Goal: Information Seeking & Learning: Learn about a topic

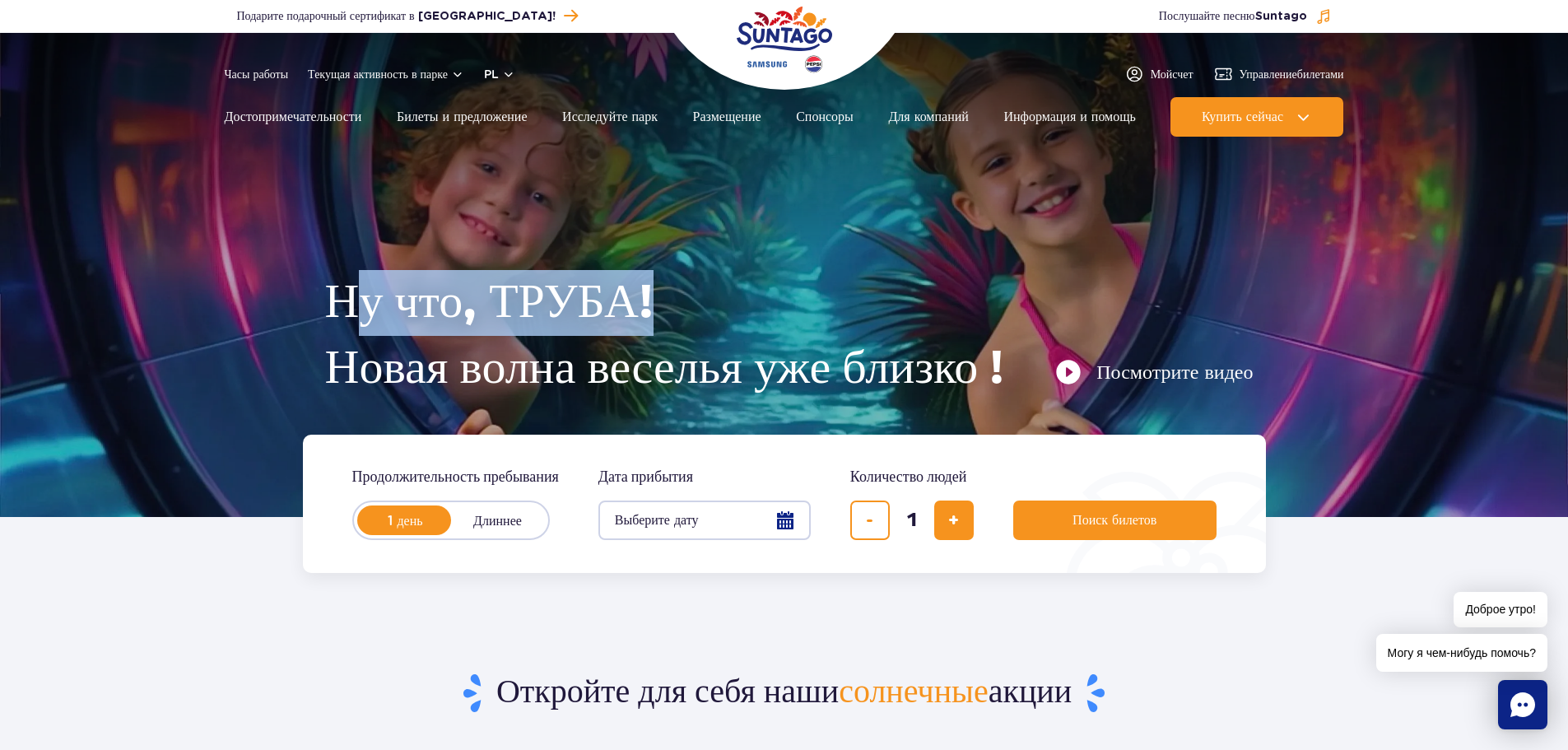
drag, startPoint x: 387, startPoint y: 305, endPoint x: 710, endPoint y: 333, distance: 324.2
click at [710, 335] on h1 "Ну что, ТРУБА! Новая волна веселья уже близко !" at bounding box center [789, 336] width 928 height 132
click at [298, 129] on link "Достопримечательности" at bounding box center [293, 117] width 137 height 39
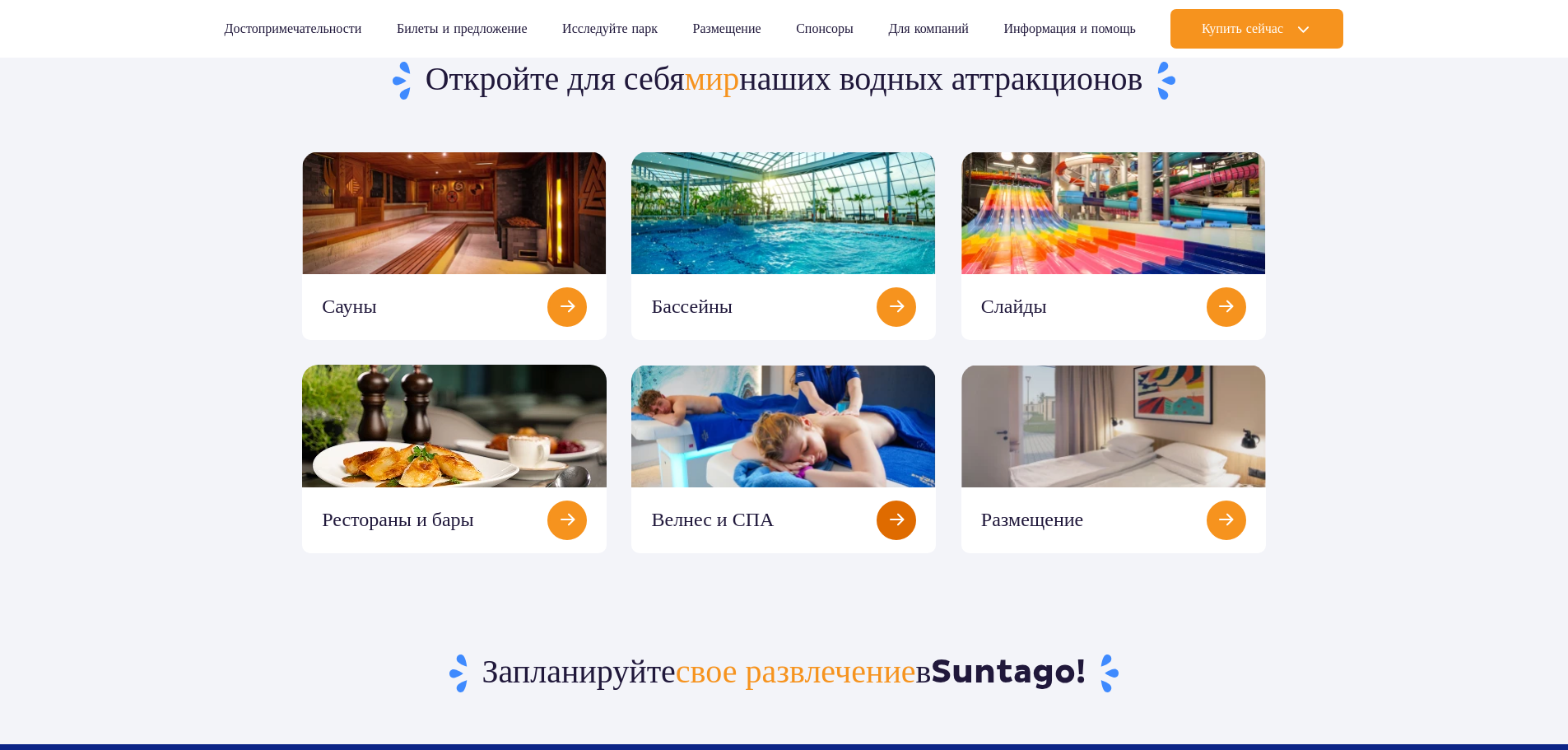
scroll to position [247, 0]
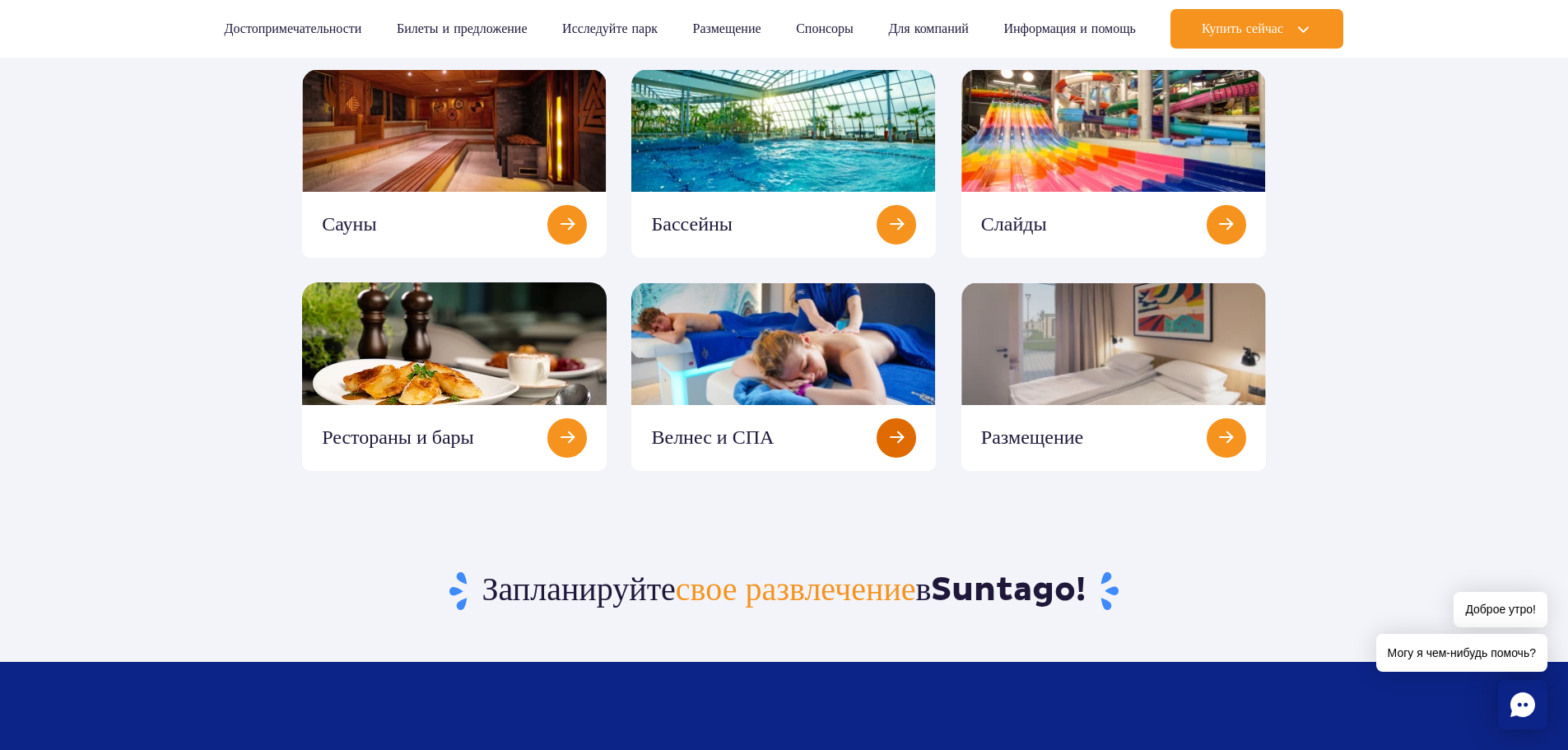
click at [864, 370] on link at bounding box center [784, 376] width 305 height 188
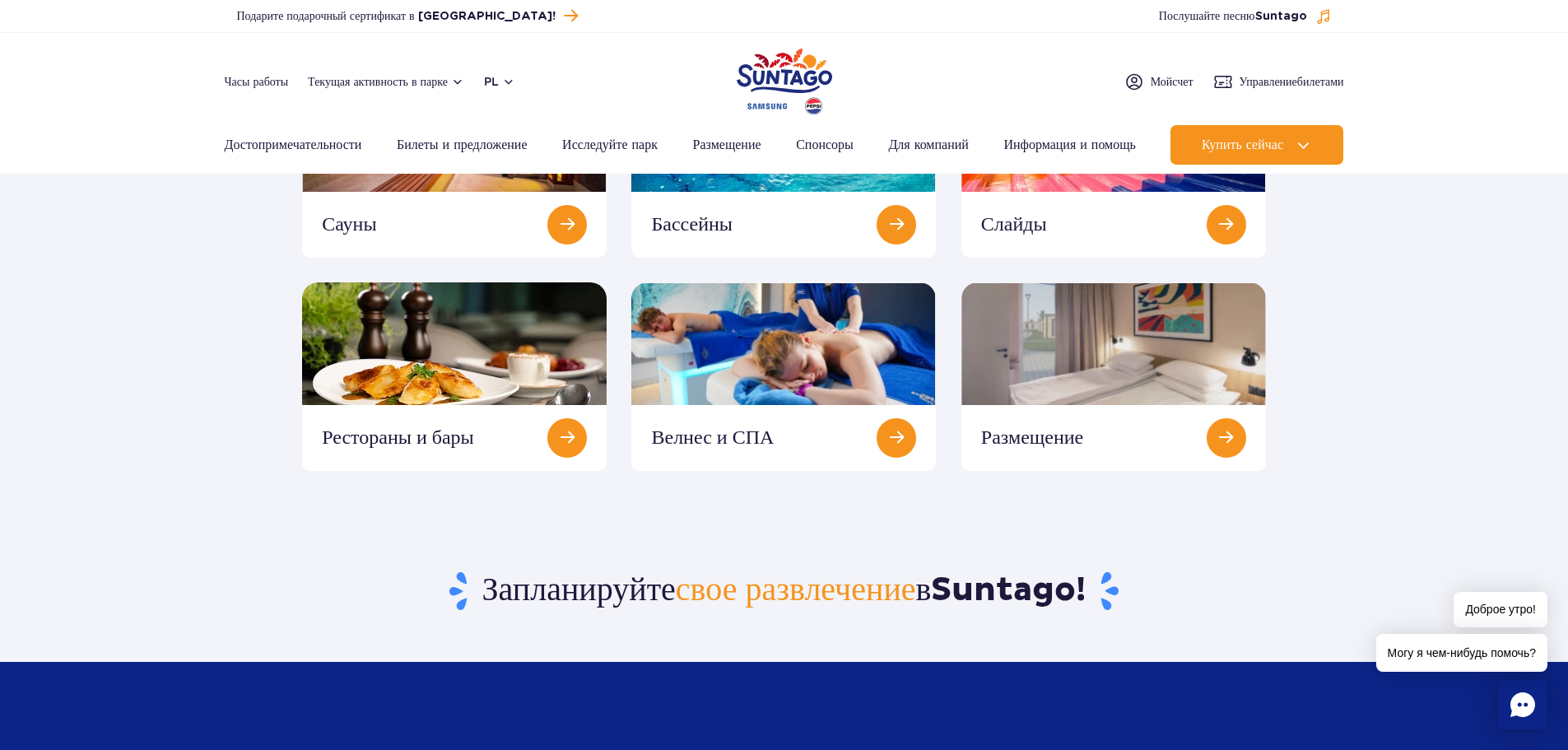
scroll to position [0, 0]
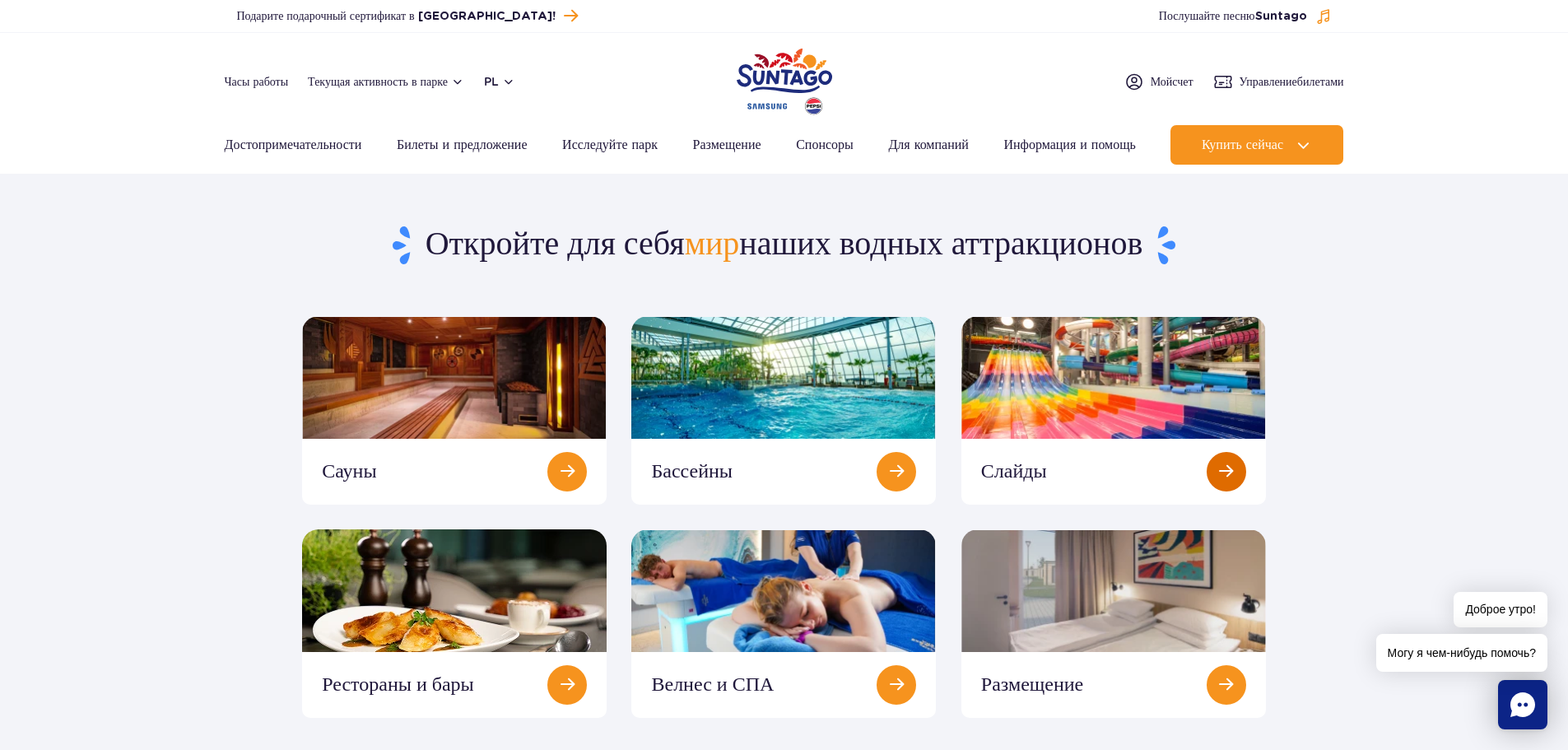
click at [1239, 457] on link at bounding box center [1113, 410] width 305 height 188
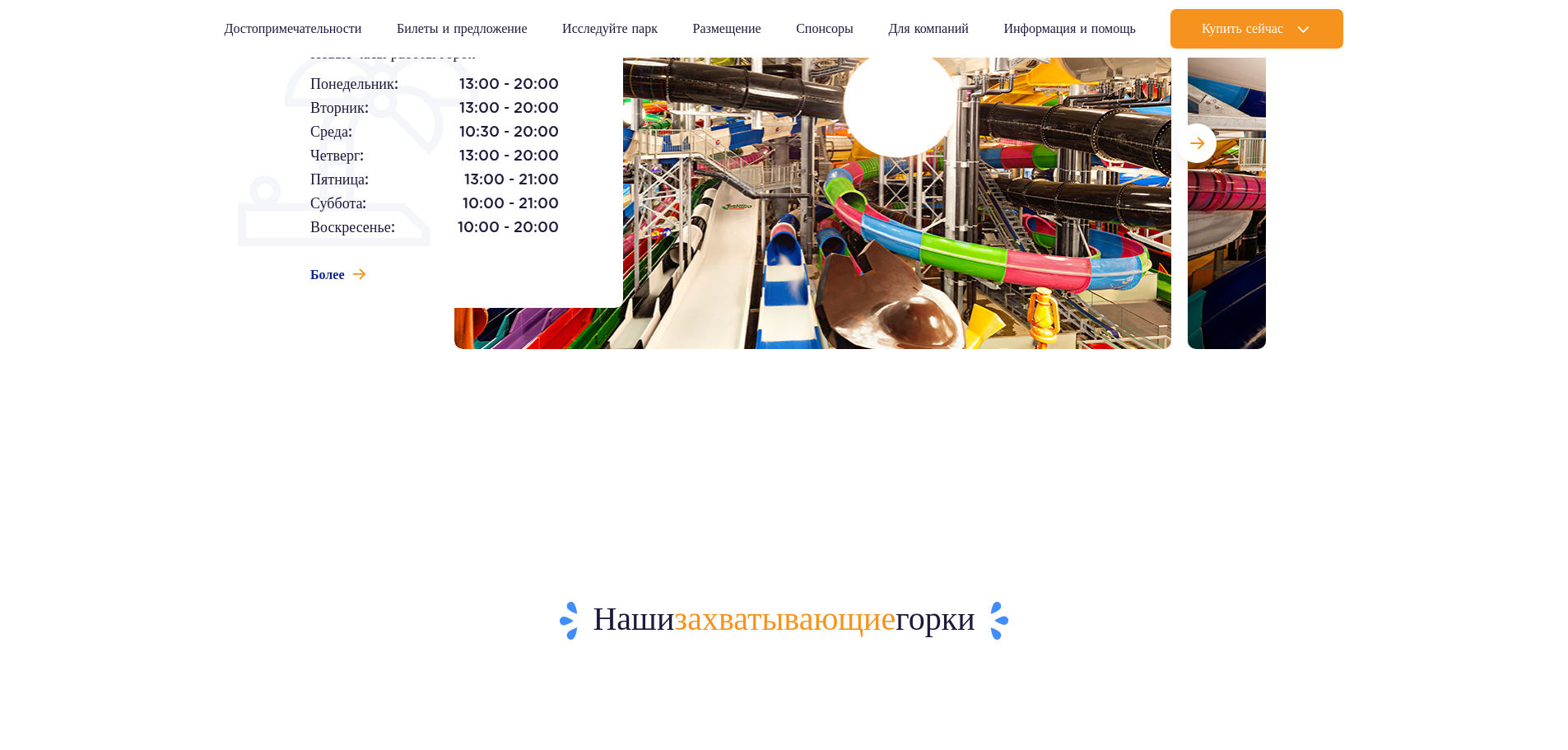
scroll to position [165, 0]
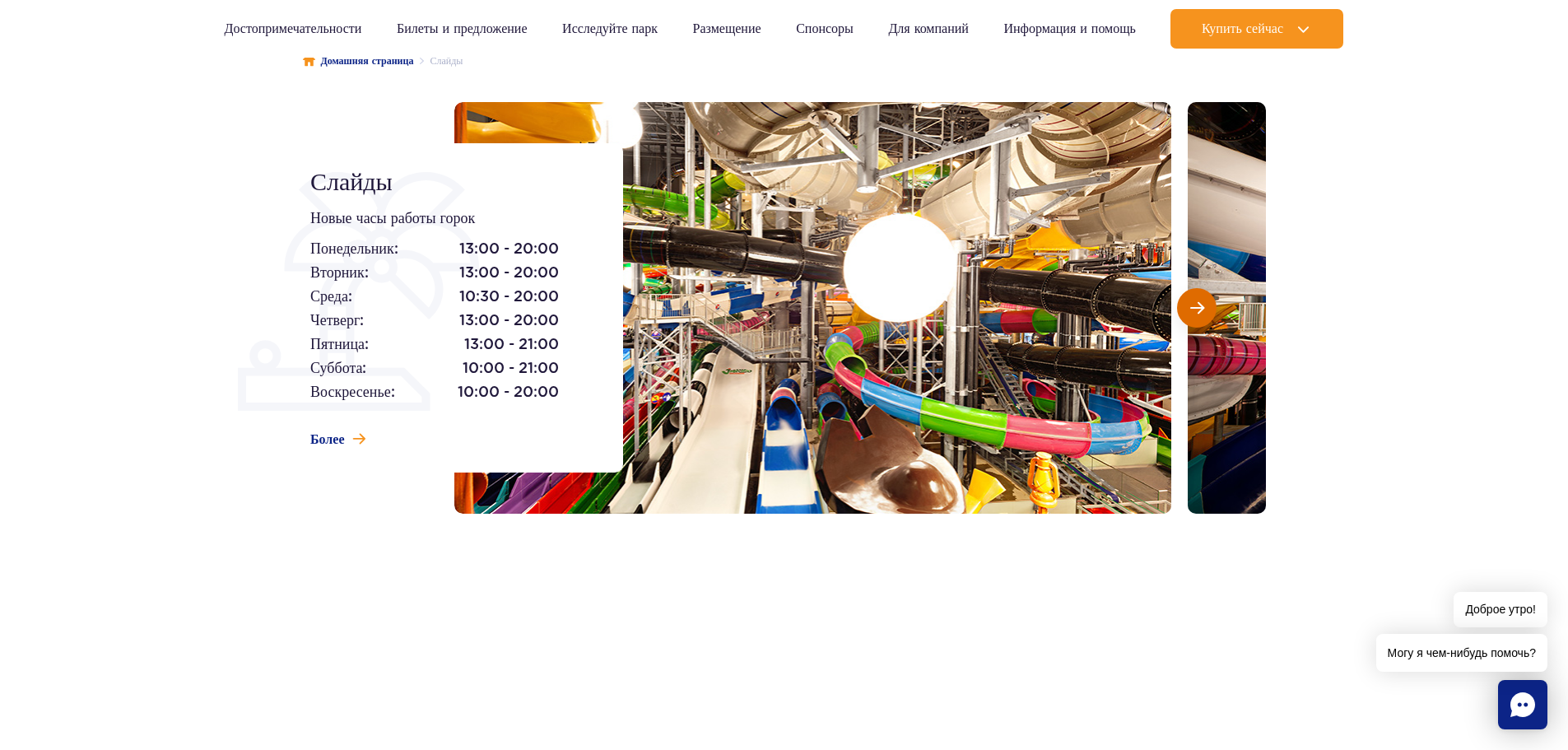
click at [1199, 309] on span "Следующий слайд" at bounding box center [1197, 308] width 14 height 15
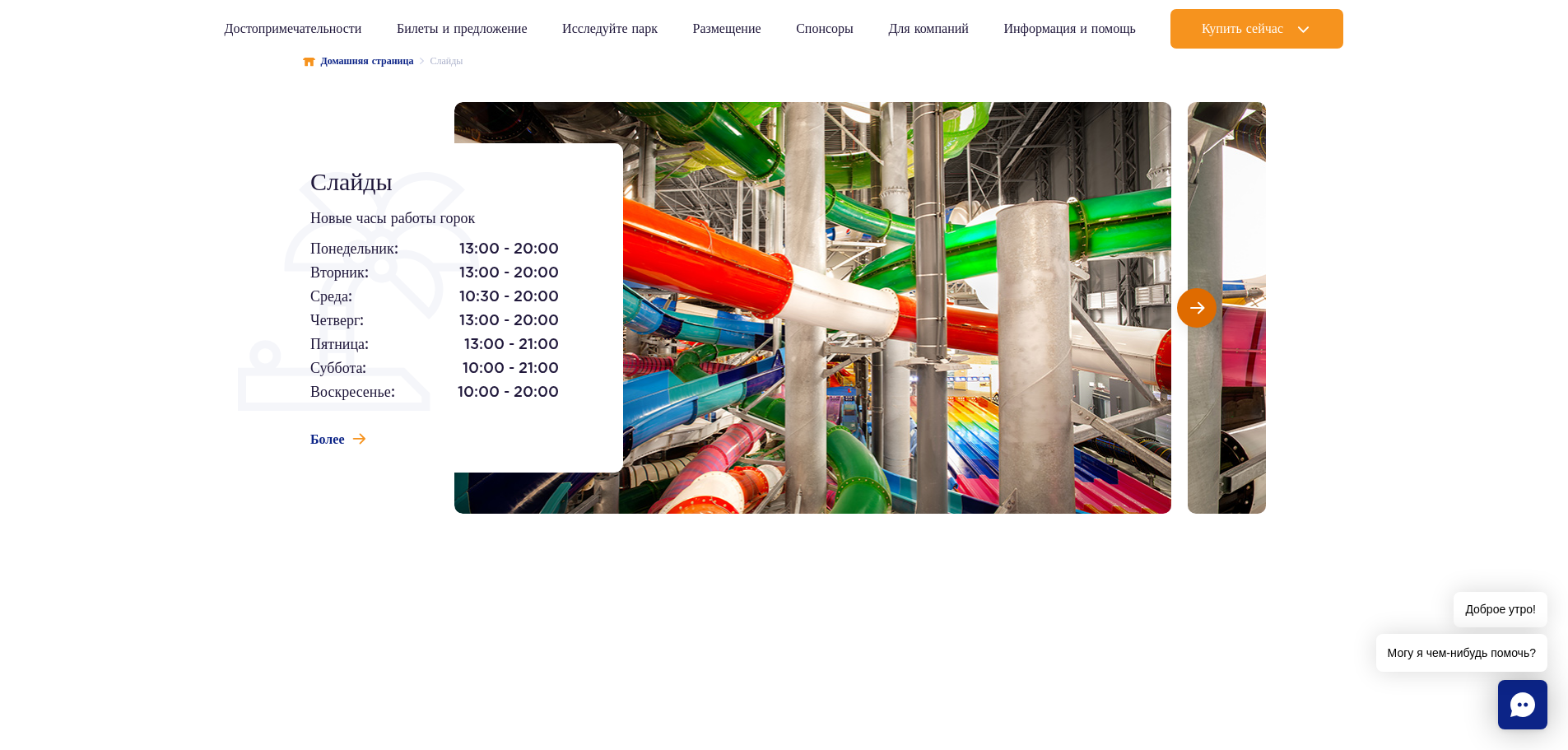
click at [1199, 309] on span "Следующий слайд" at bounding box center [1197, 308] width 14 height 15
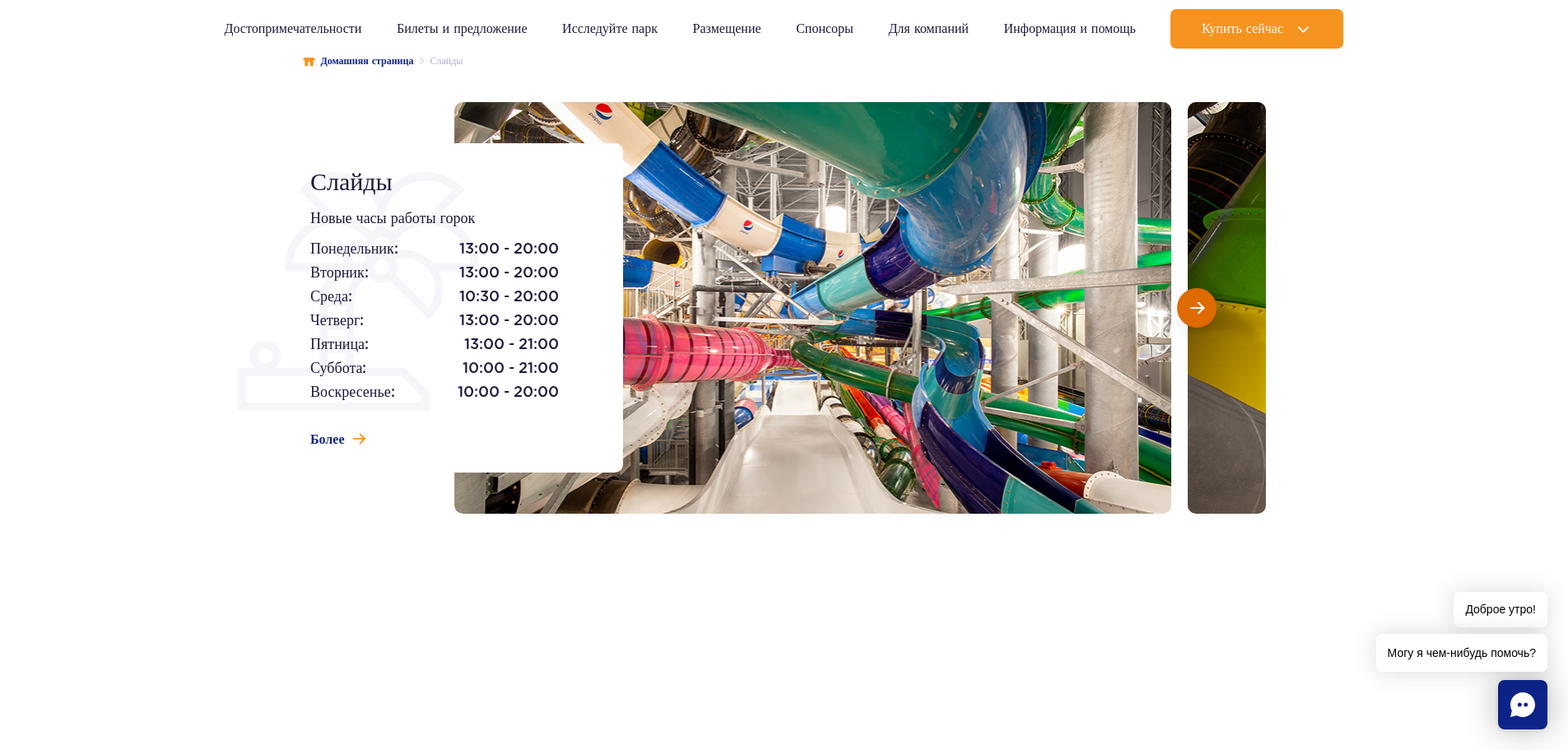
click at [1199, 309] on span "Следующий слайд" at bounding box center [1197, 308] width 14 height 15
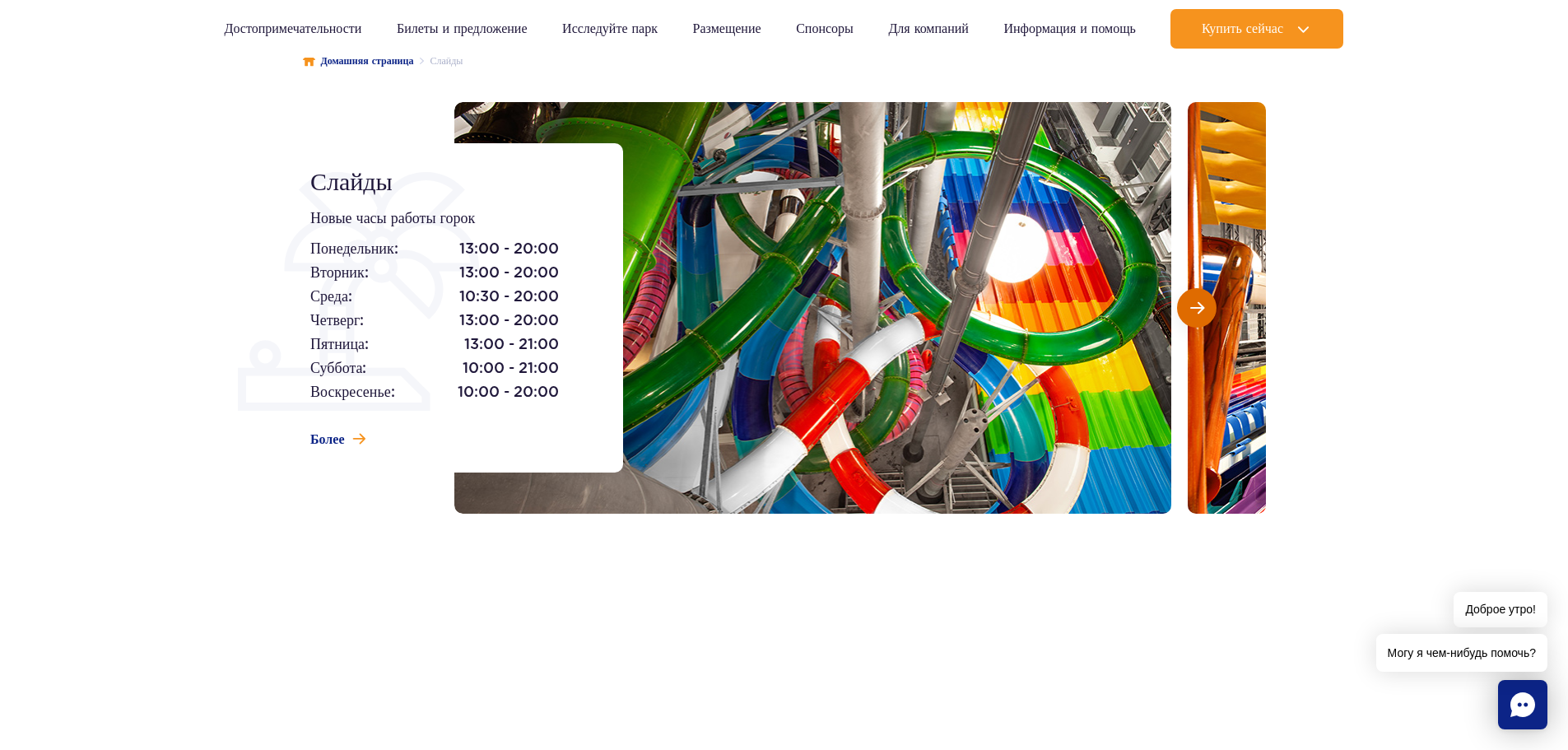
click at [1198, 309] on span "Следующий слайд" at bounding box center [1197, 308] width 14 height 15
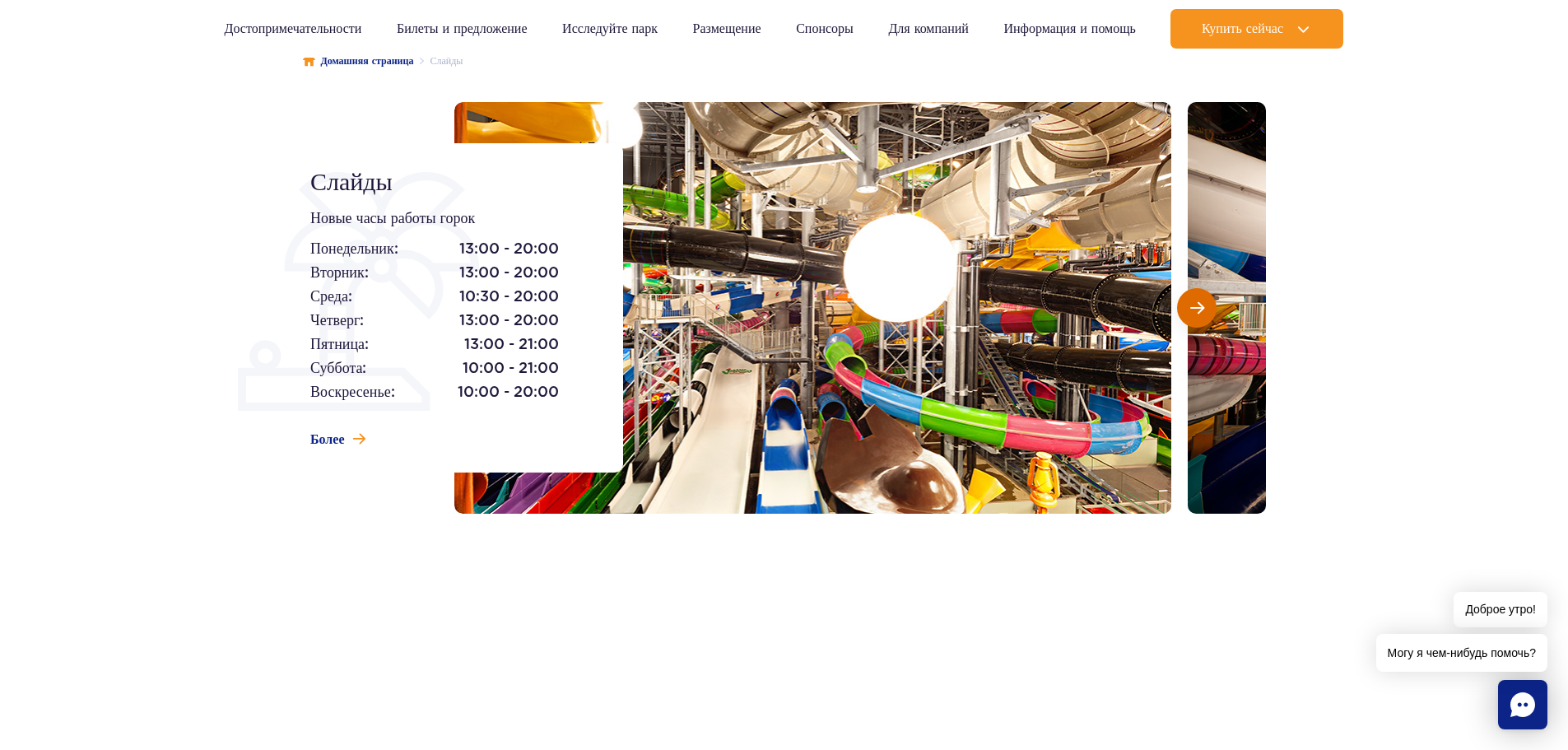
click at [1198, 309] on span "Следующий слайд" at bounding box center [1197, 308] width 14 height 15
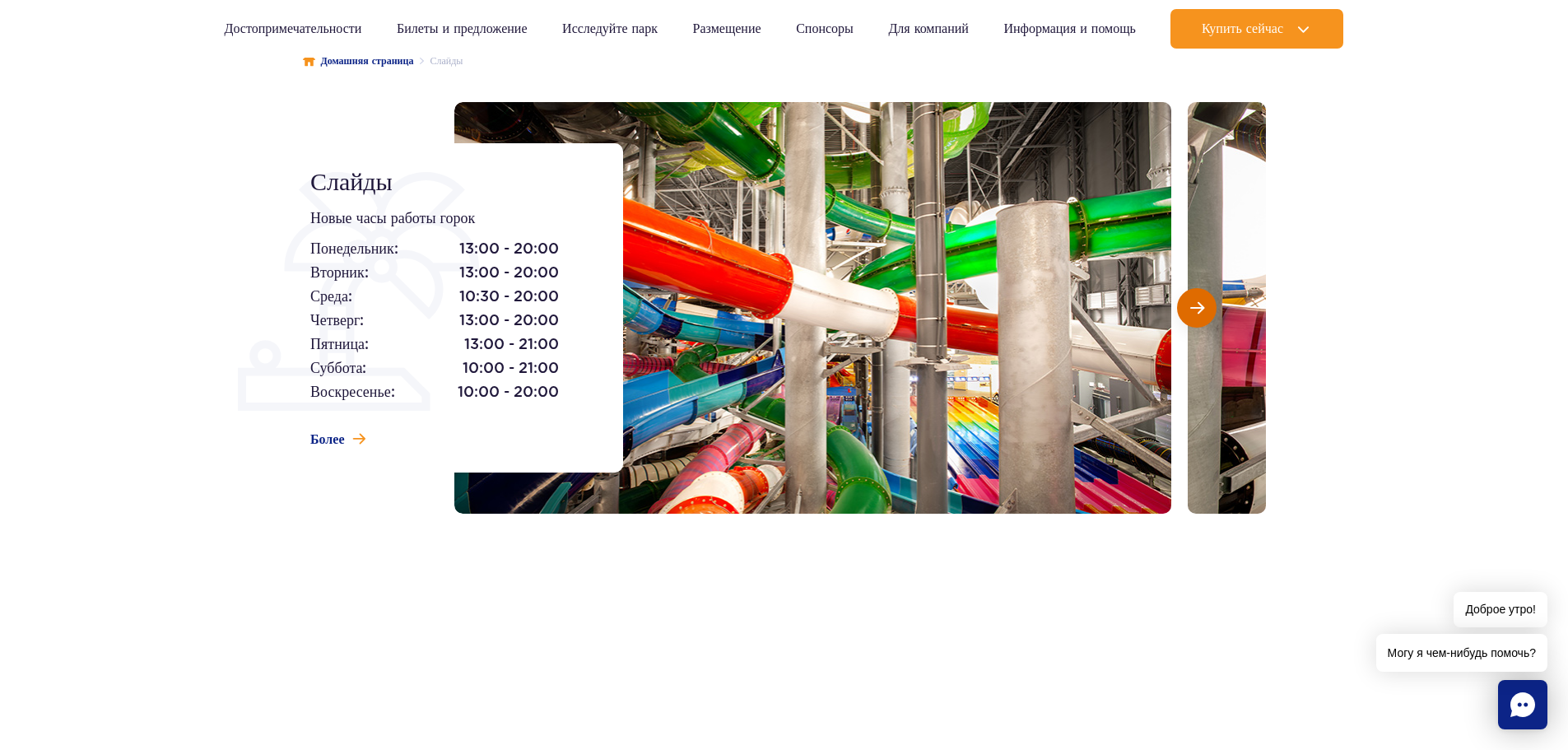
click at [1197, 313] on span "Следующий слайд" at bounding box center [1197, 308] width 14 height 15
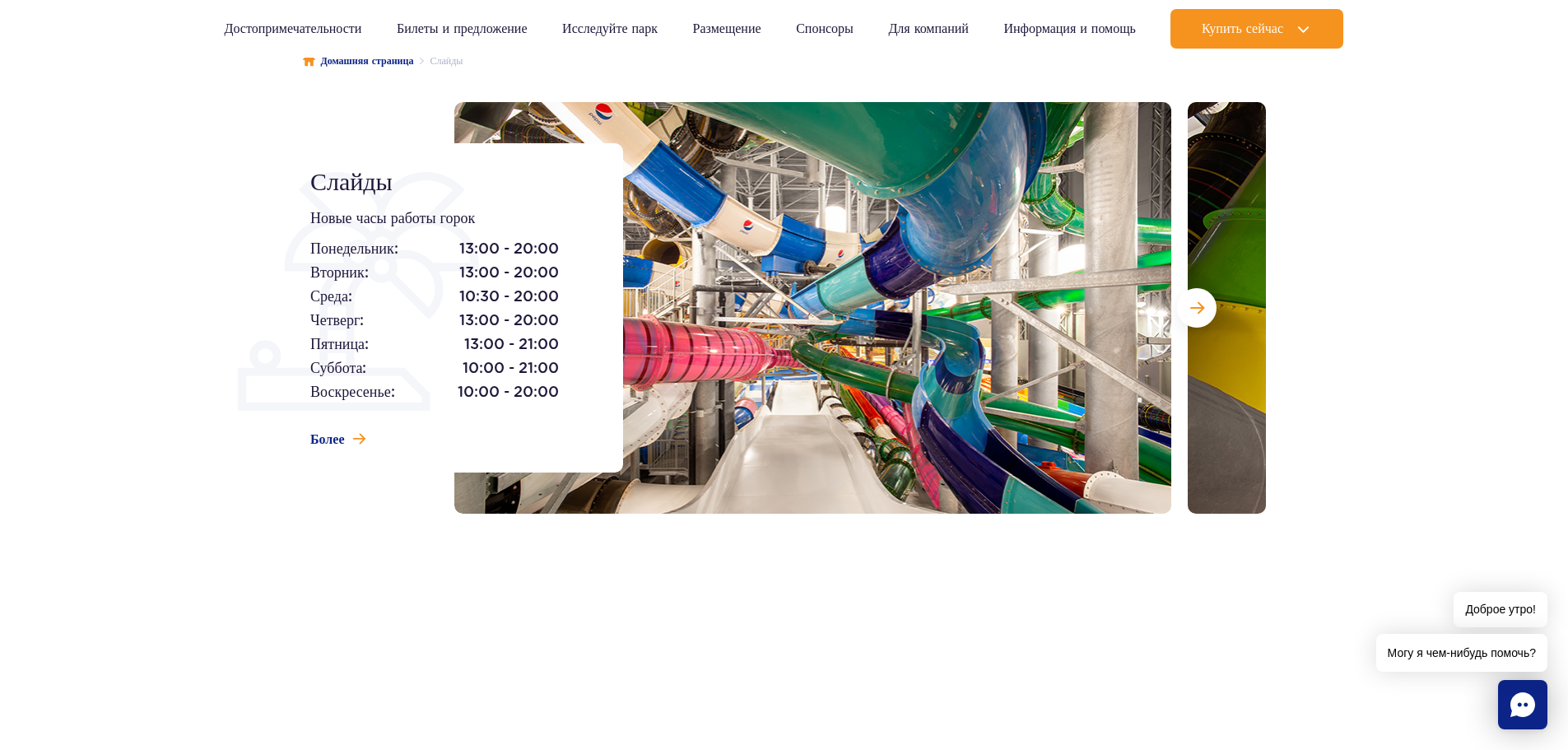
click at [1189, 327] on div at bounding box center [860, 308] width 811 height 412
click at [1186, 304] on button "Следующий слайд" at bounding box center [1196, 308] width 39 height 39
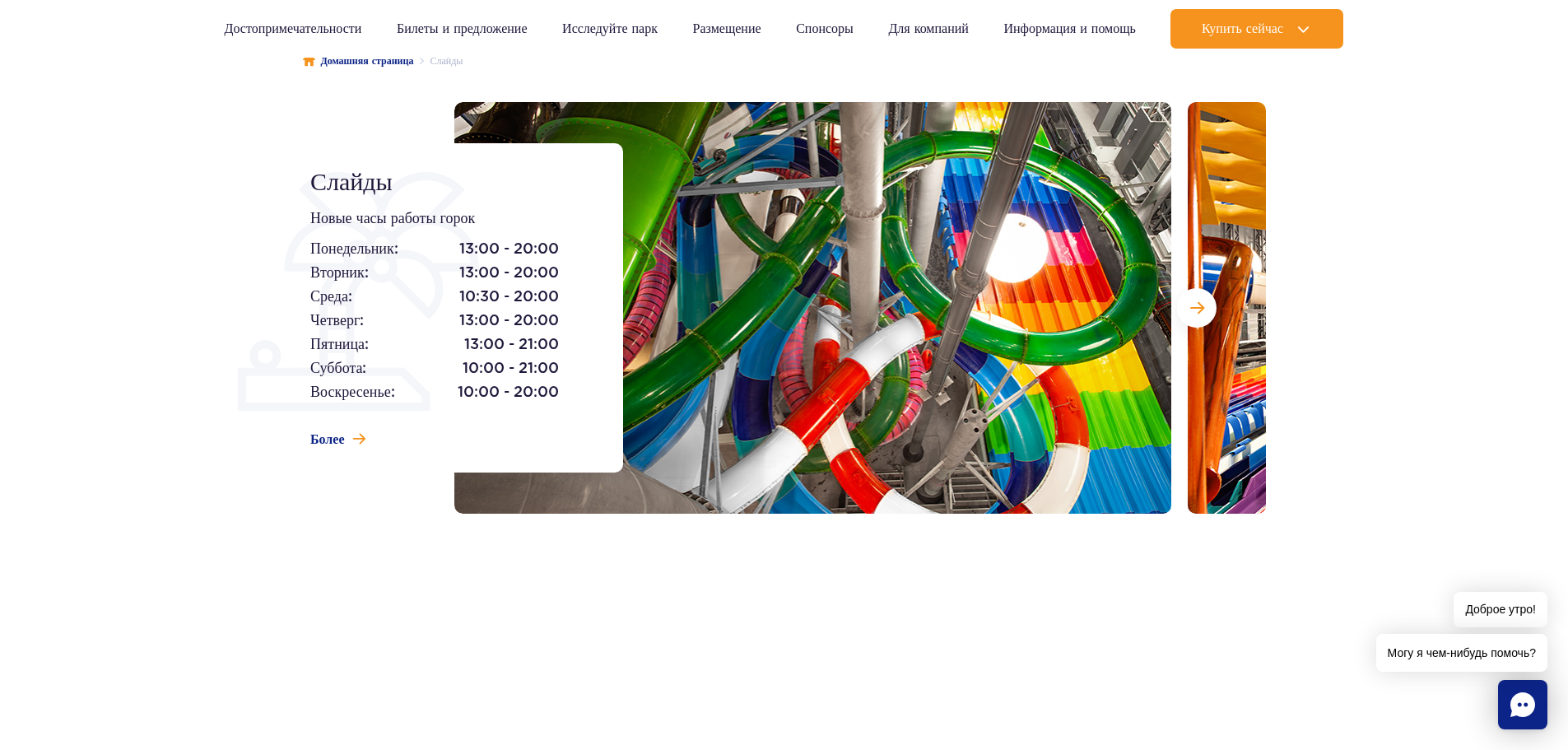
click at [1151, 302] on img at bounding box center [813, 308] width 717 height 412
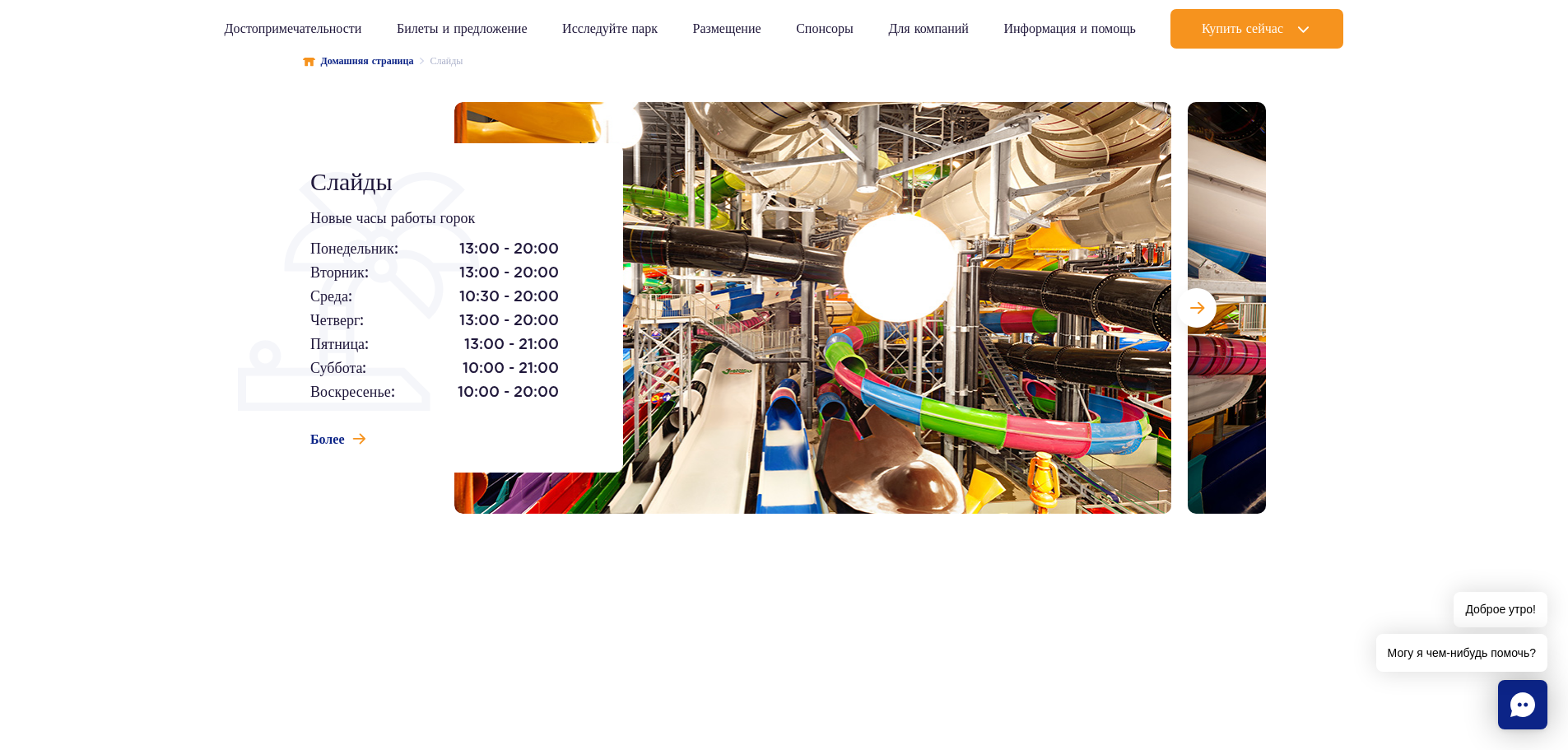
click at [1173, 305] on div at bounding box center [860, 308] width 811 height 412
click at [1180, 303] on button "Следующий слайд" at bounding box center [1196, 308] width 39 height 39
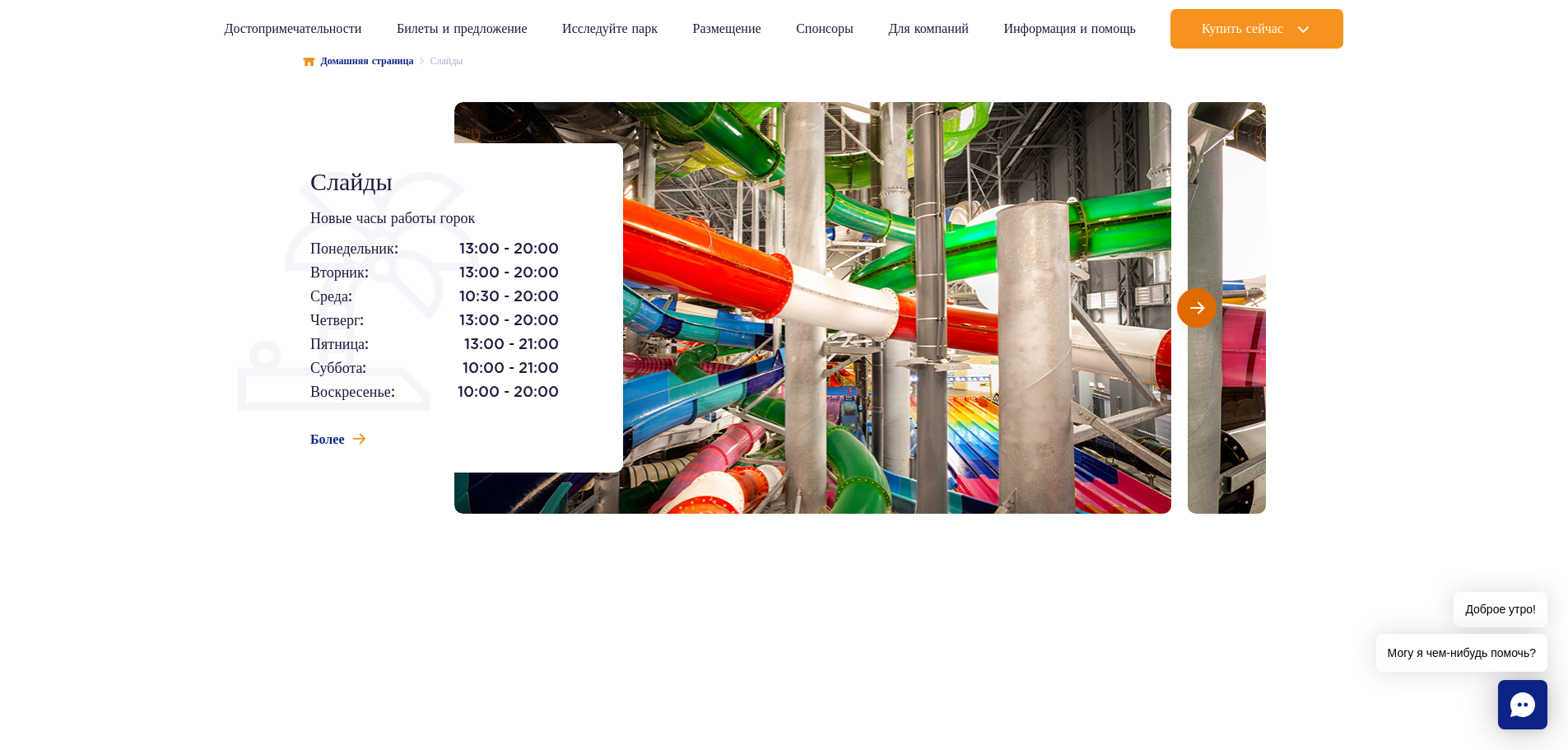
click at [1205, 310] on button "Следующий слайд" at bounding box center [1196, 308] width 39 height 39
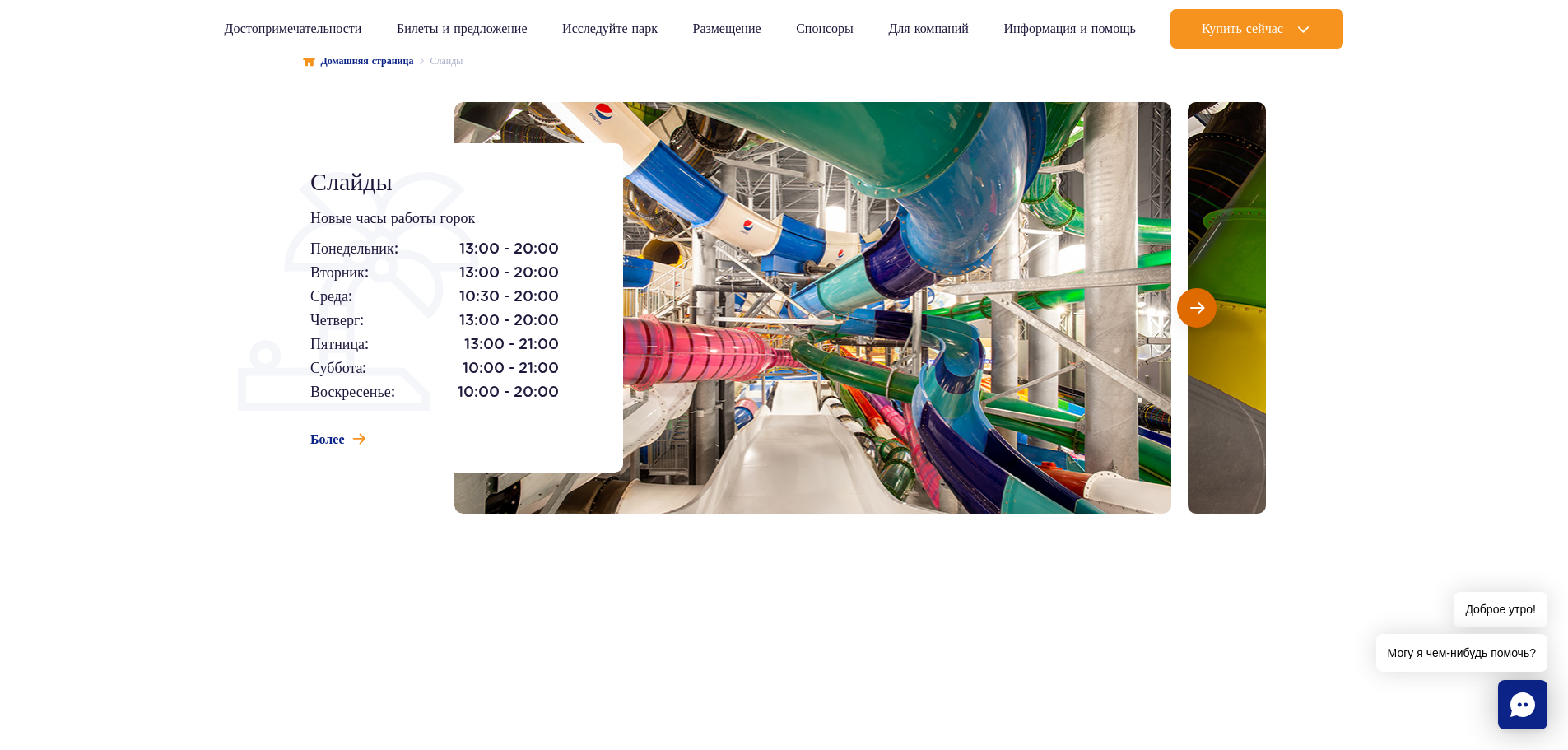
click at [1205, 309] on button "Следующий слайд" at bounding box center [1196, 308] width 39 height 39
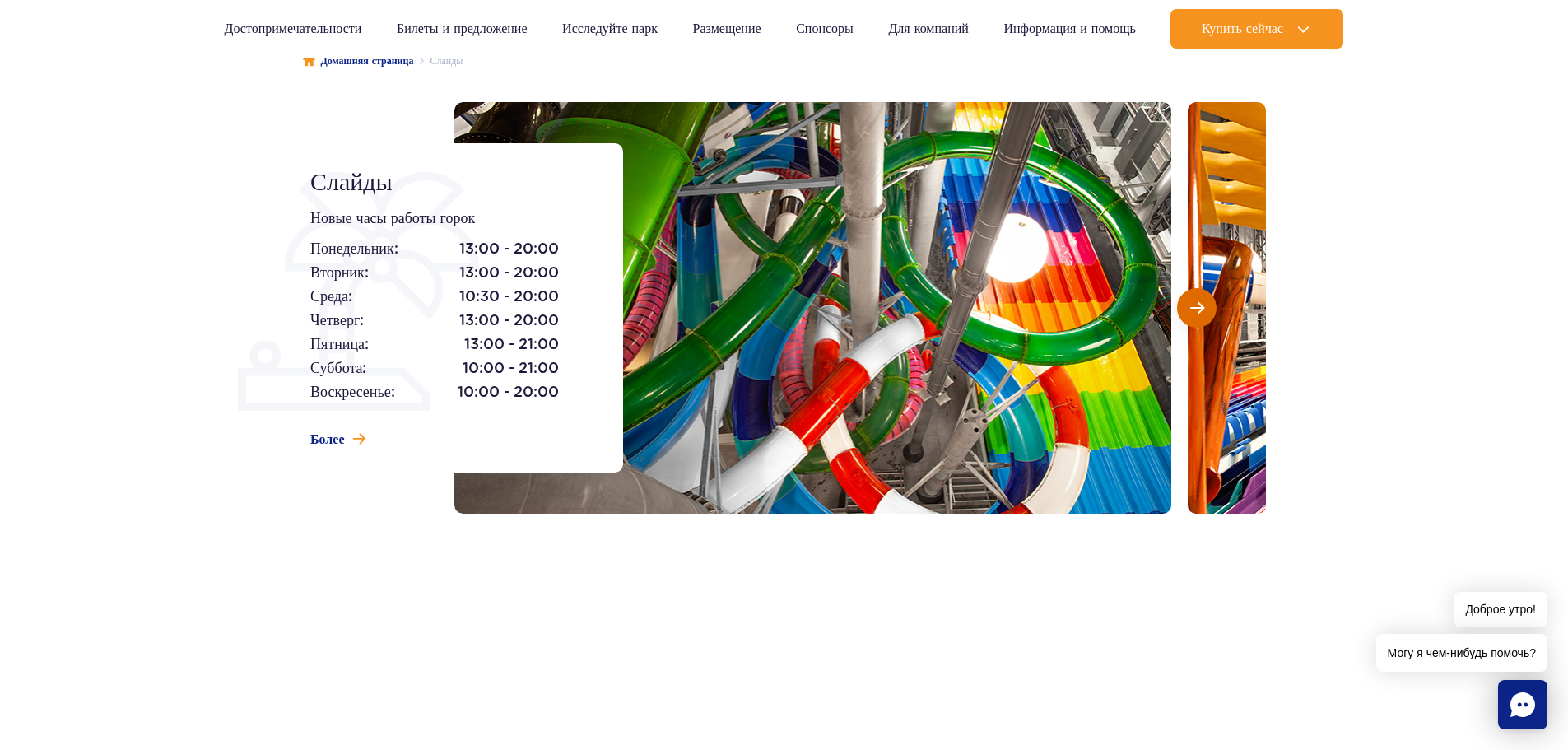
click at [1205, 309] on button "Следующий слайд" at bounding box center [1196, 308] width 39 height 39
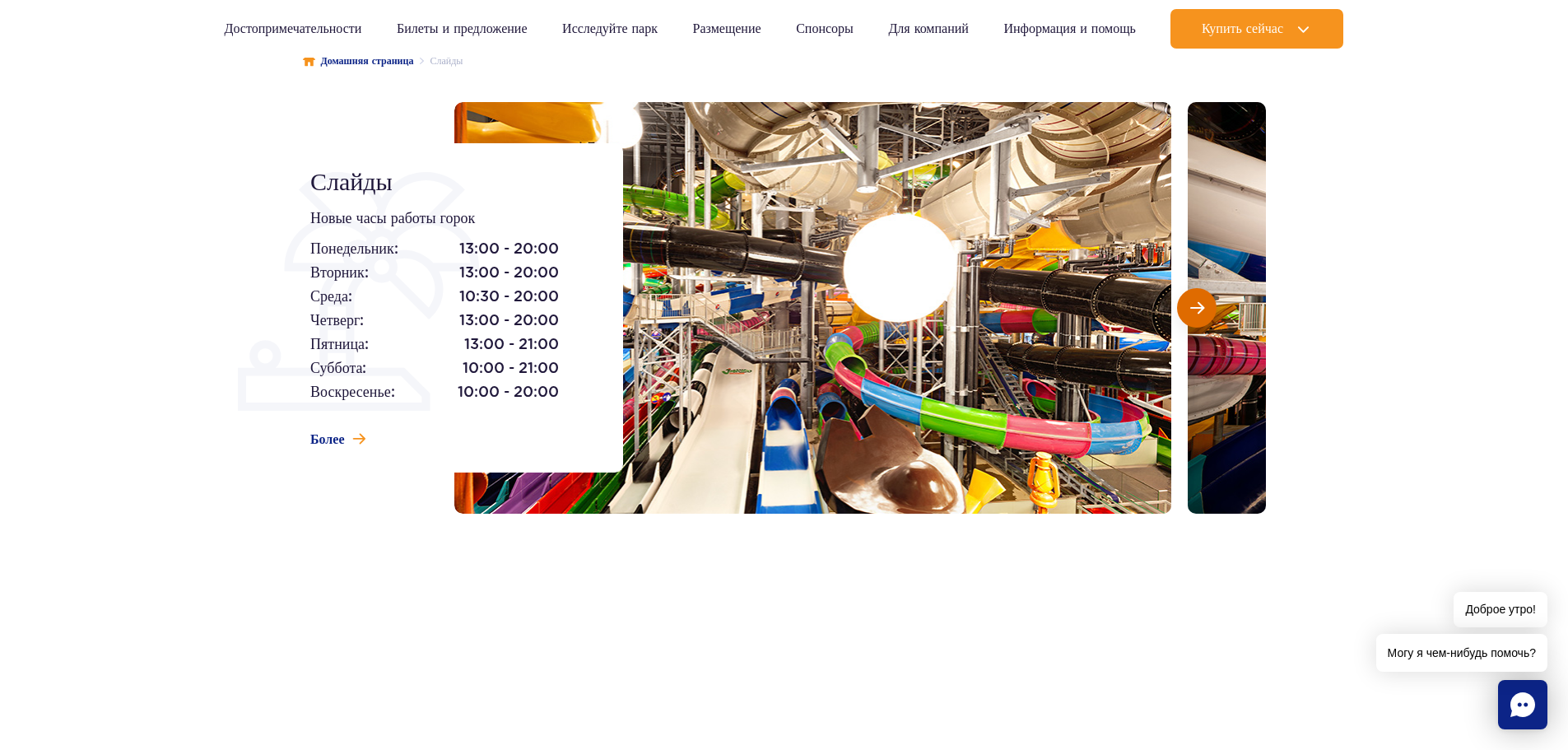
click at [1205, 309] on button "Следующий слайд" at bounding box center [1196, 308] width 39 height 39
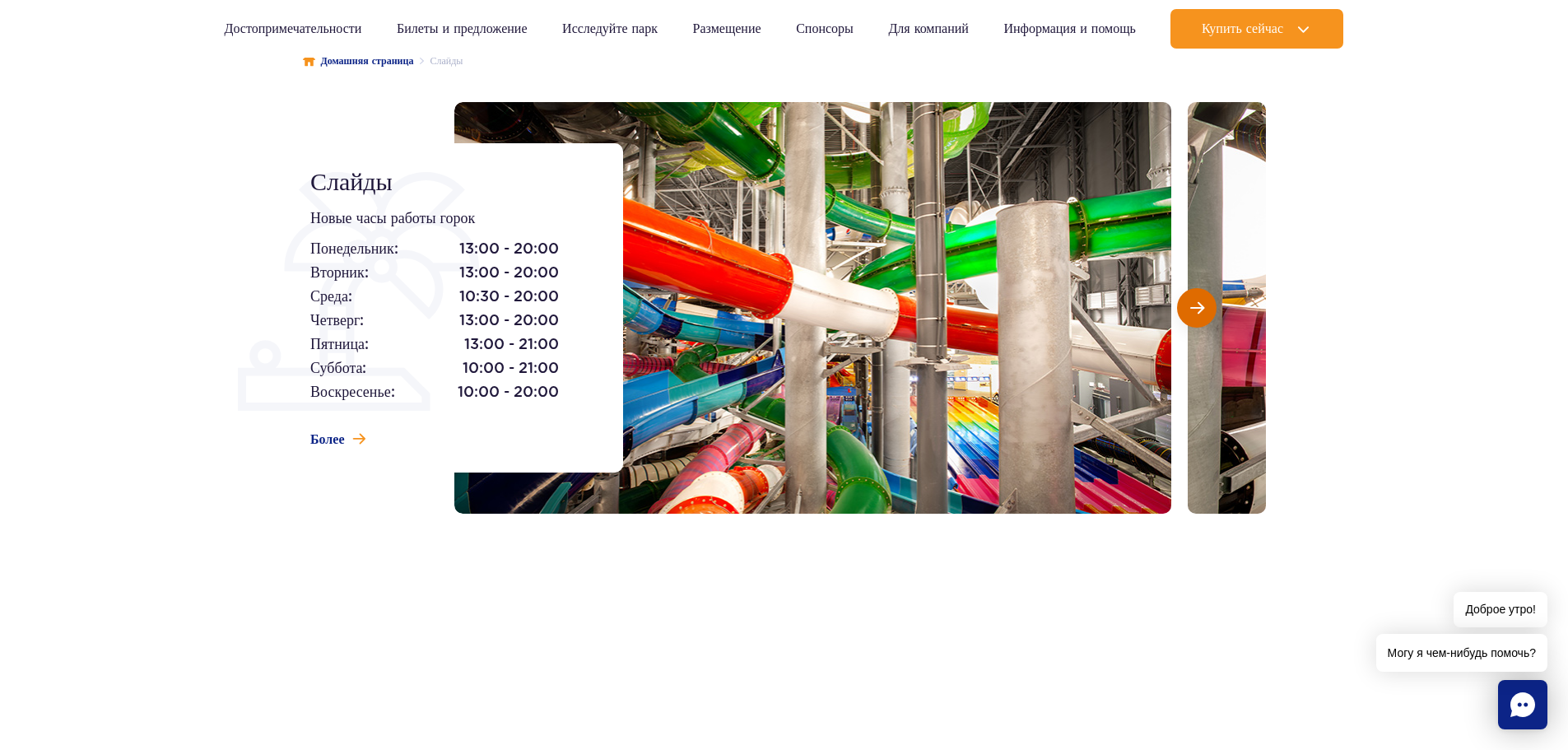
click at [1205, 309] on button "Следующий слайд" at bounding box center [1196, 308] width 39 height 39
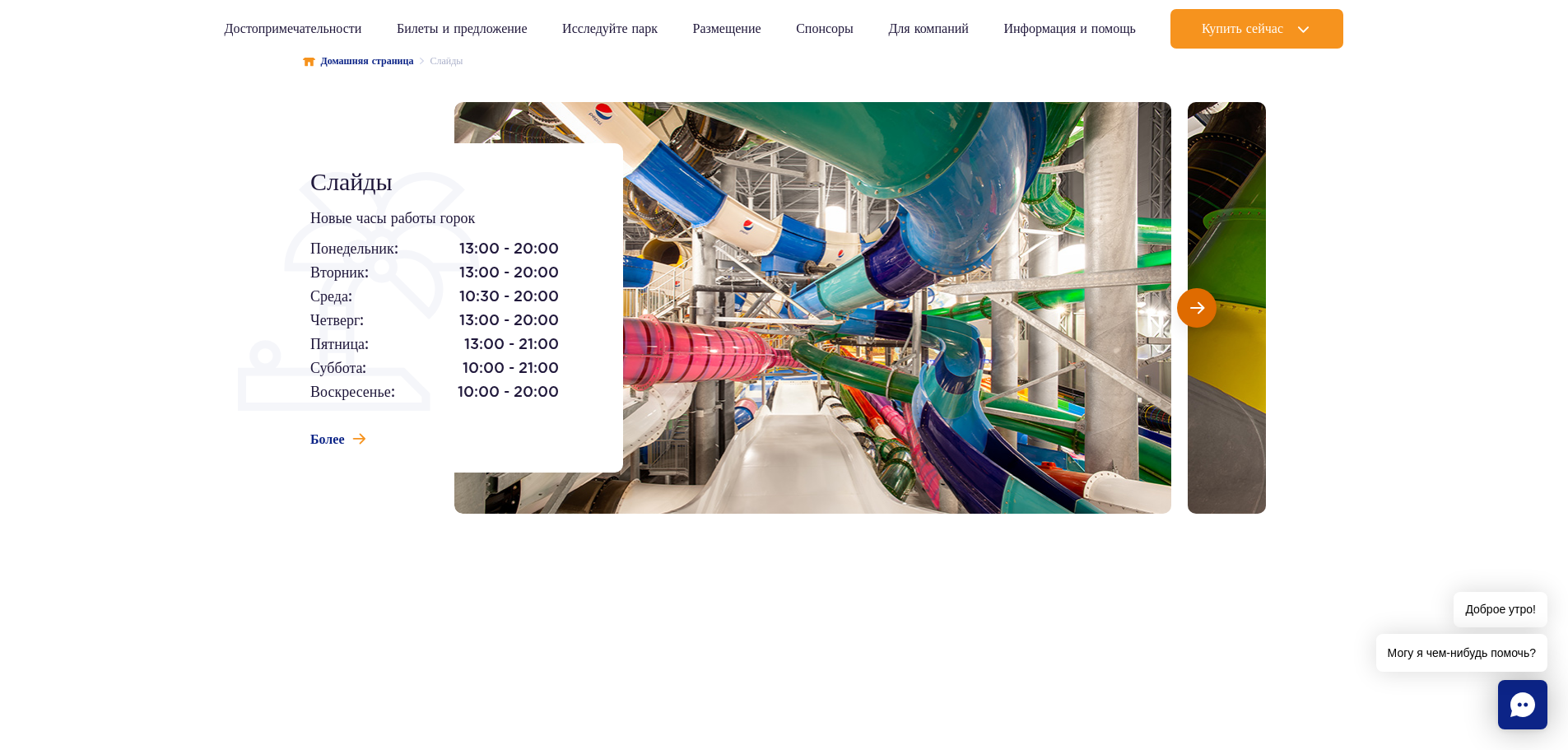
click at [1205, 309] on button "Следующий слайд" at bounding box center [1196, 308] width 39 height 39
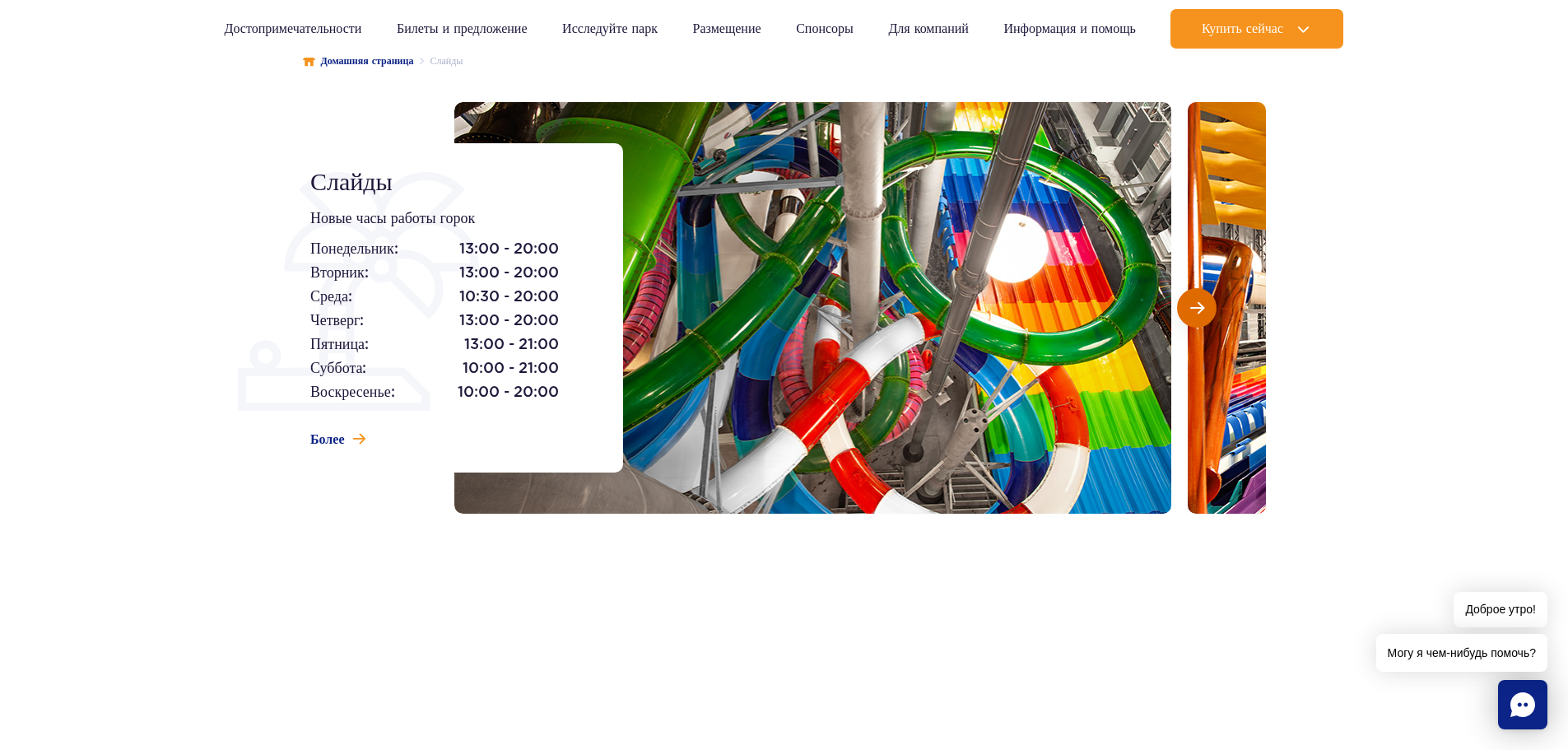
click at [1205, 309] on button "Следующий слайд" at bounding box center [1196, 308] width 39 height 39
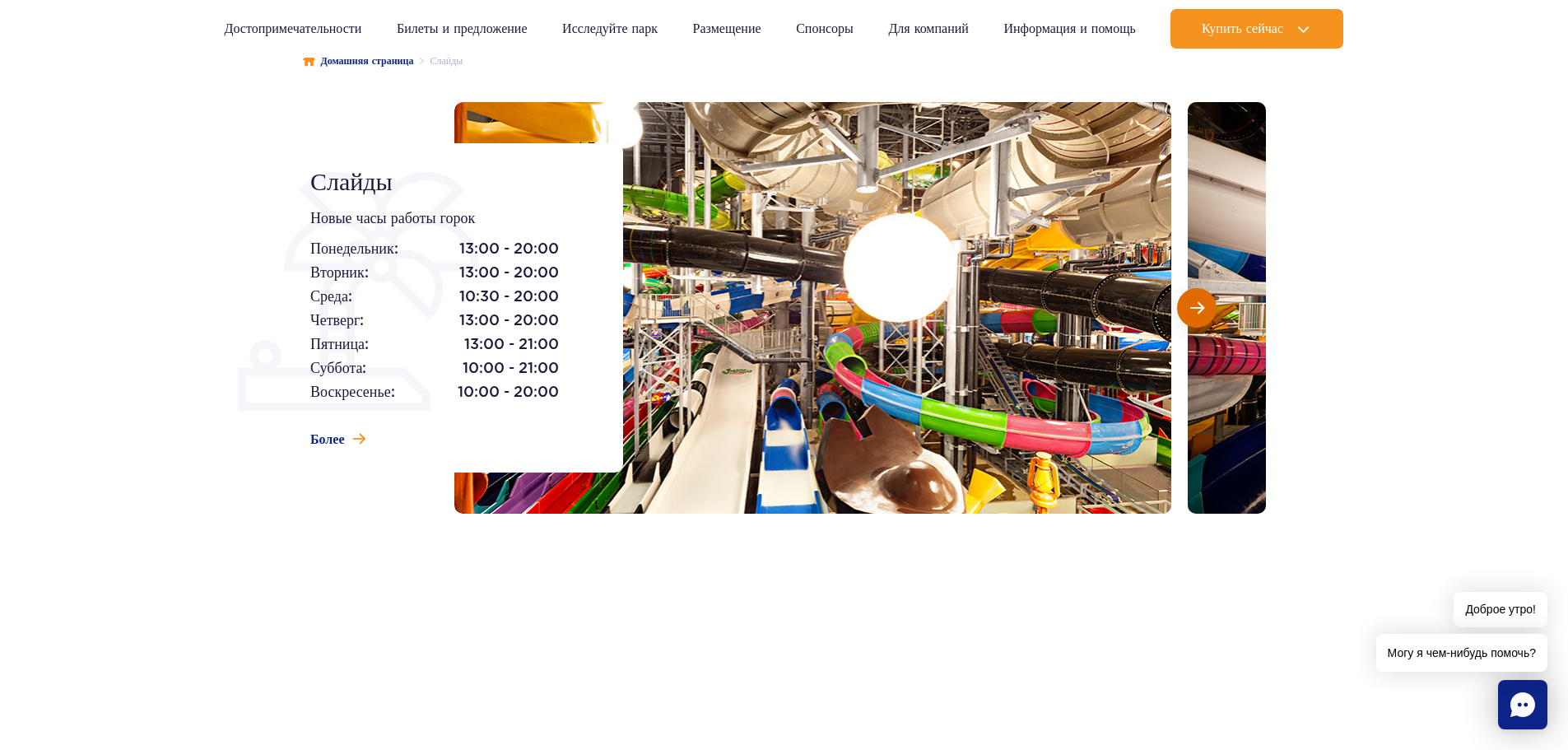
click at [1205, 309] on button "Следующий слайд" at bounding box center [1196, 308] width 39 height 39
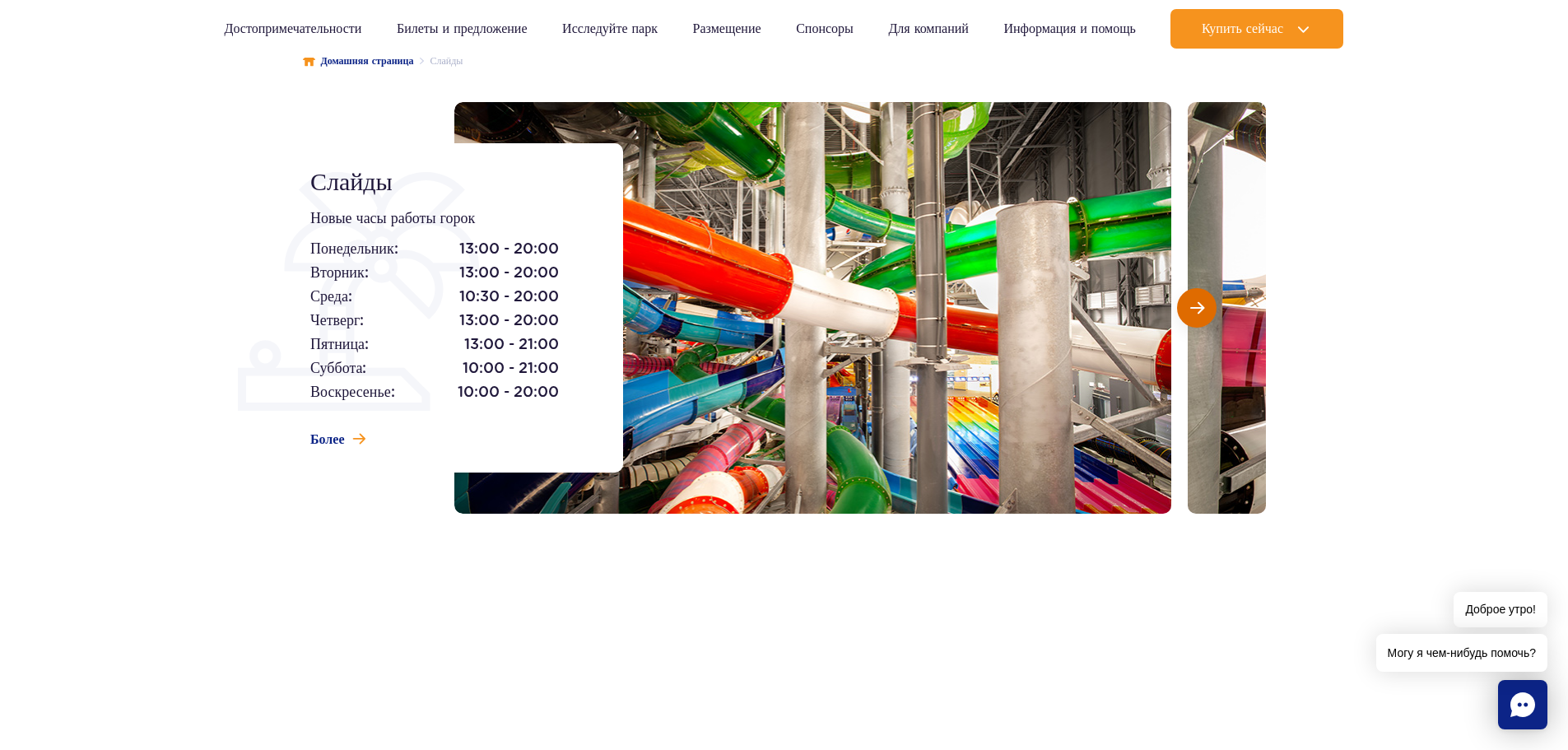
click at [1204, 294] on button "Следующий слайд" at bounding box center [1196, 308] width 39 height 39
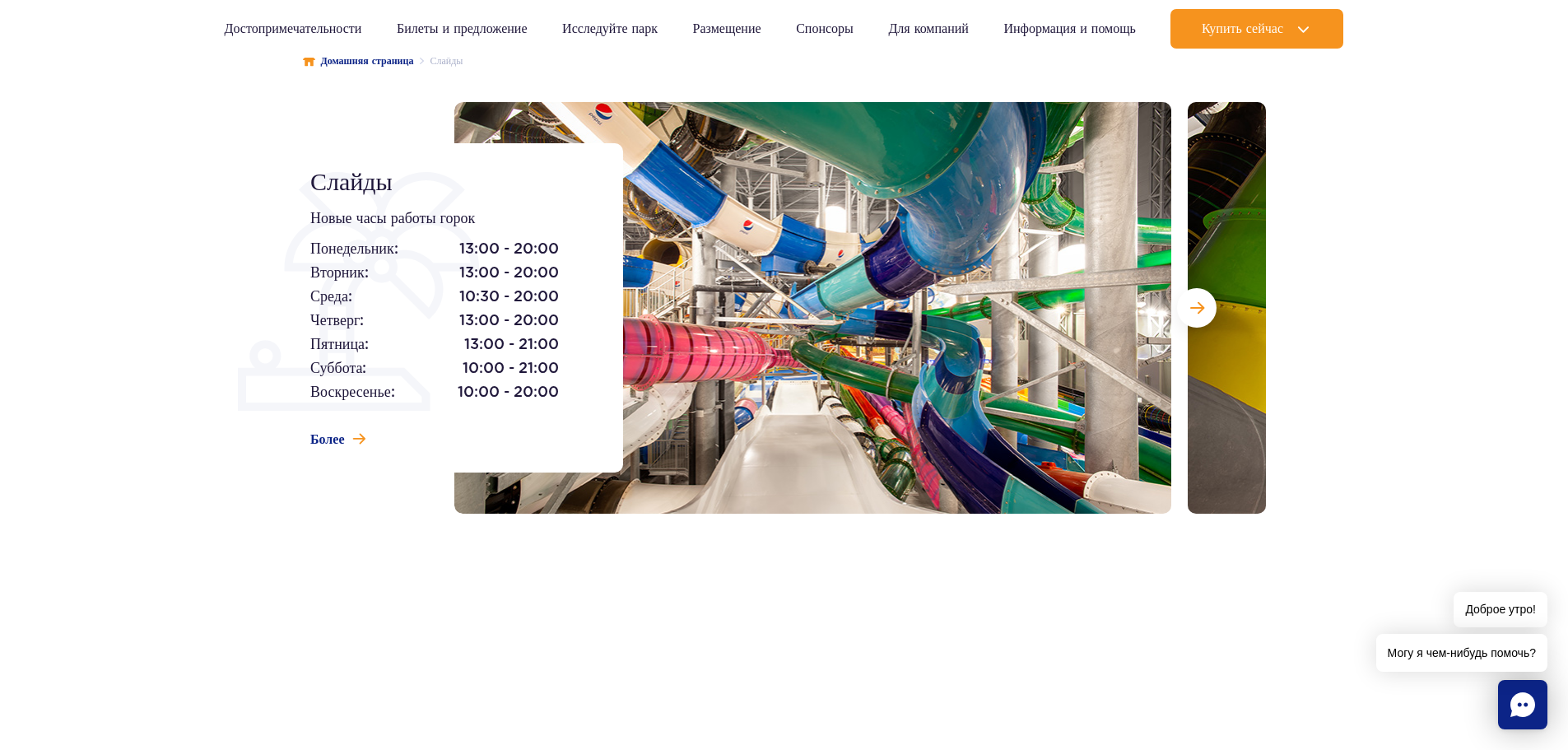
click at [1175, 304] on div at bounding box center [860, 308] width 811 height 412
click at [1180, 304] on button "Следующий слайд" at bounding box center [1196, 308] width 39 height 39
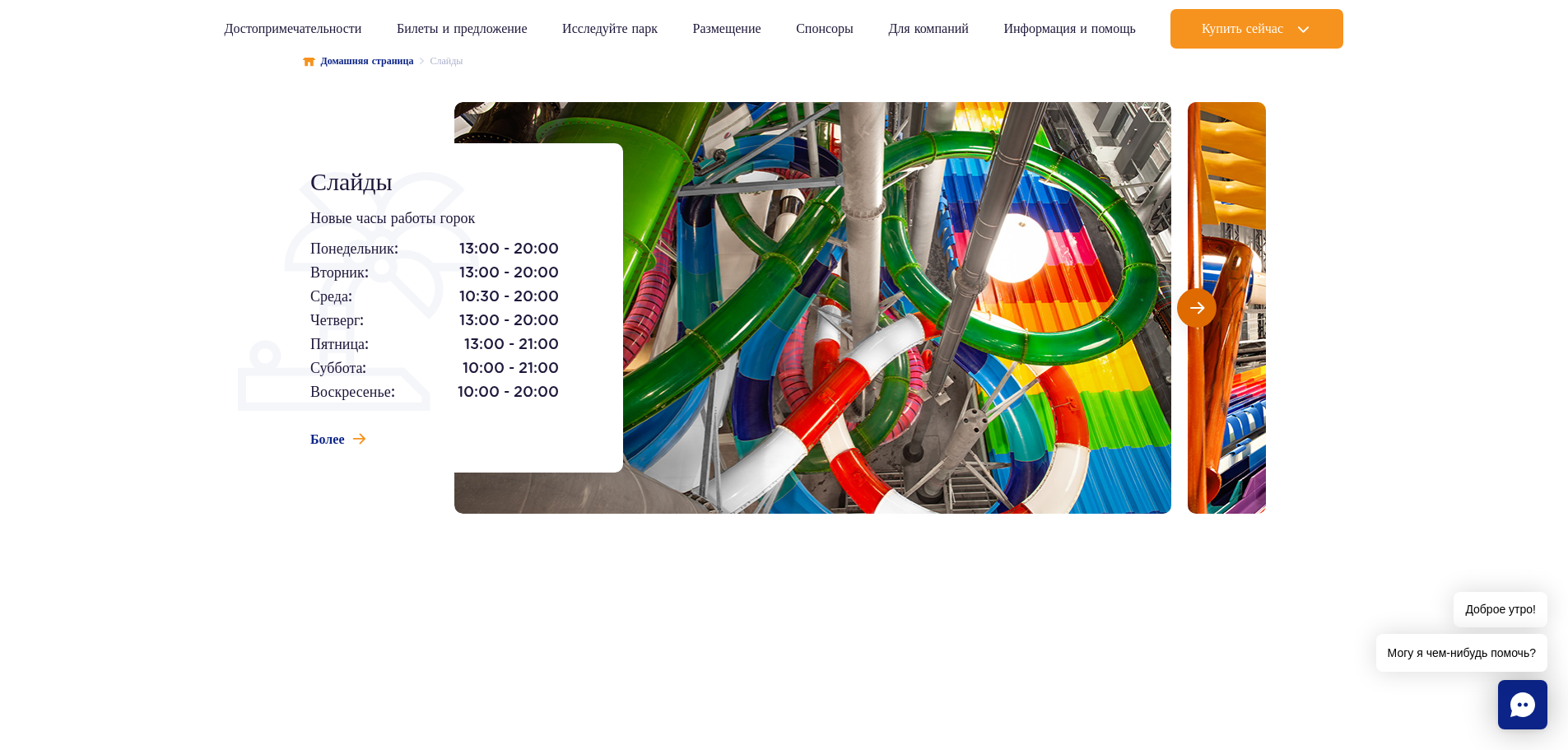
click at [1193, 303] on span "Следующий слайд" at bounding box center [1197, 308] width 14 height 15
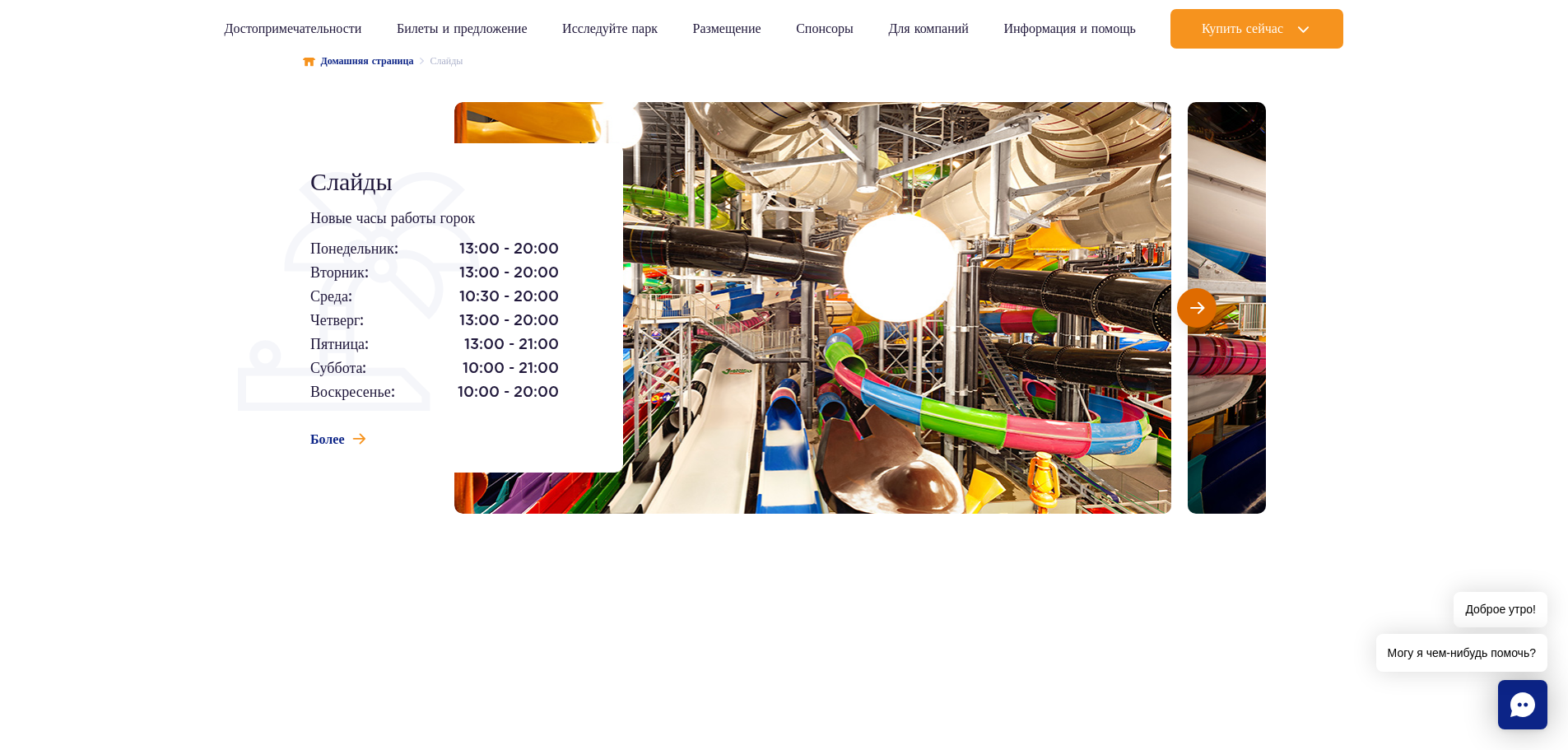
click at [1210, 311] on button "Следующий слайд" at bounding box center [1196, 308] width 39 height 39
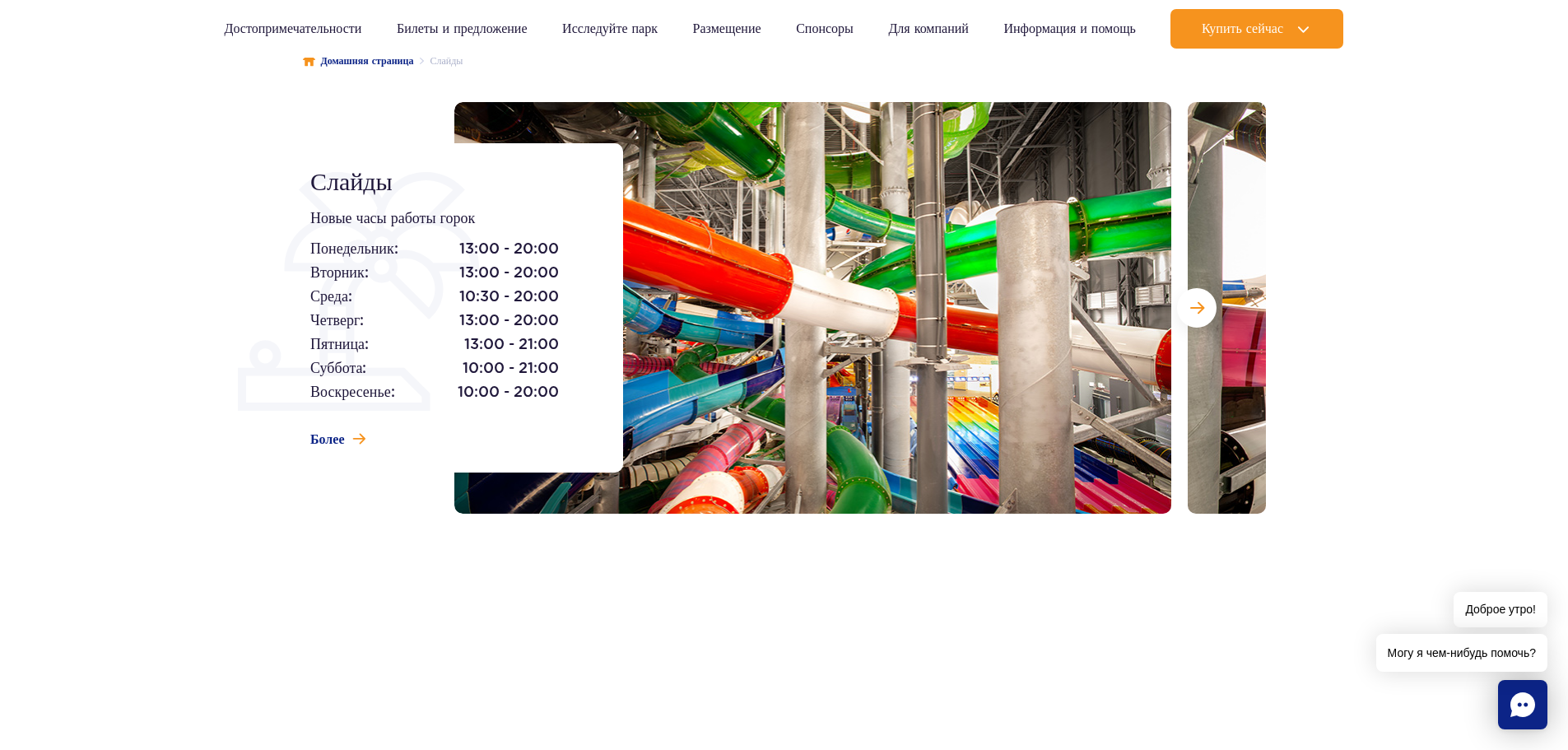
click at [1171, 302] on div at bounding box center [860, 308] width 811 height 412
drag, startPoint x: 1189, startPoint y: 301, endPoint x: 1198, endPoint y: 301, distance: 9.0
click at [1190, 301] on span "Следующий слайд" at bounding box center [1197, 308] width 14 height 15
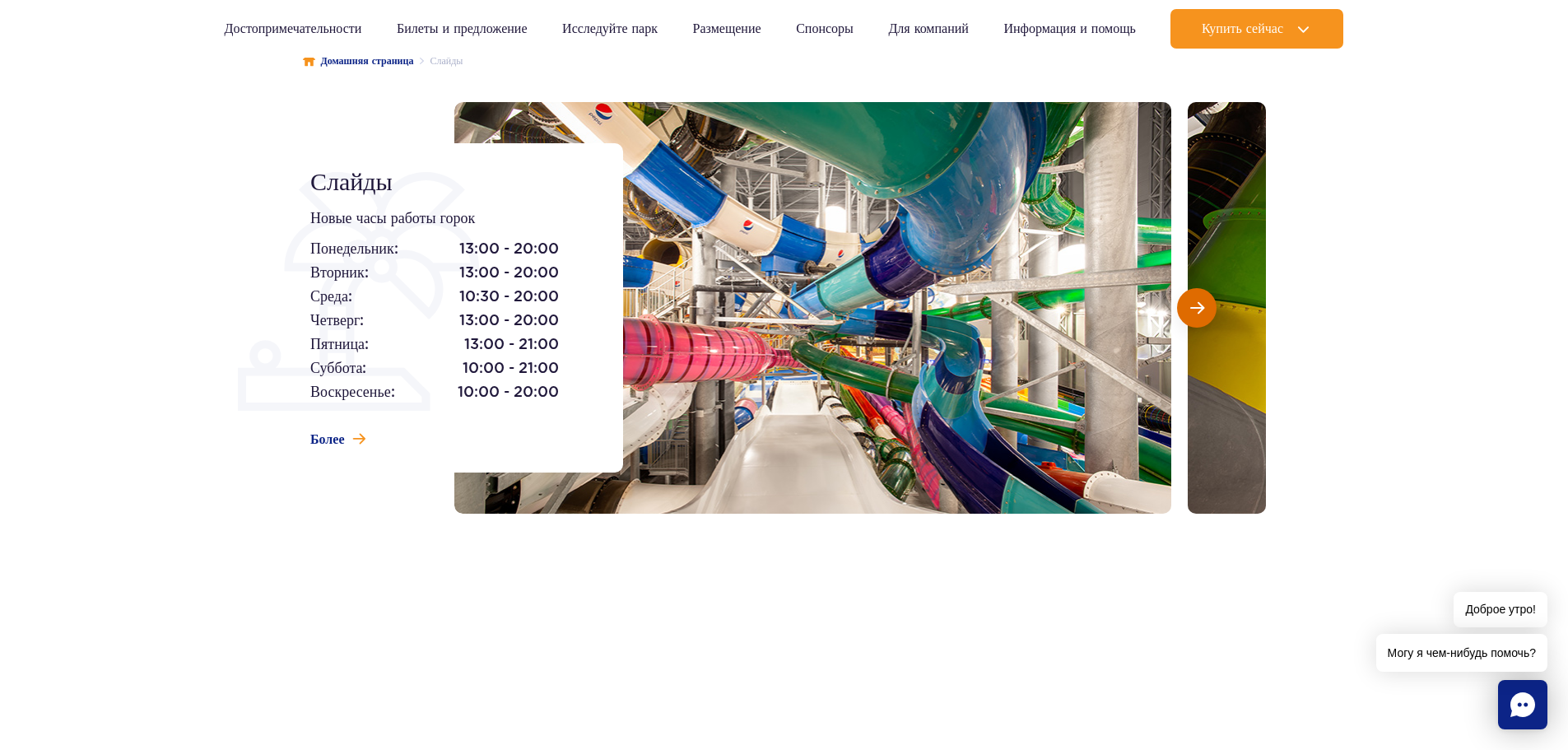
click at [1198, 301] on span "Следующий слайд" at bounding box center [1197, 308] width 14 height 15
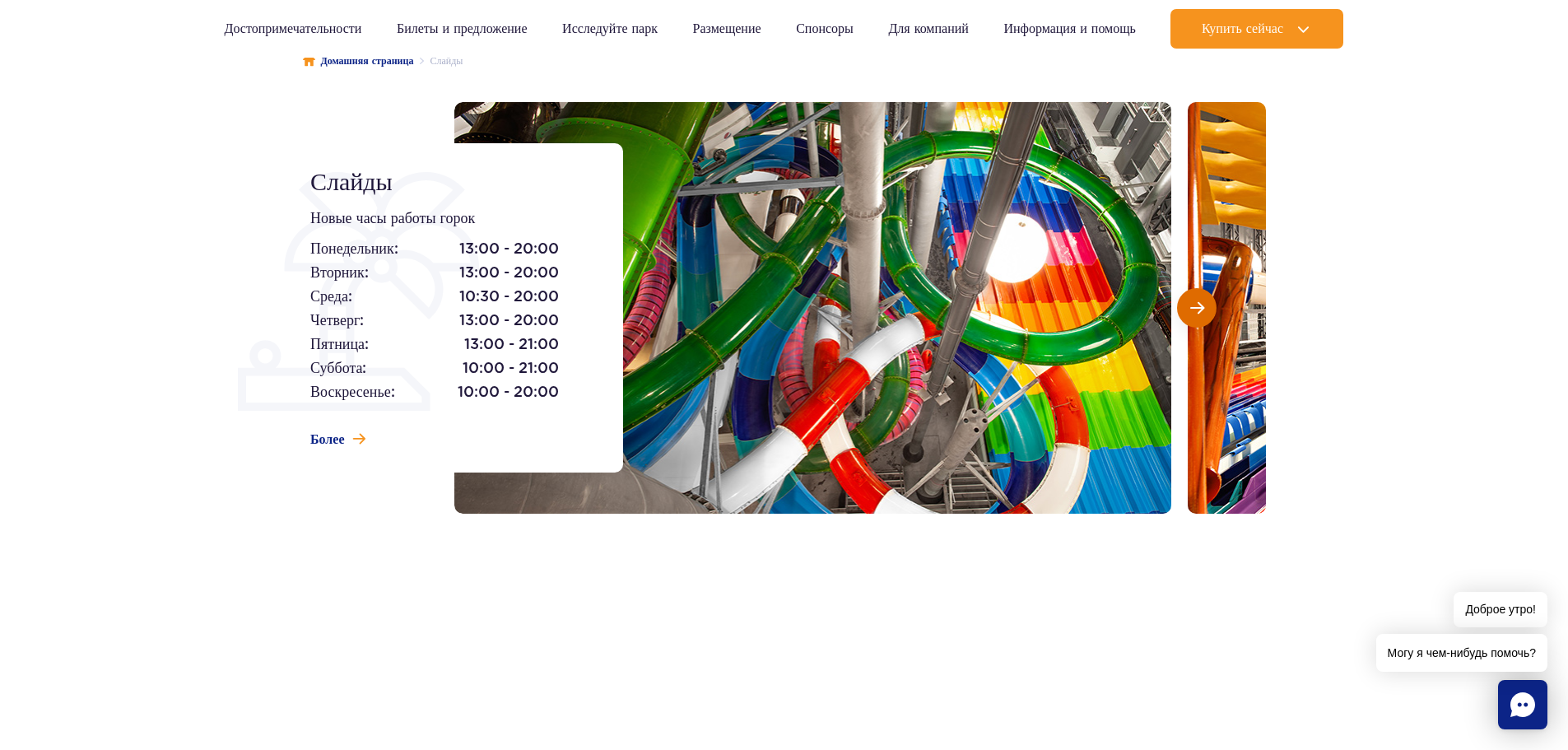
click at [1198, 301] on span "Следующий слайд" at bounding box center [1197, 308] width 14 height 15
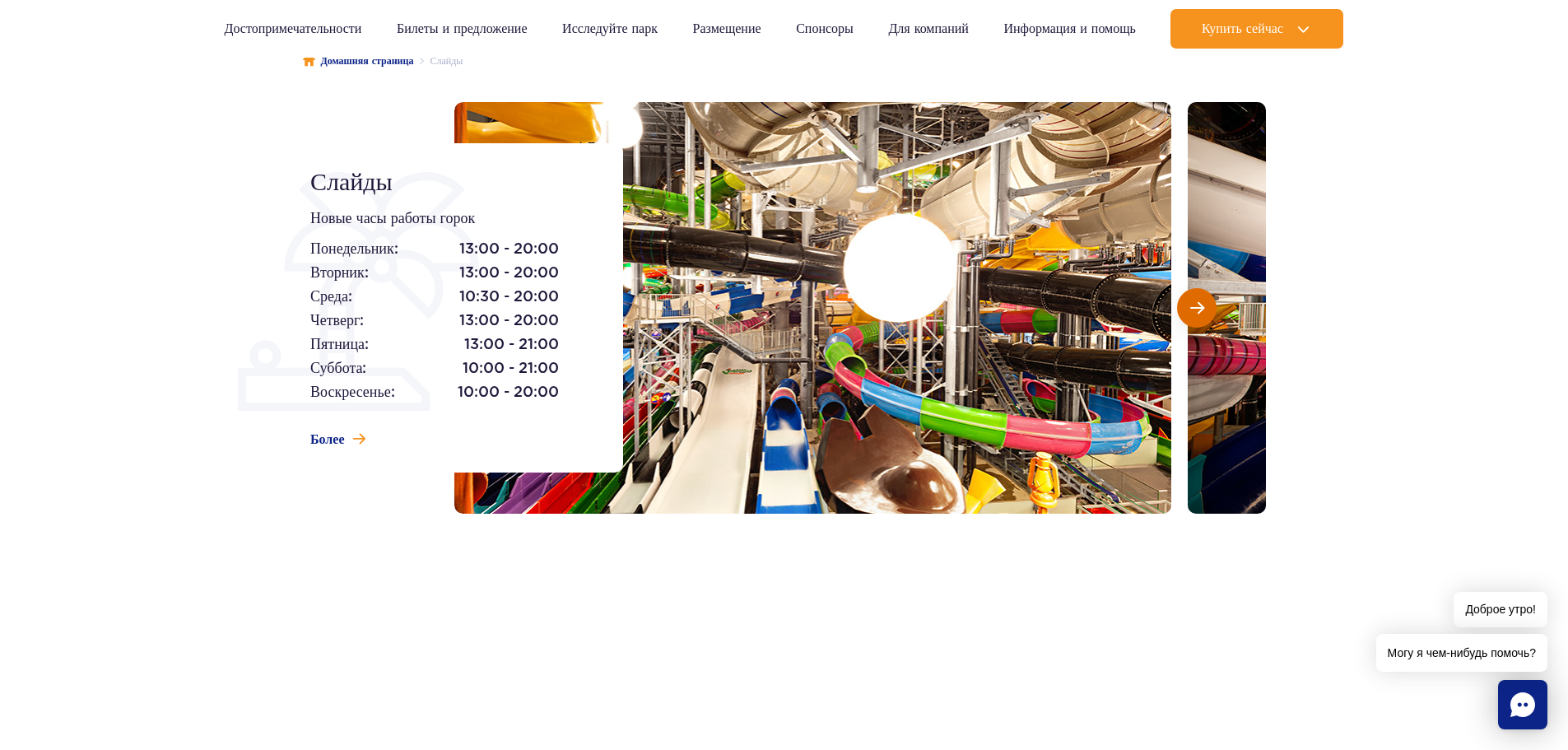
click at [1198, 298] on button "Следующий слайд" at bounding box center [1196, 308] width 39 height 39
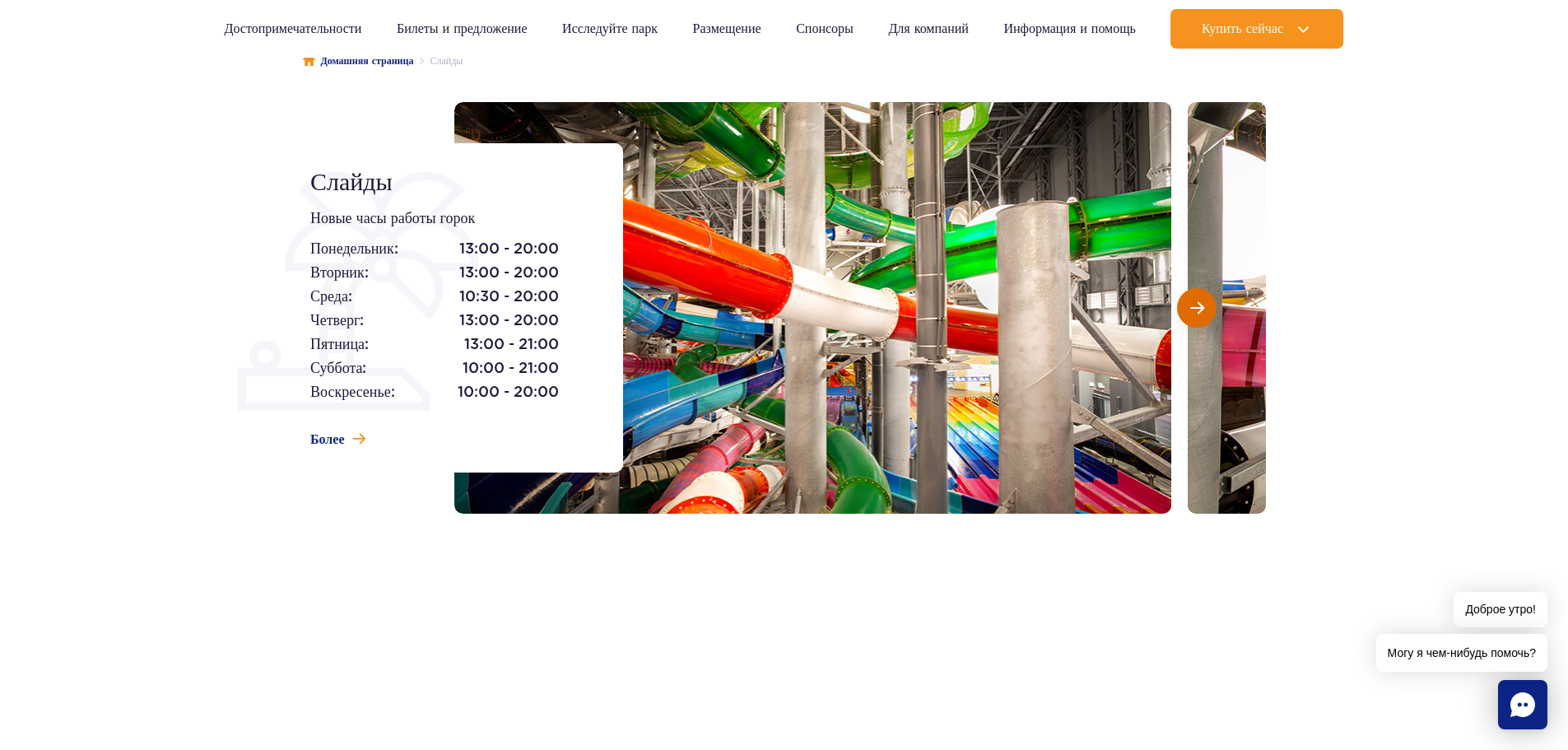
click at [1201, 295] on button "Следующий слайд" at bounding box center [1196, 308] width 39 height 39
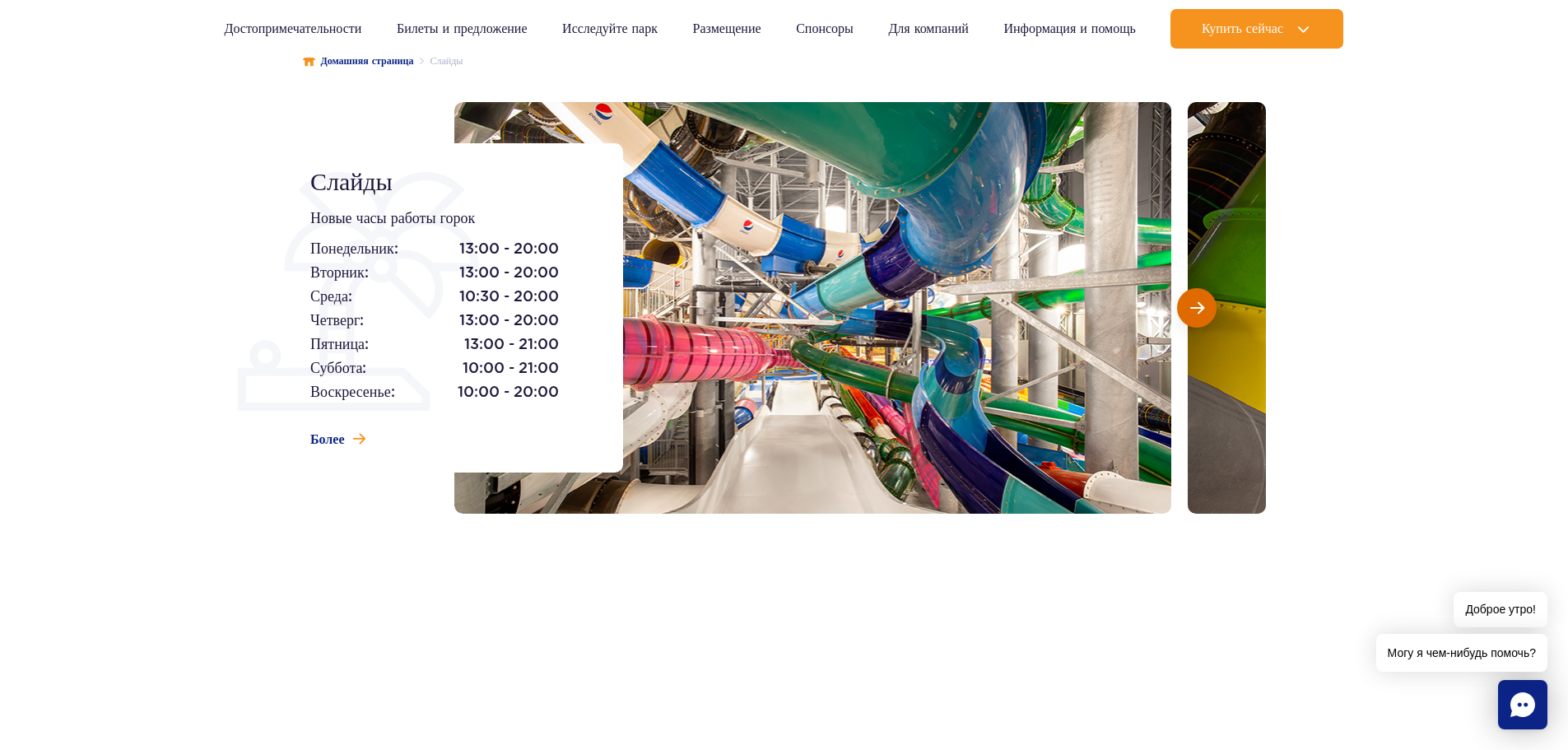
click at [1204, 298] on button "Следующий слайд" at bounding box center [1196, 308] width 39 height 39
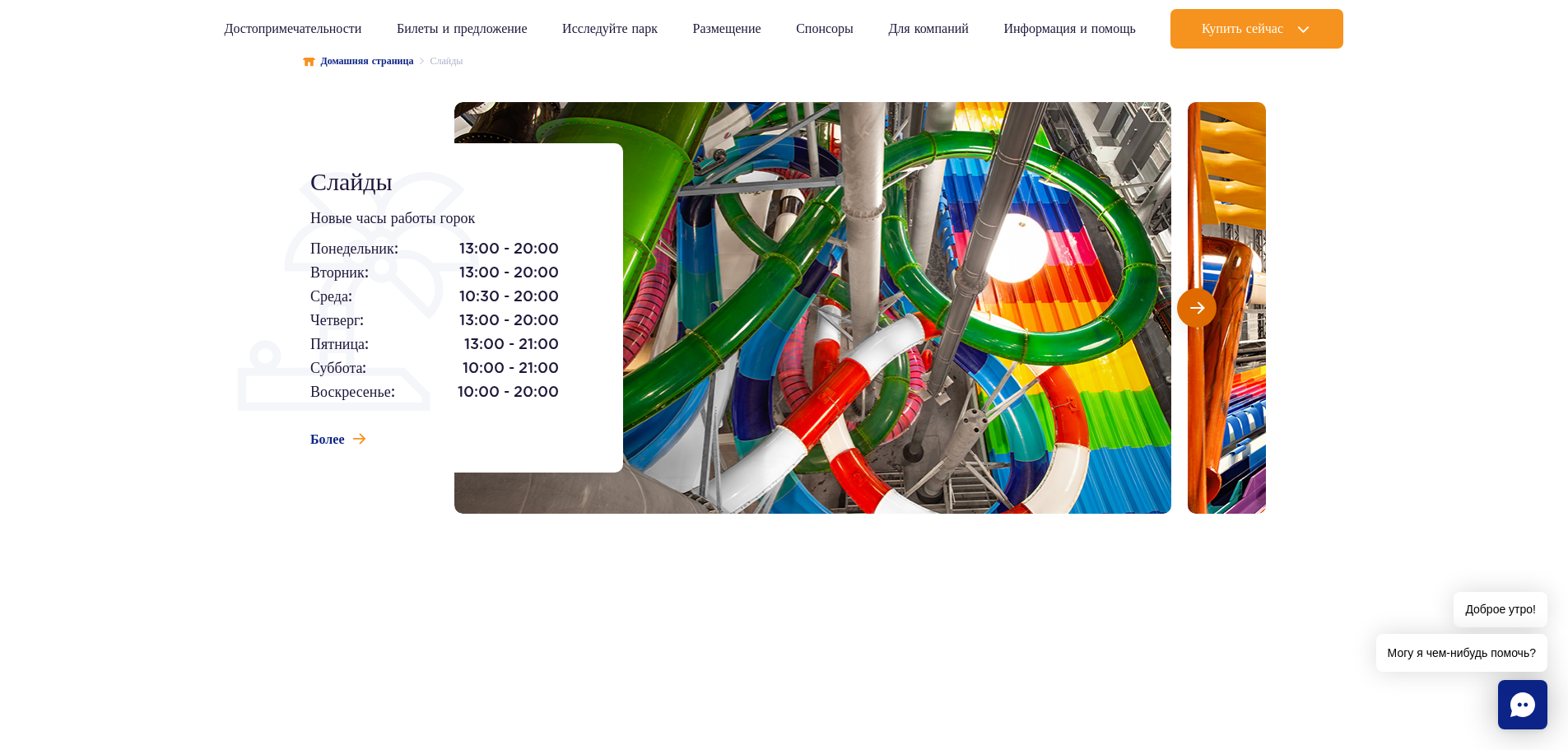
click at [1204, 298] on button "Следующий слайд" at bounding box center [1196, 308] width 39 height 39
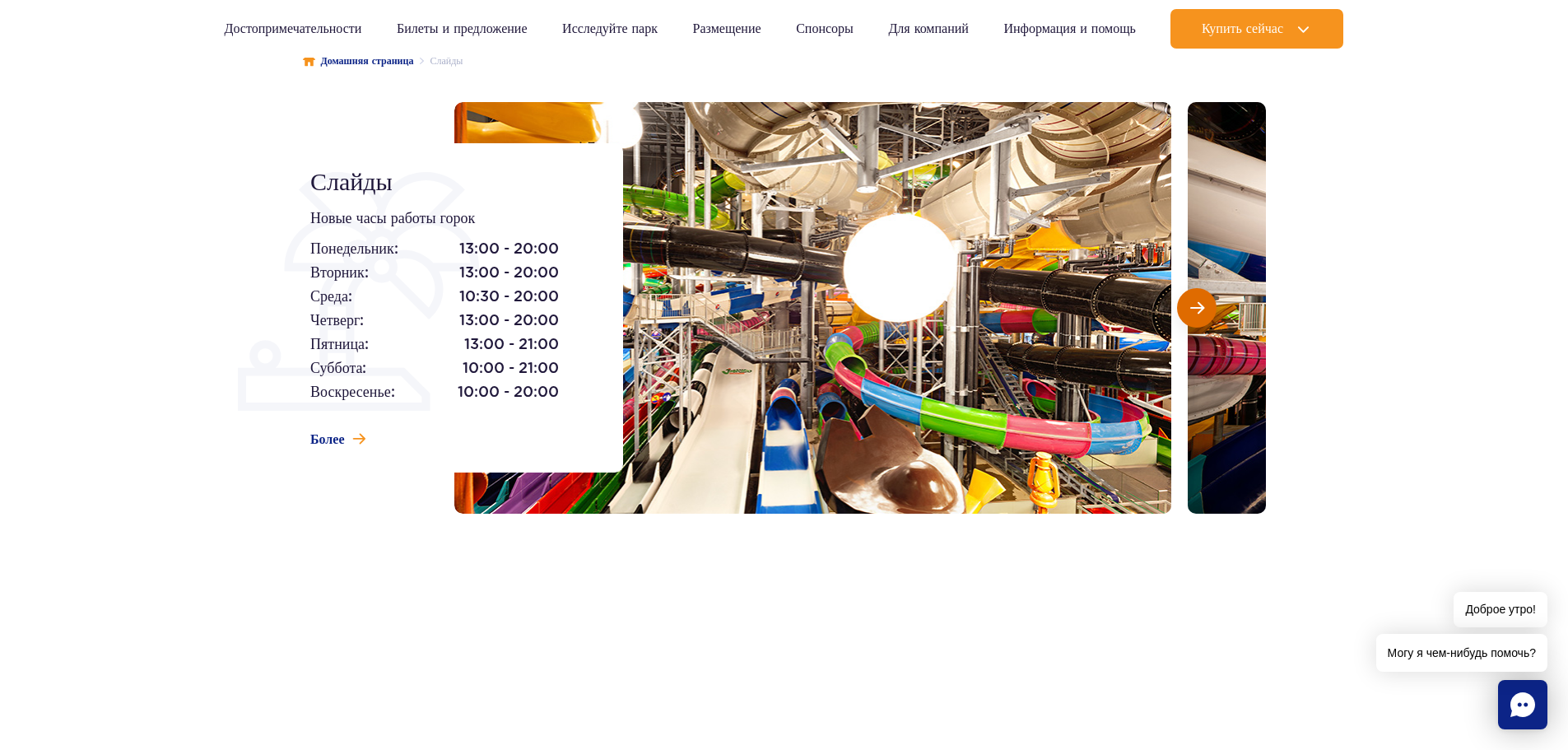
click at [1204, 298] on button "Следующий слайд" at bounding box center [1196, 308] width 39 height 39
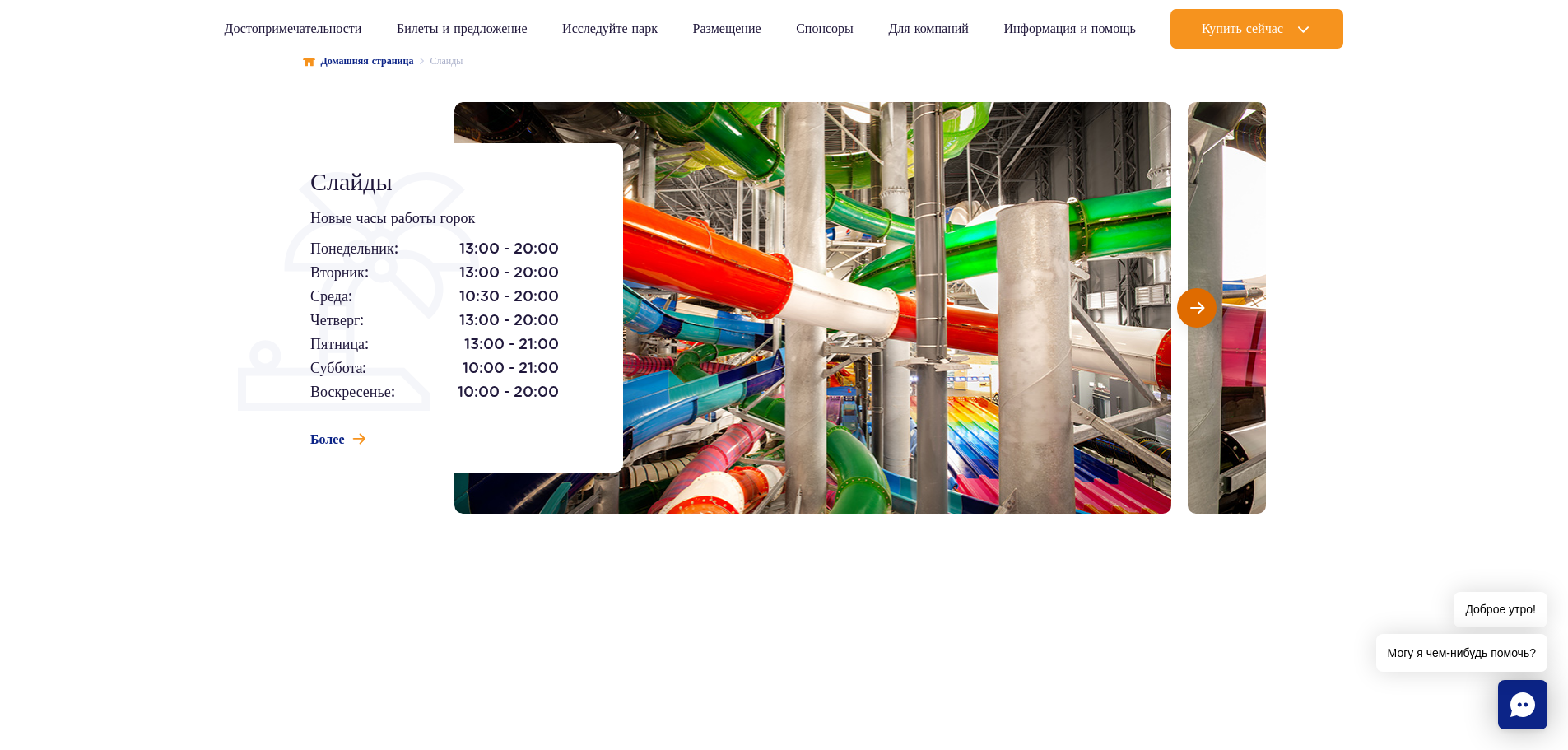
click at [1203, 301] on button "Следующий слайд" at bounding box center [1196, 308] width 39 height 39
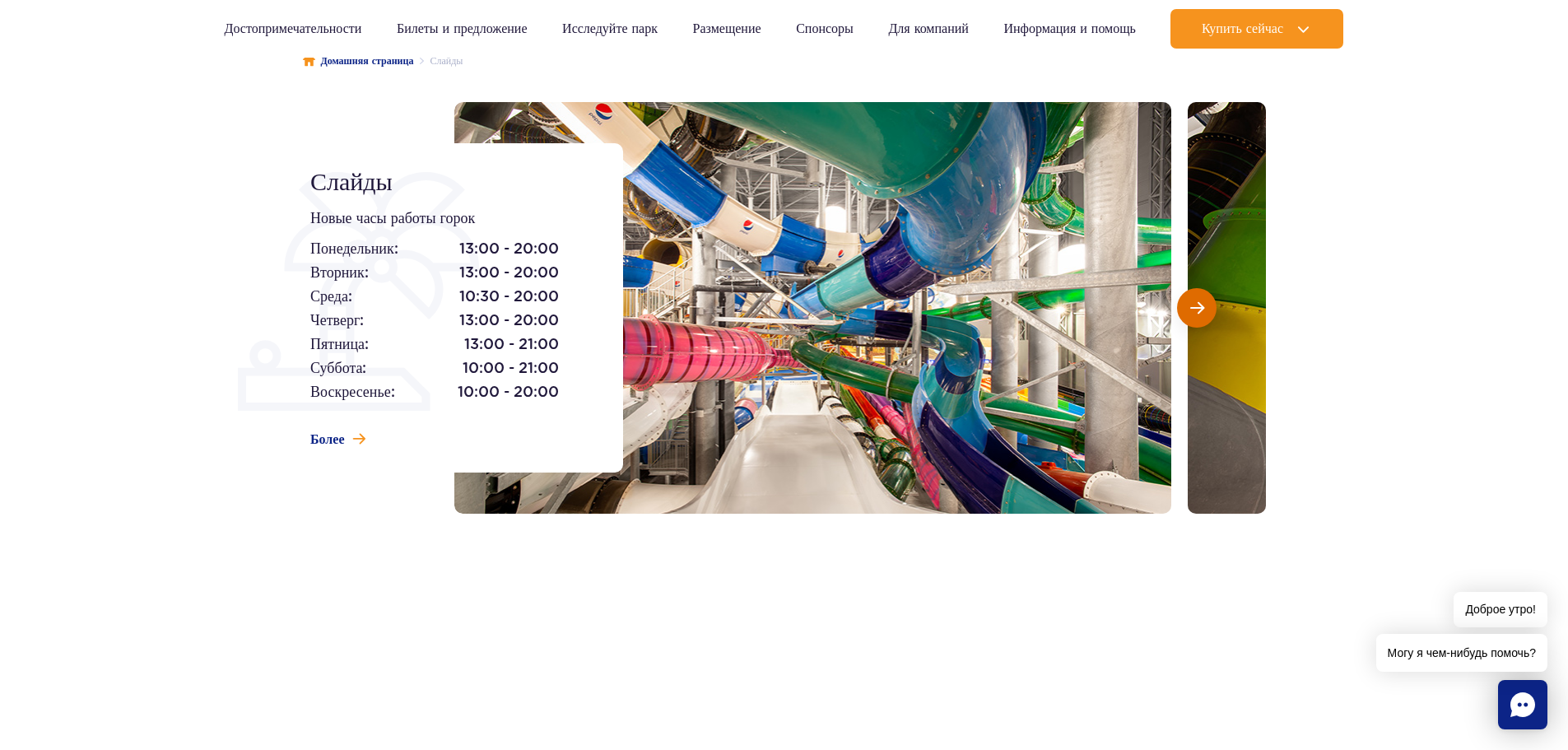
click at [1203, 301] on span "Следующий слайд" at bounding box center [1197, 308] width 14 height 15
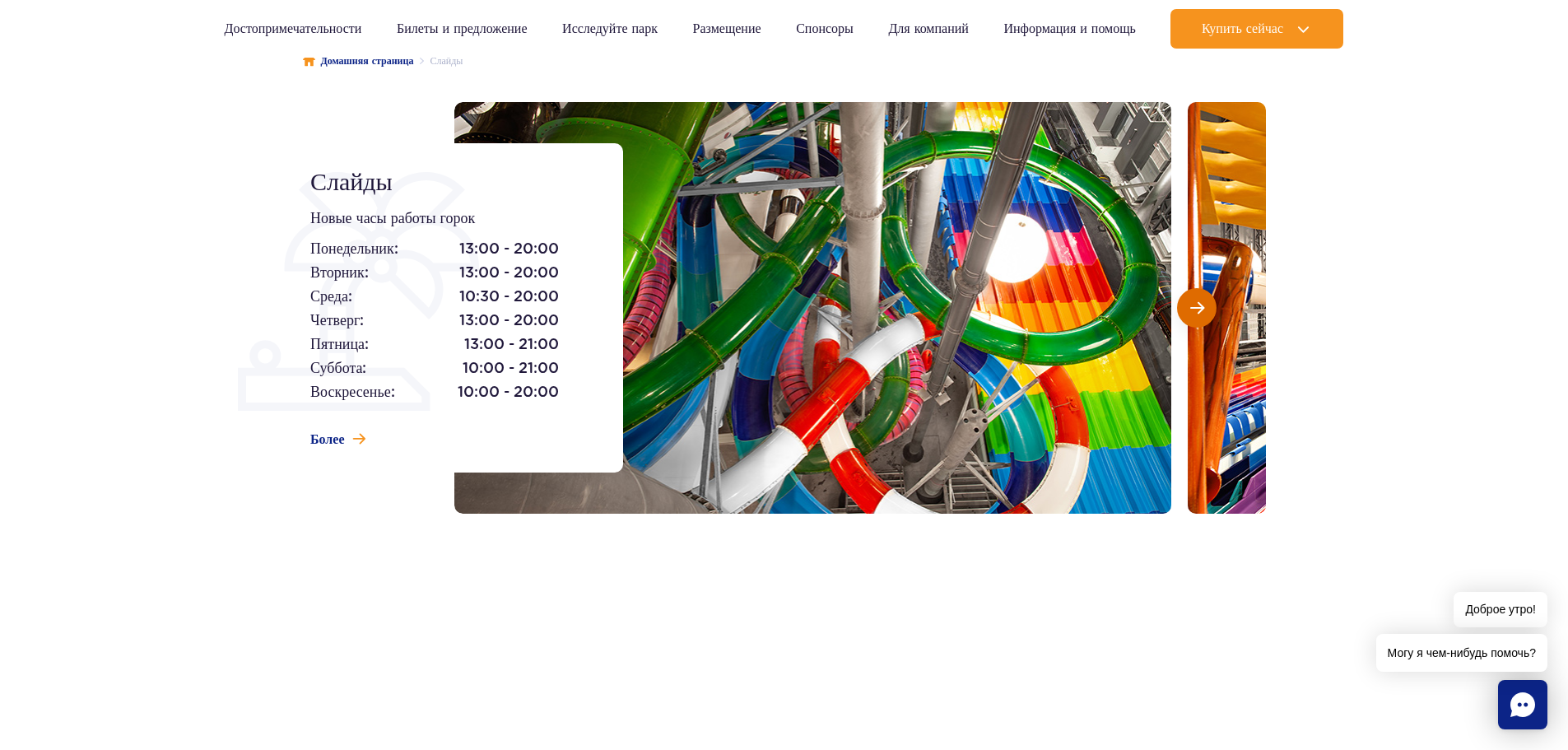
click at [1191, 301] on span "Следующий слайд" at bounding box center [1197, 308] width 14 height 15
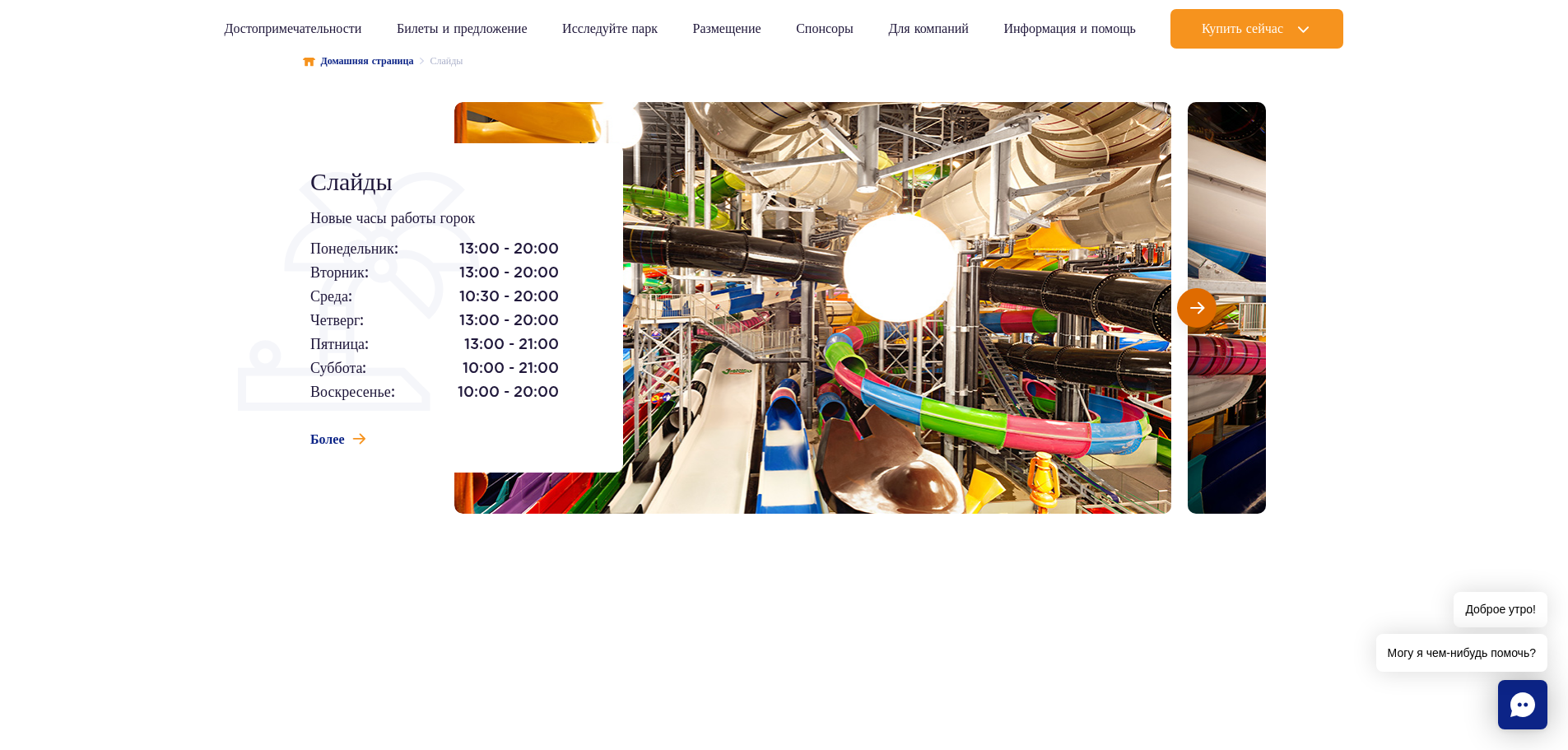
click at [1194, 307] on span "Следующий слайд" at bounding box center [1197, 308] width 14 height 15
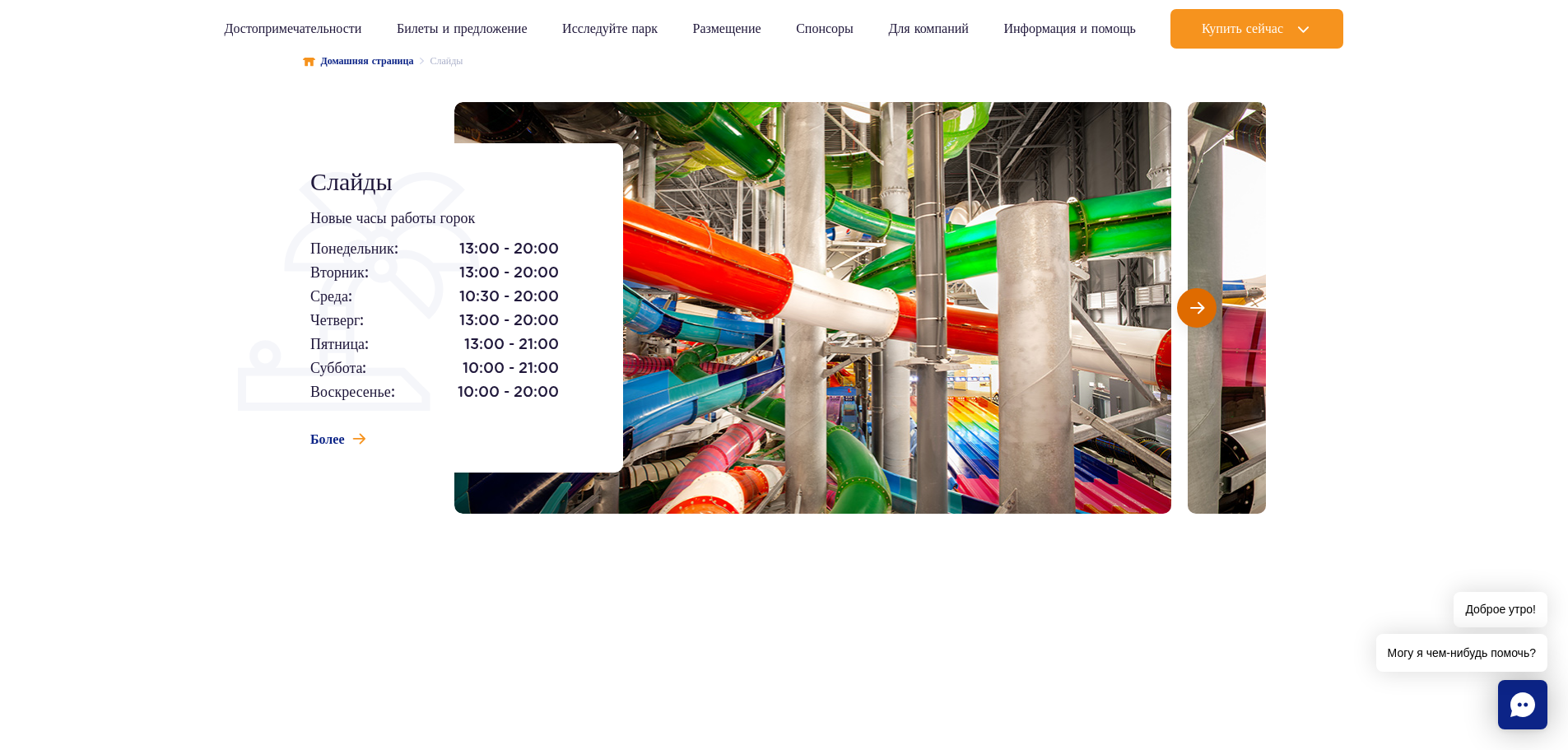
click at [1194, 306] on span "Следующий слайд" at bounding box center [1197, 308] width 14 height 15
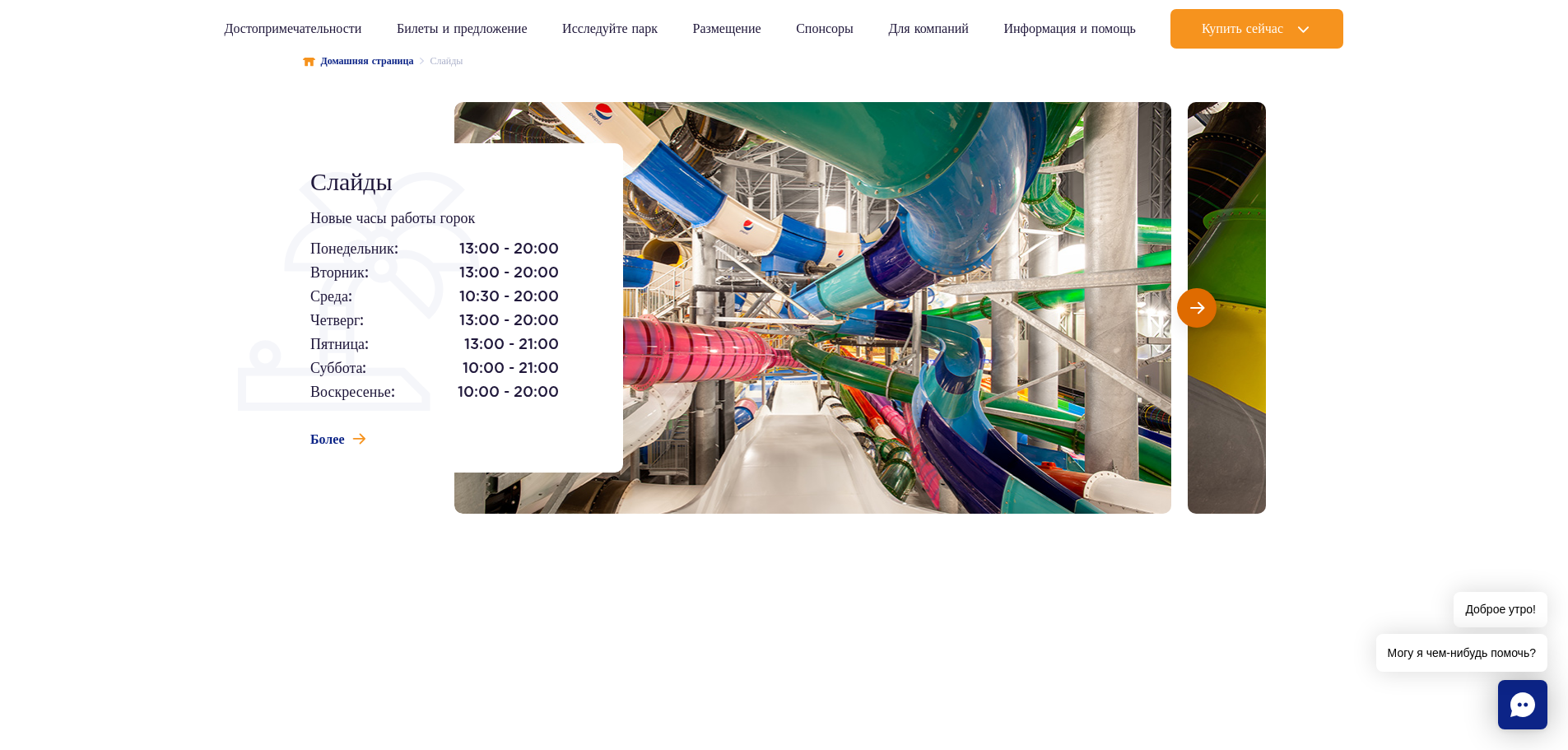
click at [1194, 304] on span "Следующий слайд" at bounding box center [1197, 308] width 14 height 15
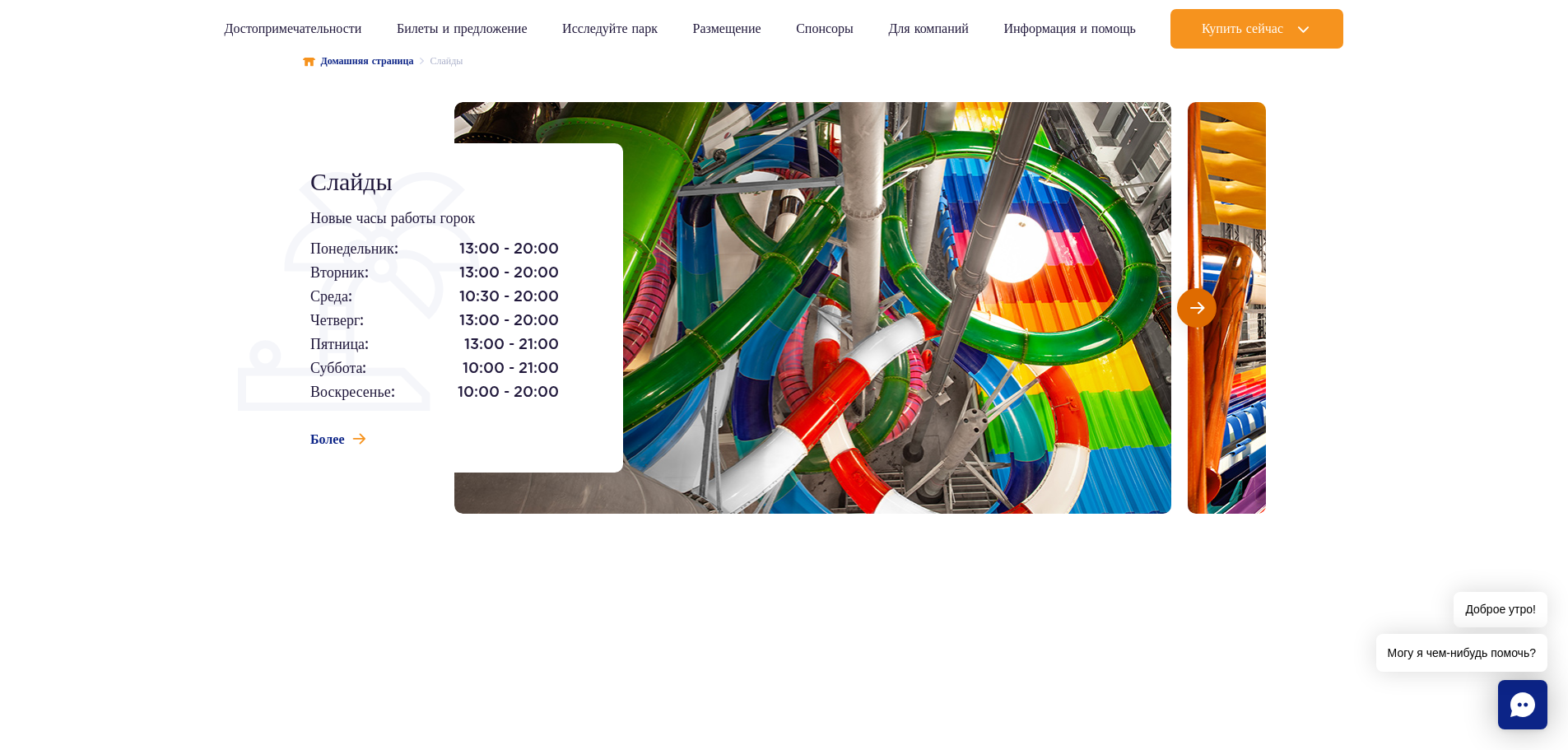
click at [1192, 301] on span "Следующий слайд" at bounding box center [1197, 308] width 14 height 15
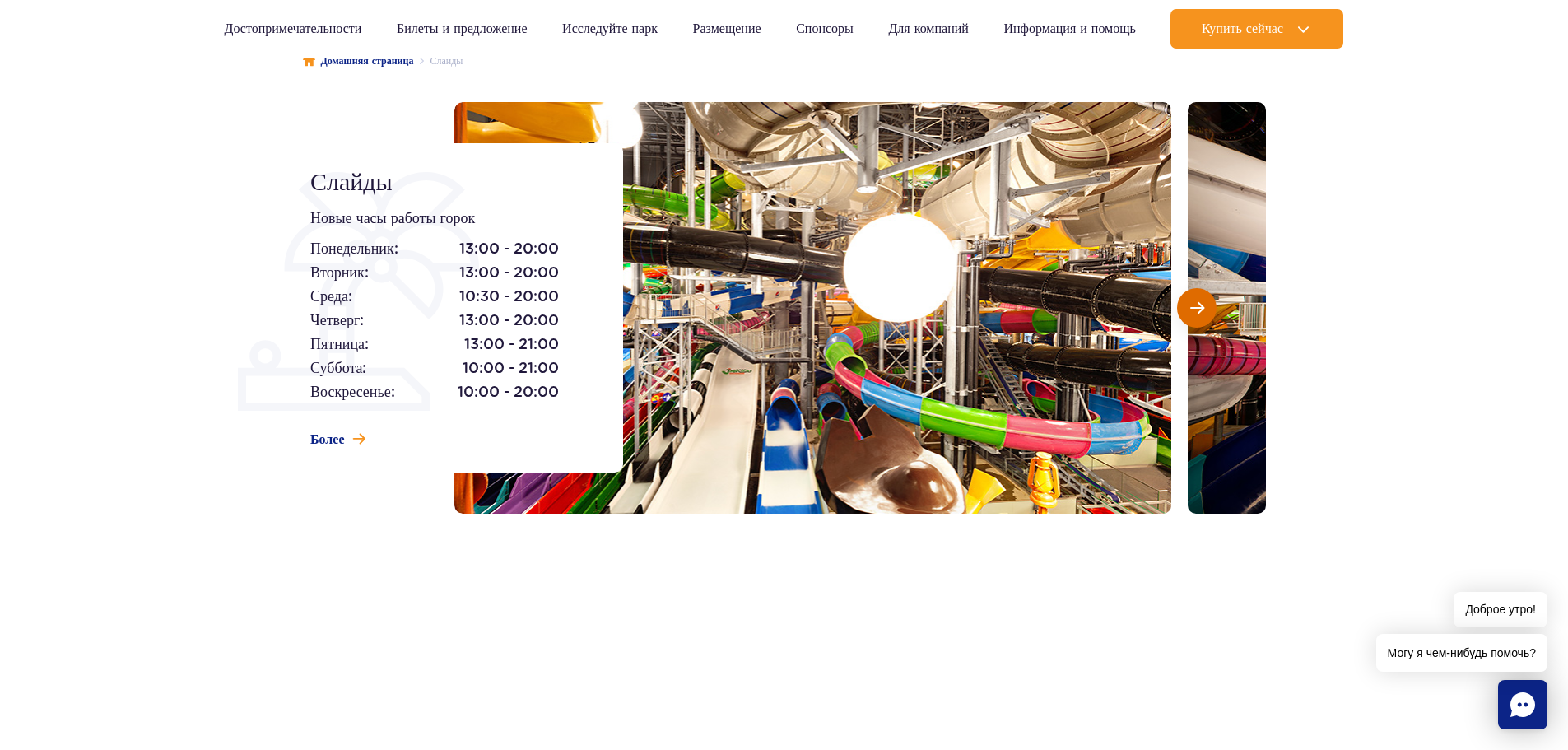
drag, startPoint x: 1190, startPoint y: 300, endPoint x: 1184, endPoint y: 306, distance: 8.5
click at [1187, 303] on button "Следующий слайд" at bounding box center [1196, 308] width 39 height 39
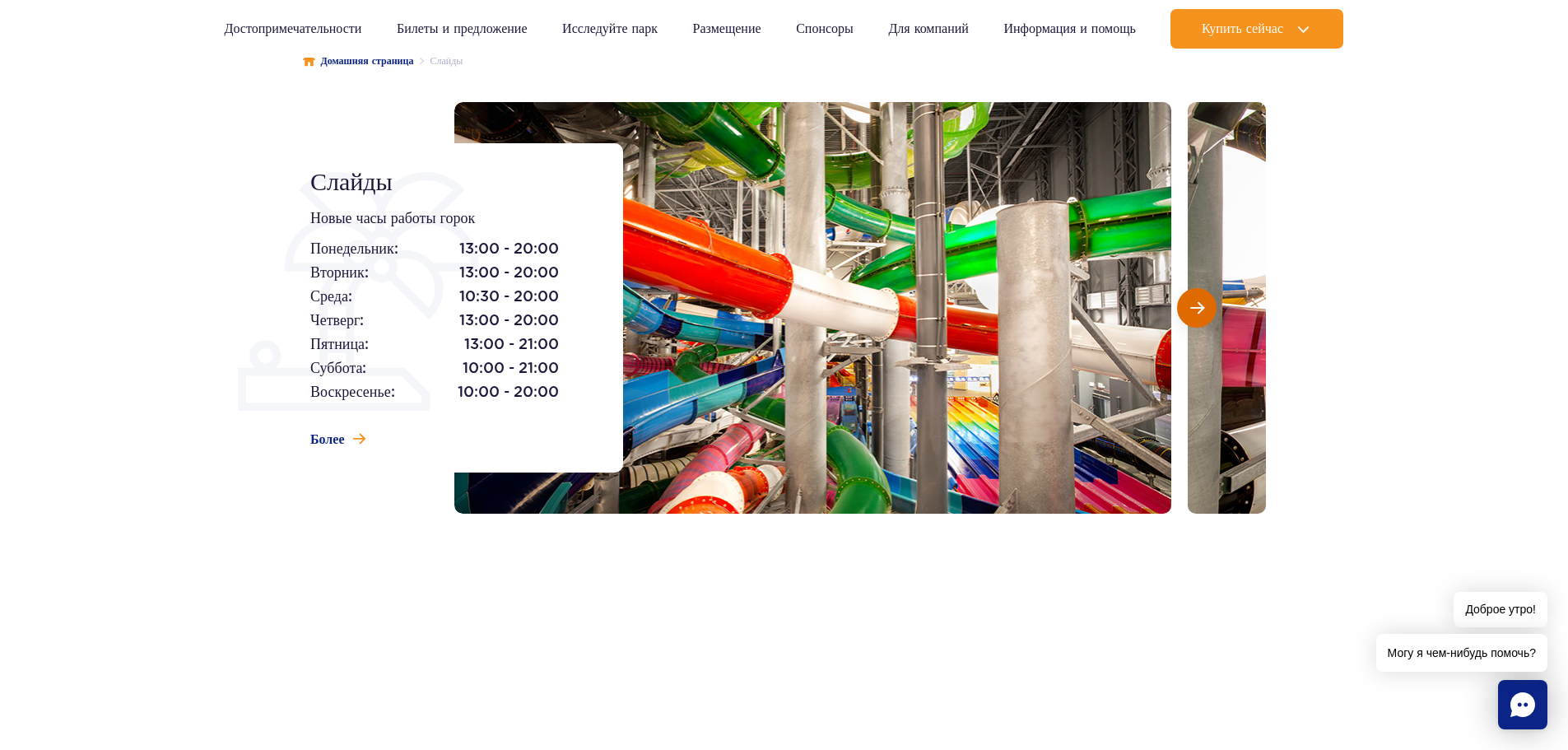
click at [1185, 307] on button "Следующий слайд" at bounding box center [1196, 308] width 39 height 39
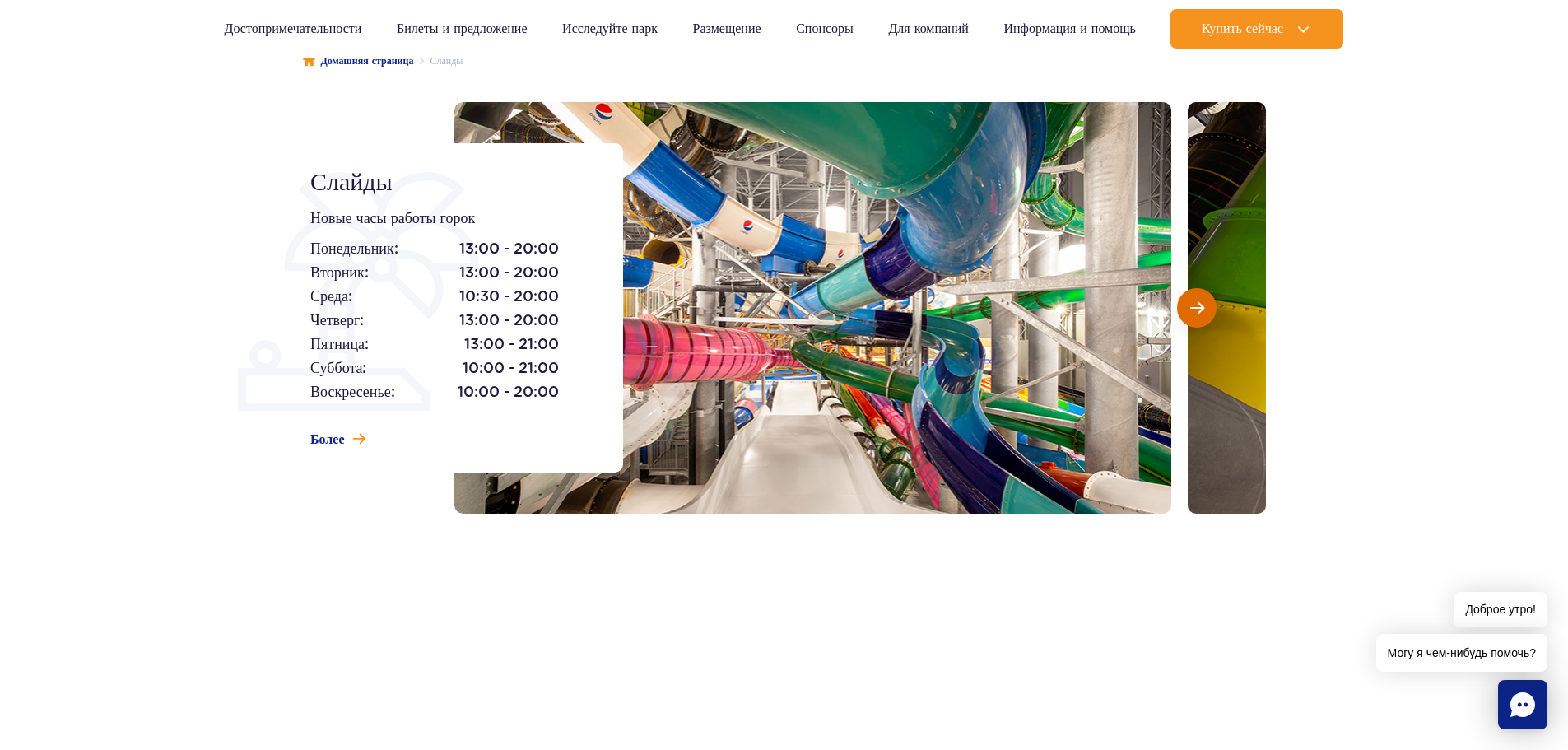
click at [1185, 306] on button "Следующий слайд" at bounding box center [1196, 308] width 39 height 39
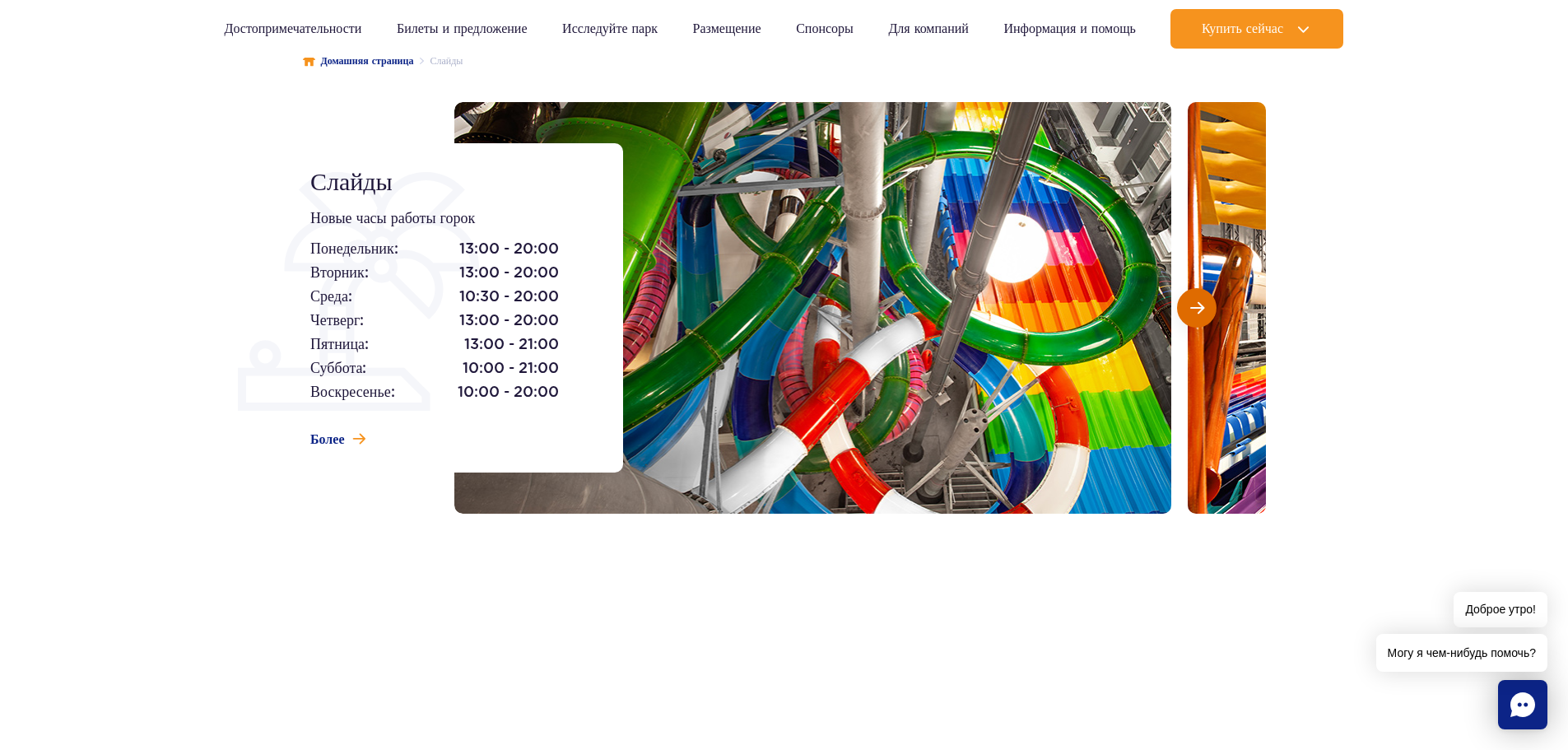
click at [1186, 306] on button "Следующий слайд" at bounding box center [1196, 308] width 39 height 39
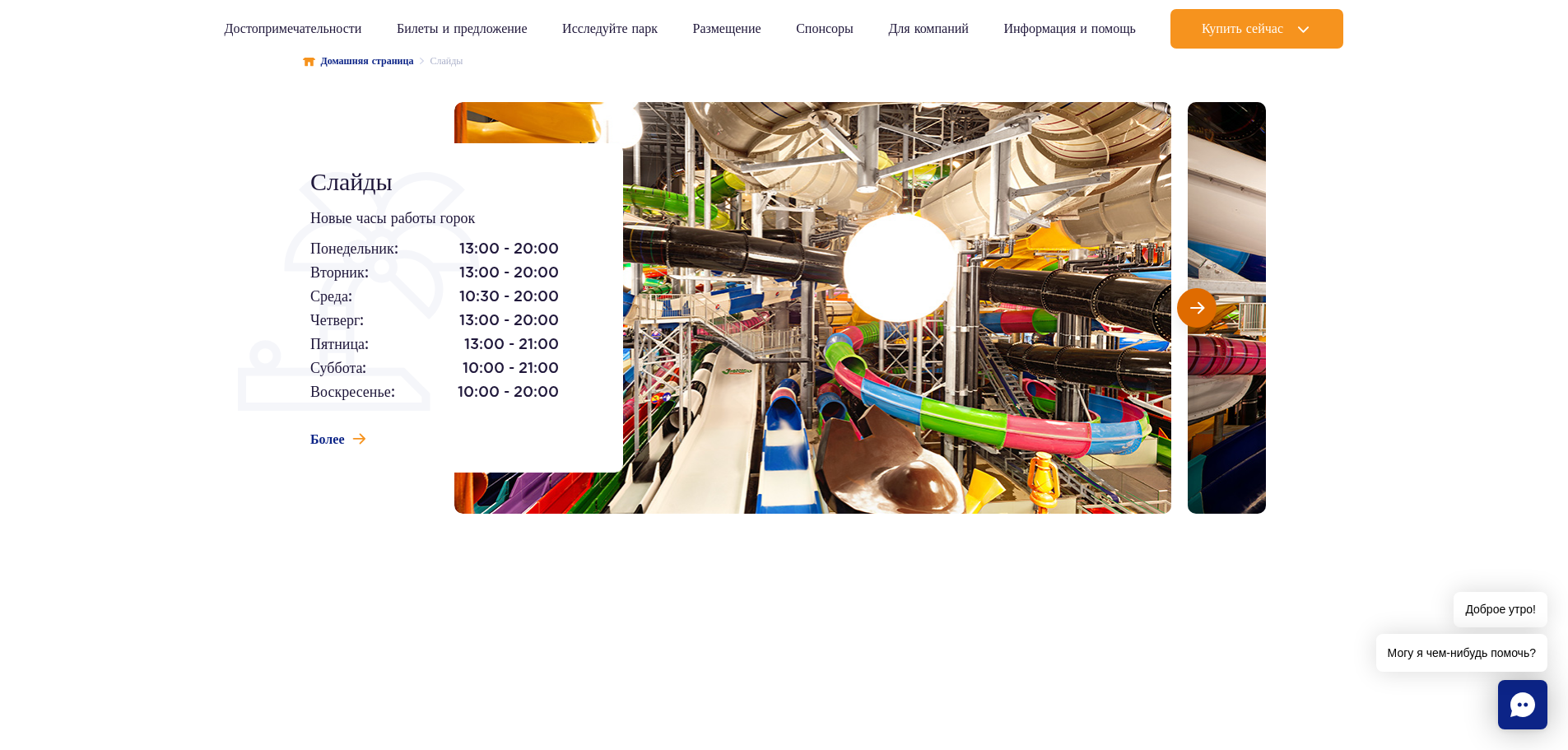
click at [1200, 304] on span "Следующий слайд" at bounding box center [1197, 308] width 14 height 15
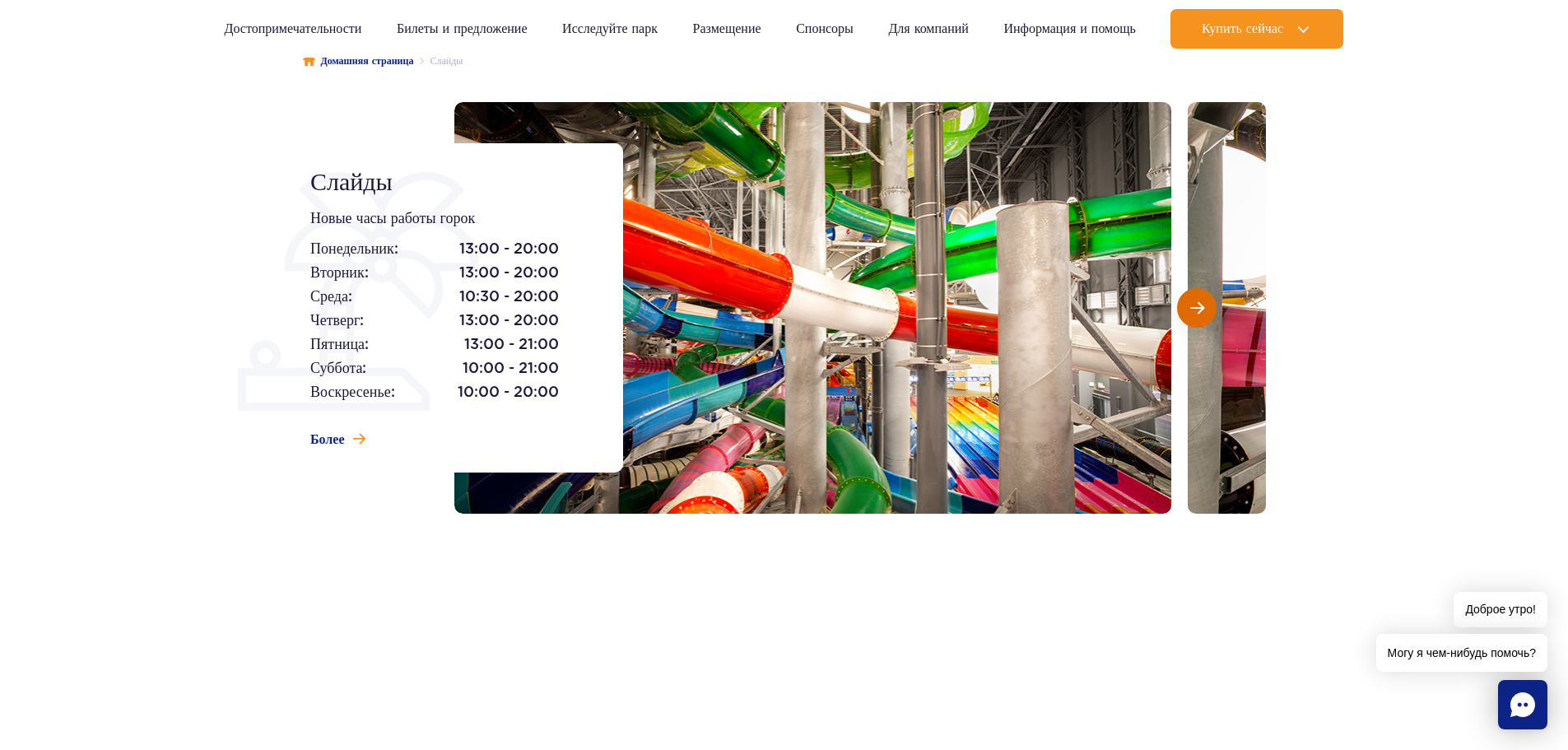
click at [1199, 303] on span "Следующий слайд" at bounding box center [1197, 308] width 14 height 15
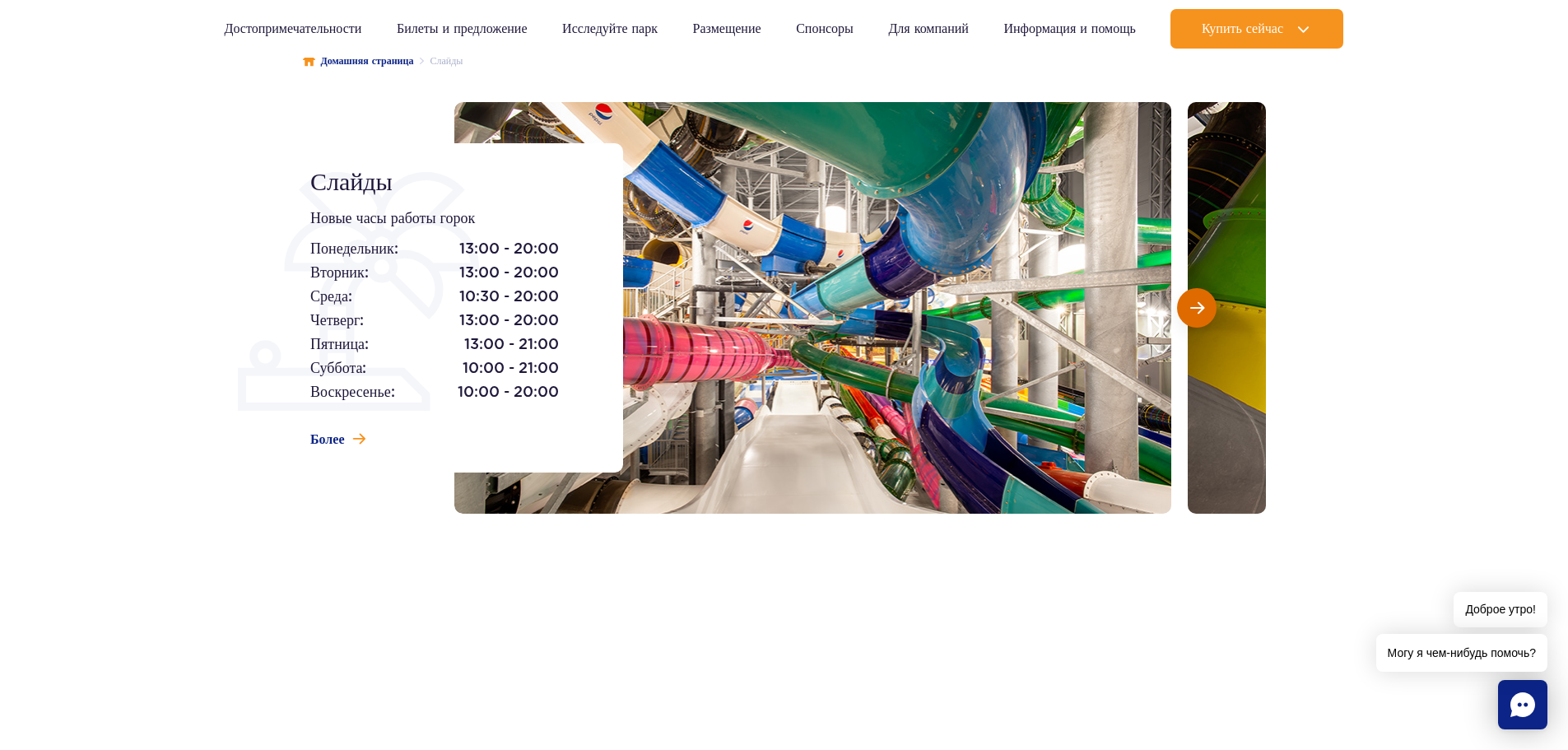
click at [1197, 301] on span "Следующий слайд" at bounding box center [1197, 308] width 14 height 15
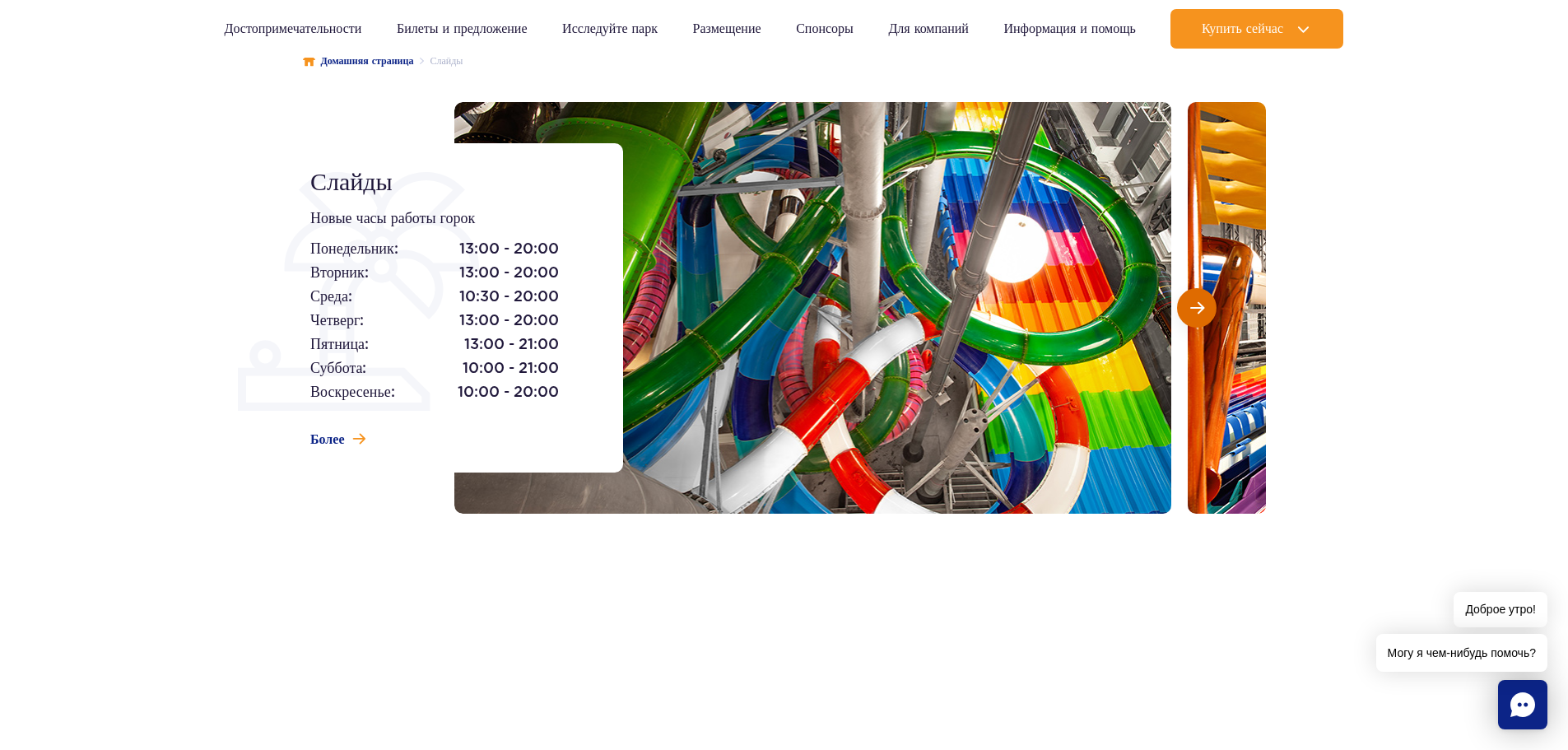
click at [1197, 301] on span "Следующий слайд" at bounding box center [1197, 308] width 14 height 15
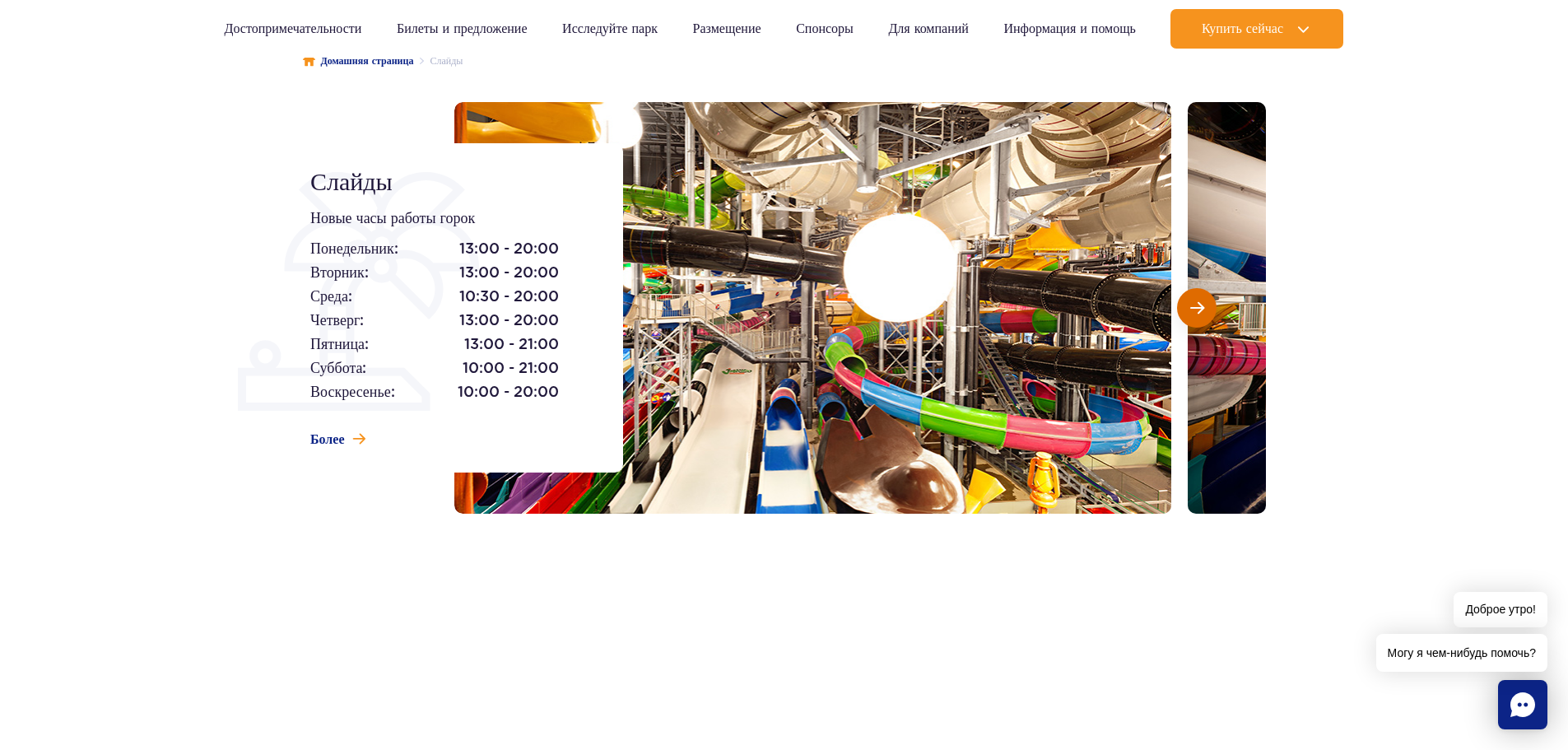
click at [1205, 309] on button "Следующий слайд" at bounding box center [1196, 308] width 39 height 39
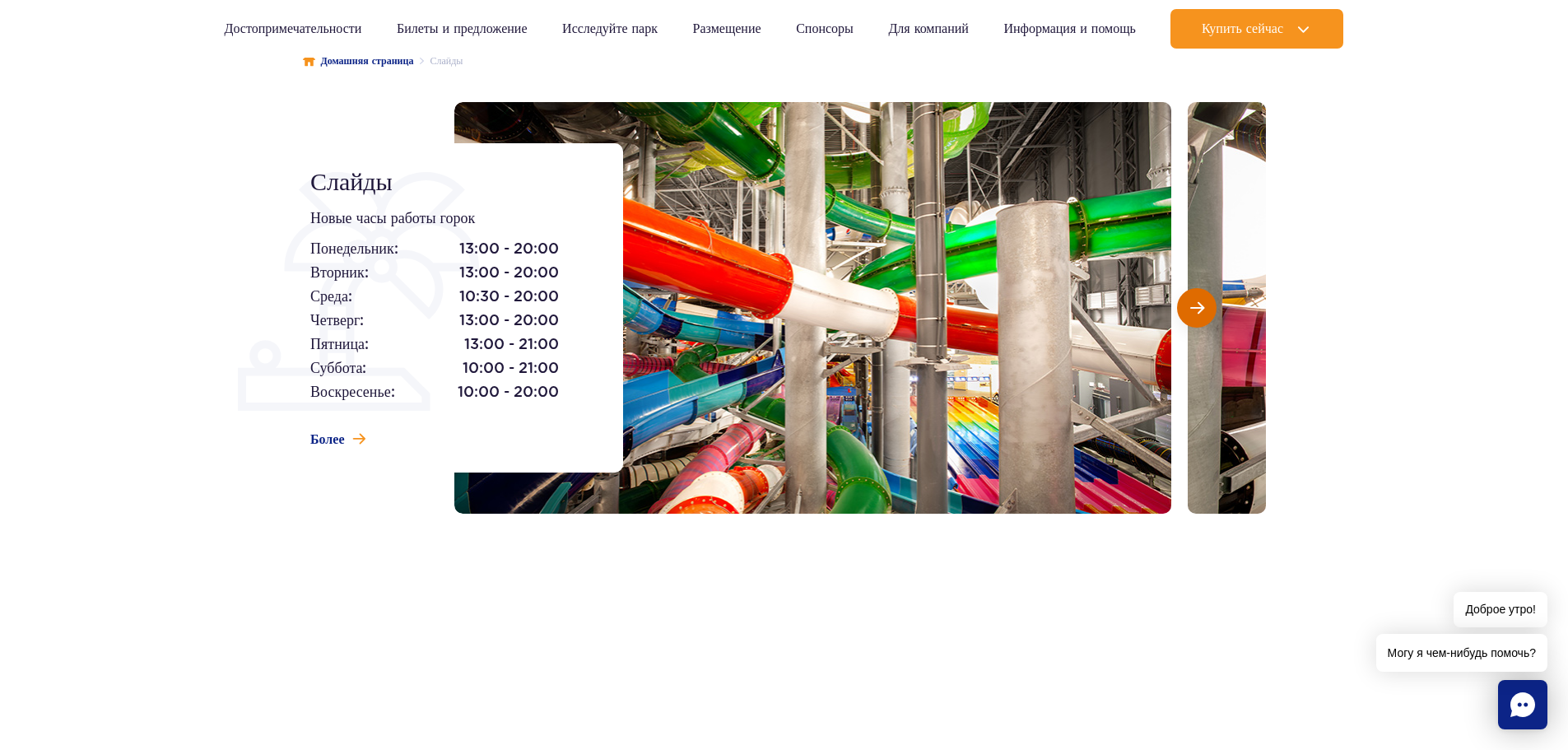
click at [1186, 293] on button "Следующий слайд" at bounding box center [1196, 308] width 39 height 39
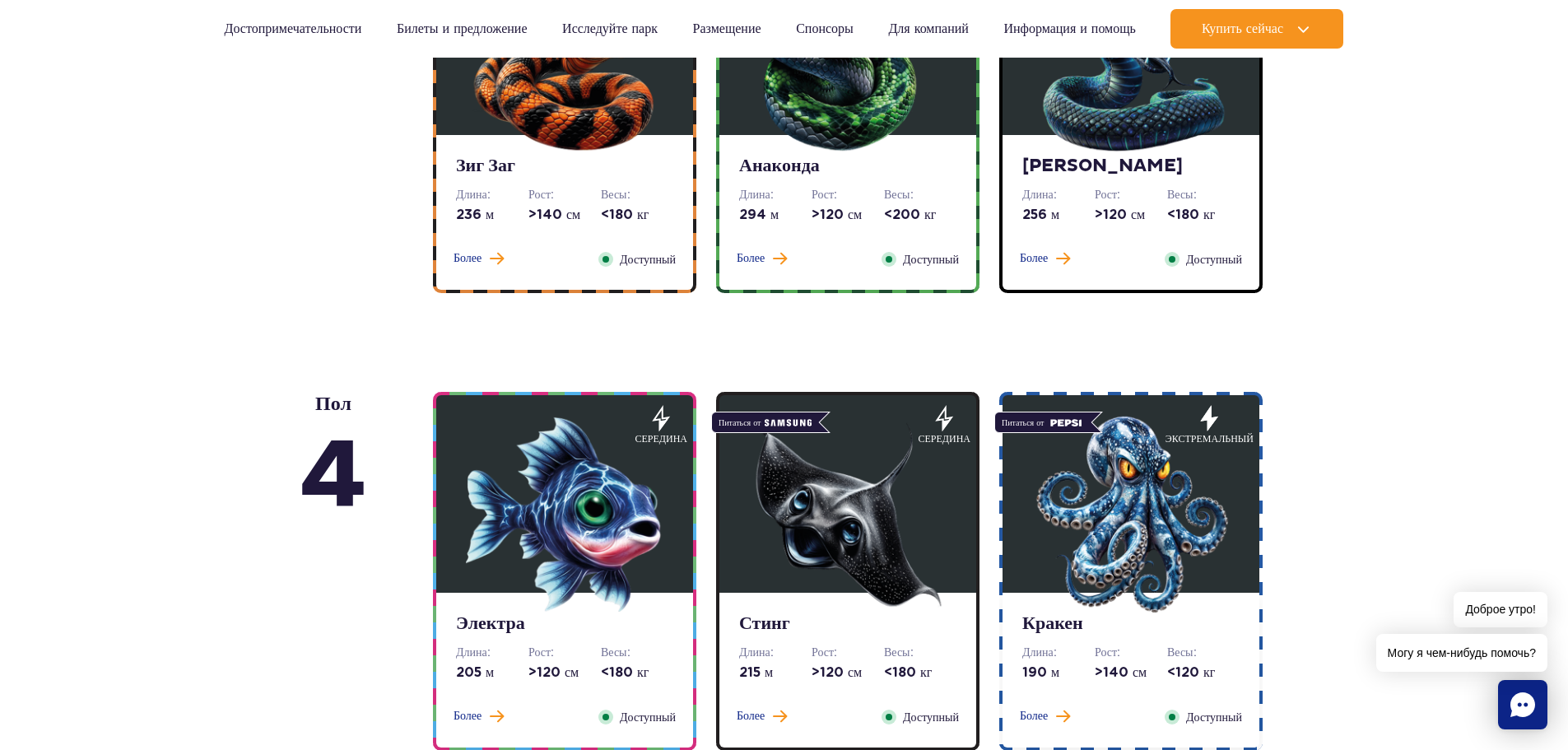
scroll to position [1070, 0]
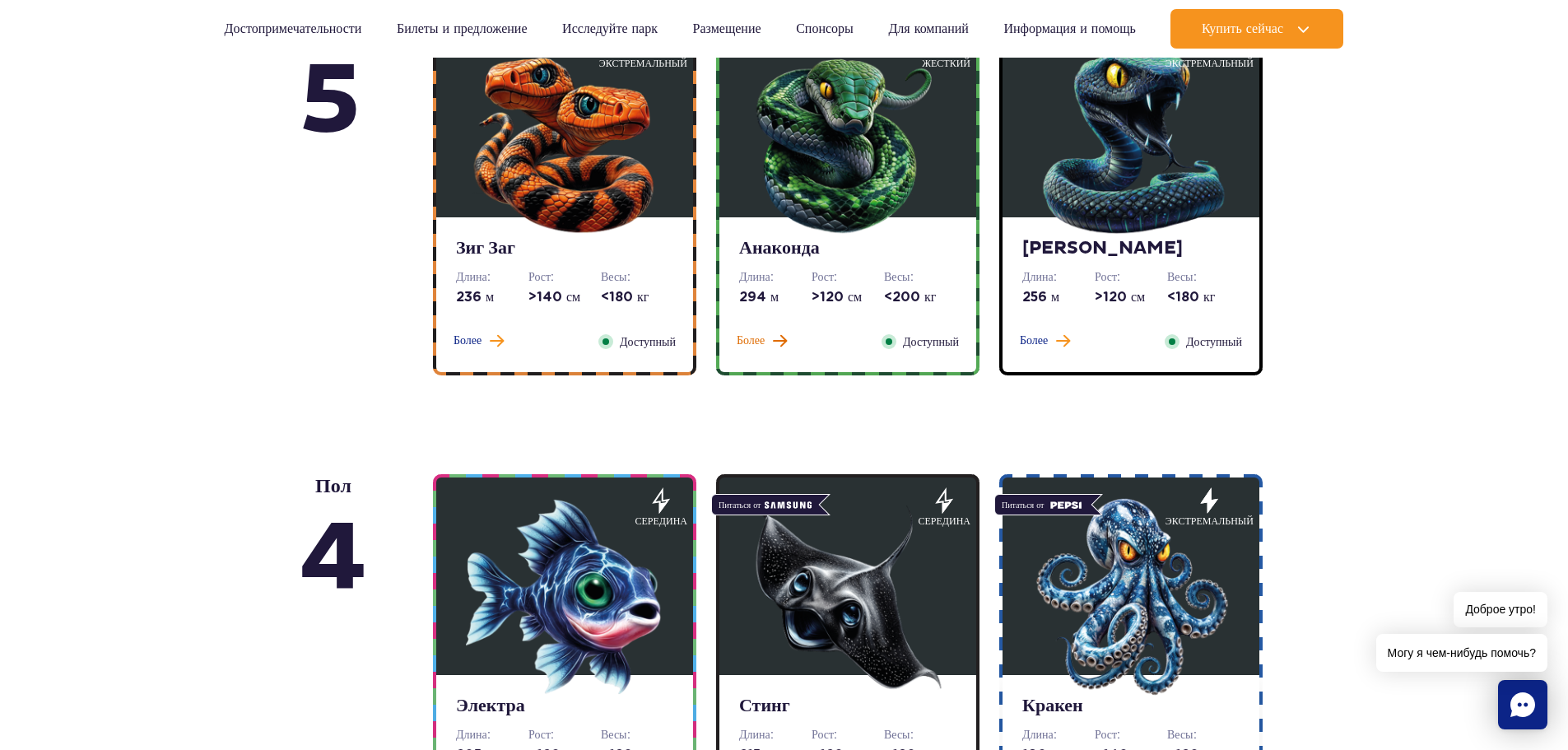
click at [763, 343] on font "Более" at bounding box center [750, 341] width 28 height 12
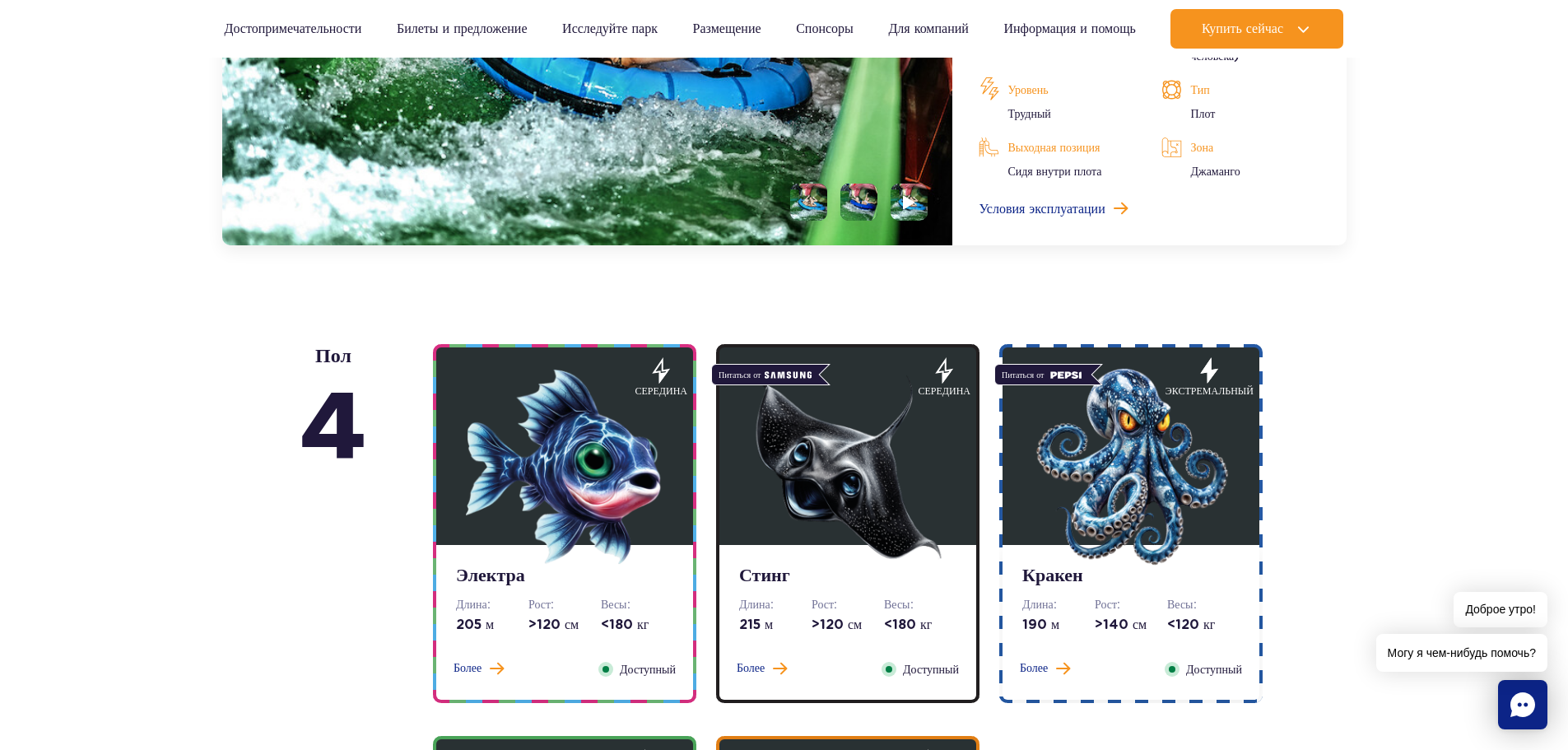
scroll to position [1878, 0]
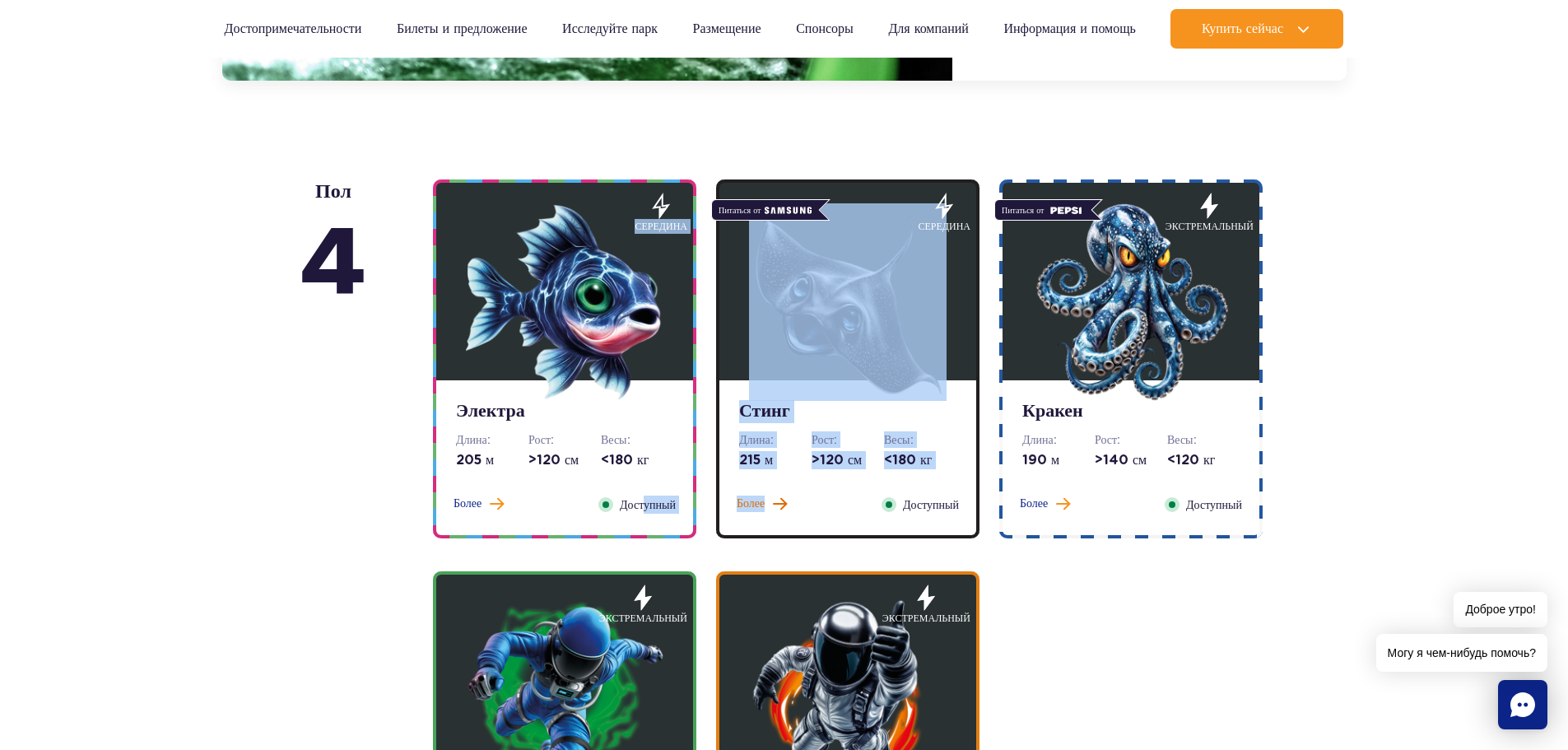
drag, startPoint x: 645, startPoint y: 508, endPoint x: 740, endPoint y: 497, distance: 95.6
click at [775, 499] on div "Электра Длина: 205 м Рост: >120 см Весы: <180 кг Более Закрывать Доступный сере…" at bounding box center [850, 555] width 855 height 751
click at [471, 500] on font "Более" at bounding box center [467, 504] width 28 height 12
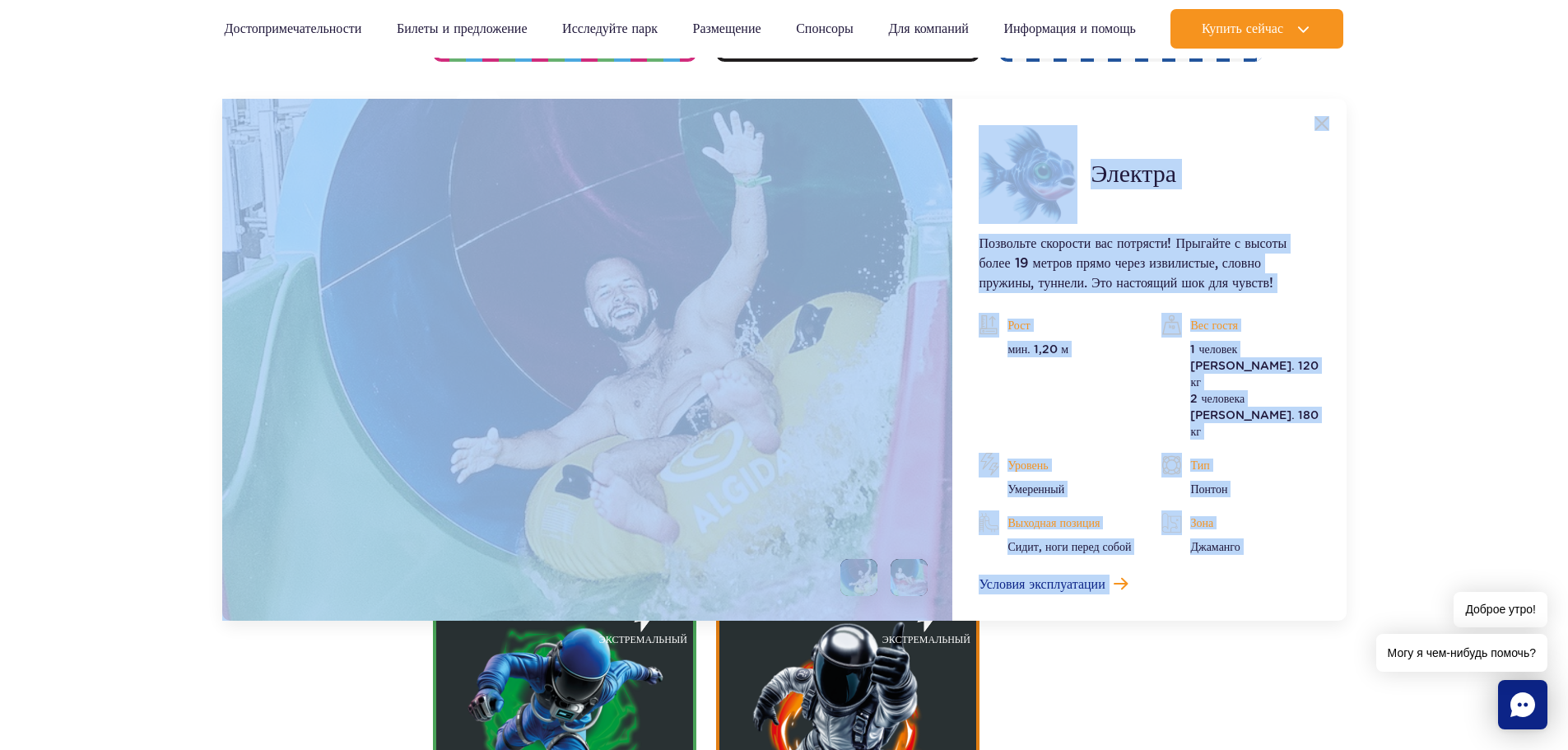
click at [591, 441] on img at bounding box center [587, 359] width 731 height 522
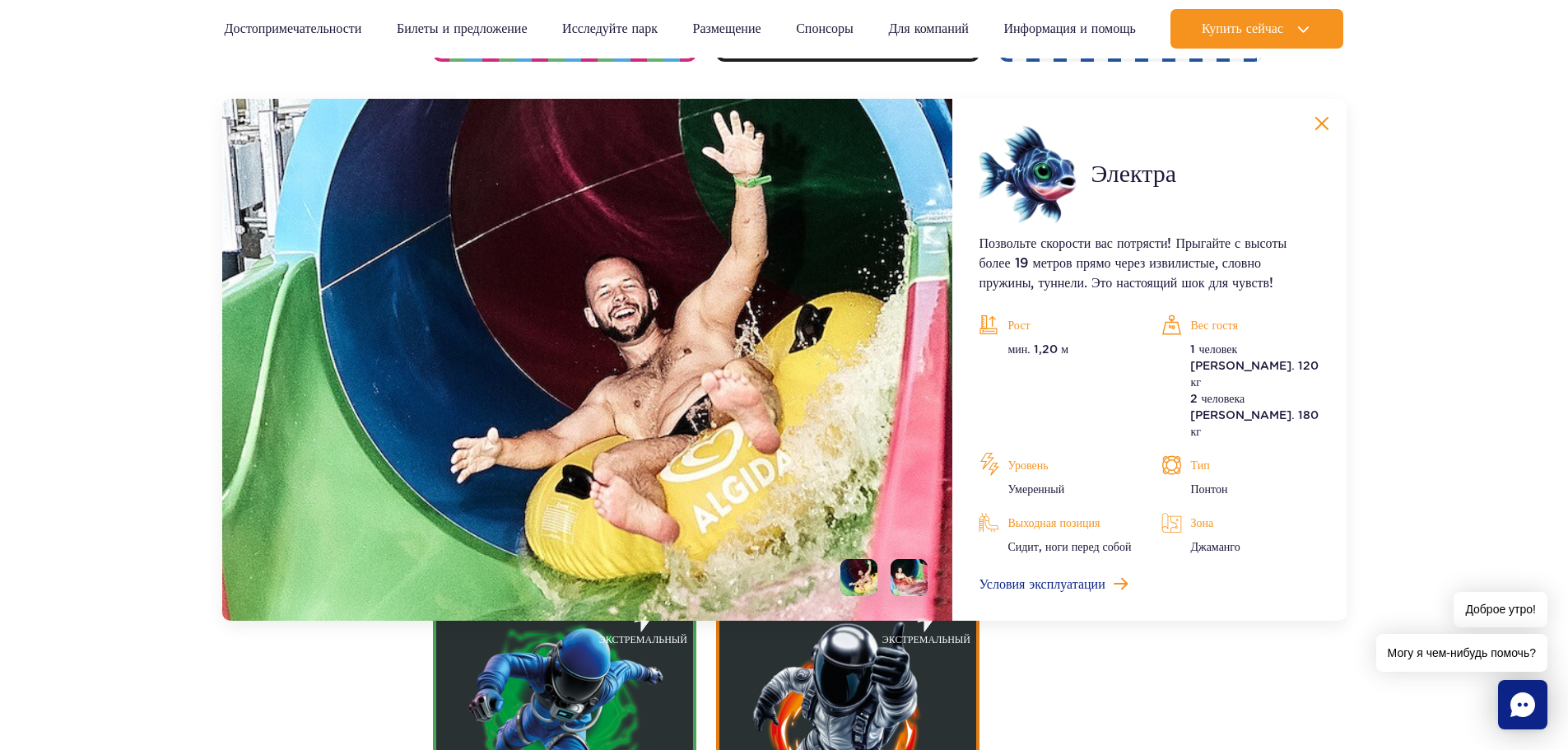
drag, startPoint x: 1158, startPoint y: 594, endPoint x: 1141, endPoint y: 589, distance: 17.7
click at [1149, 594] on div "Электра Длина: 205 м Рост: >120 см Весы: <180 кг Более Закрывать Доступный сере…" at bounding box center [850, 327] width 855 height 1249
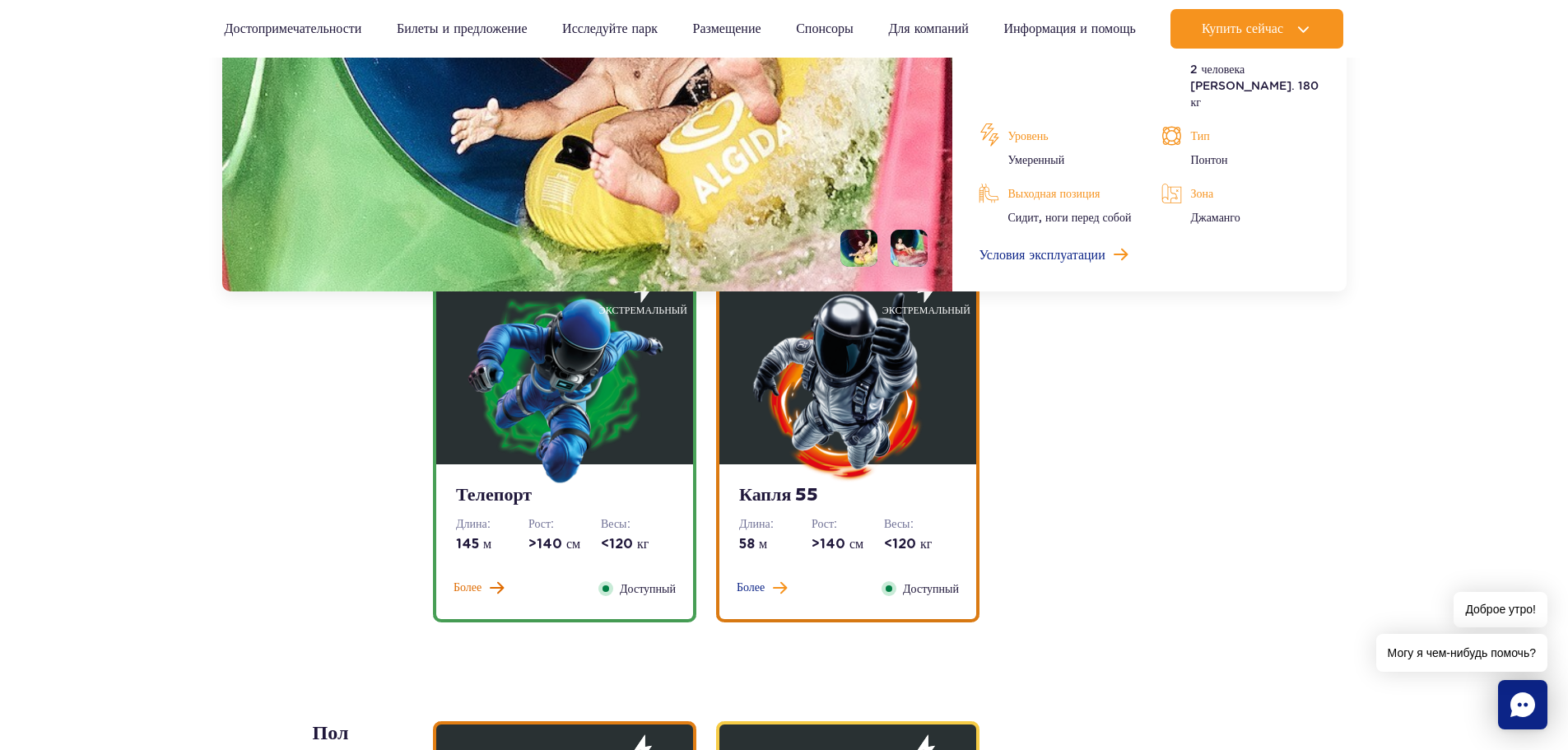
click at [459, 590] on font "Более" at bounding box center [467, 588] width 28 height 12
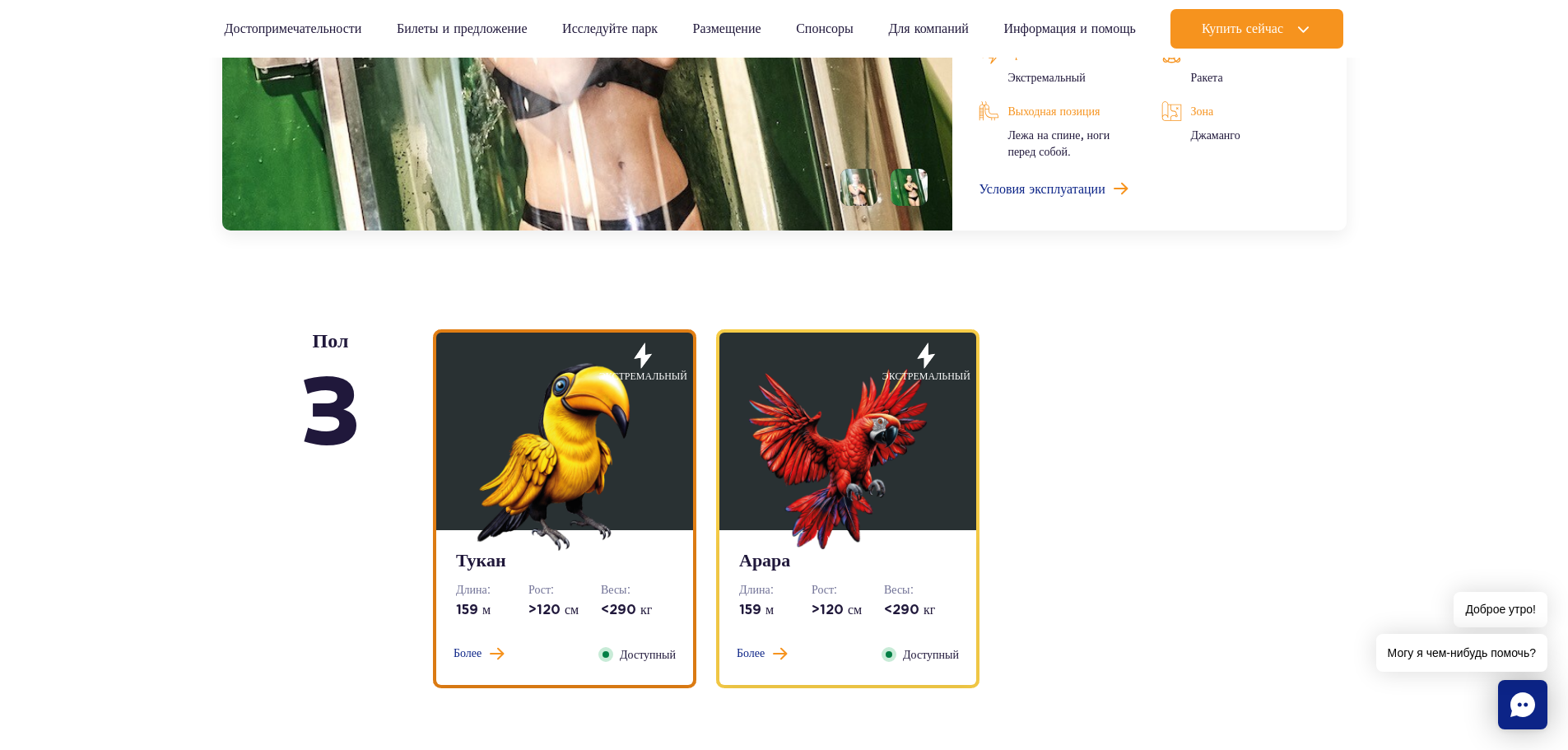
scroll to position [2728, 0]
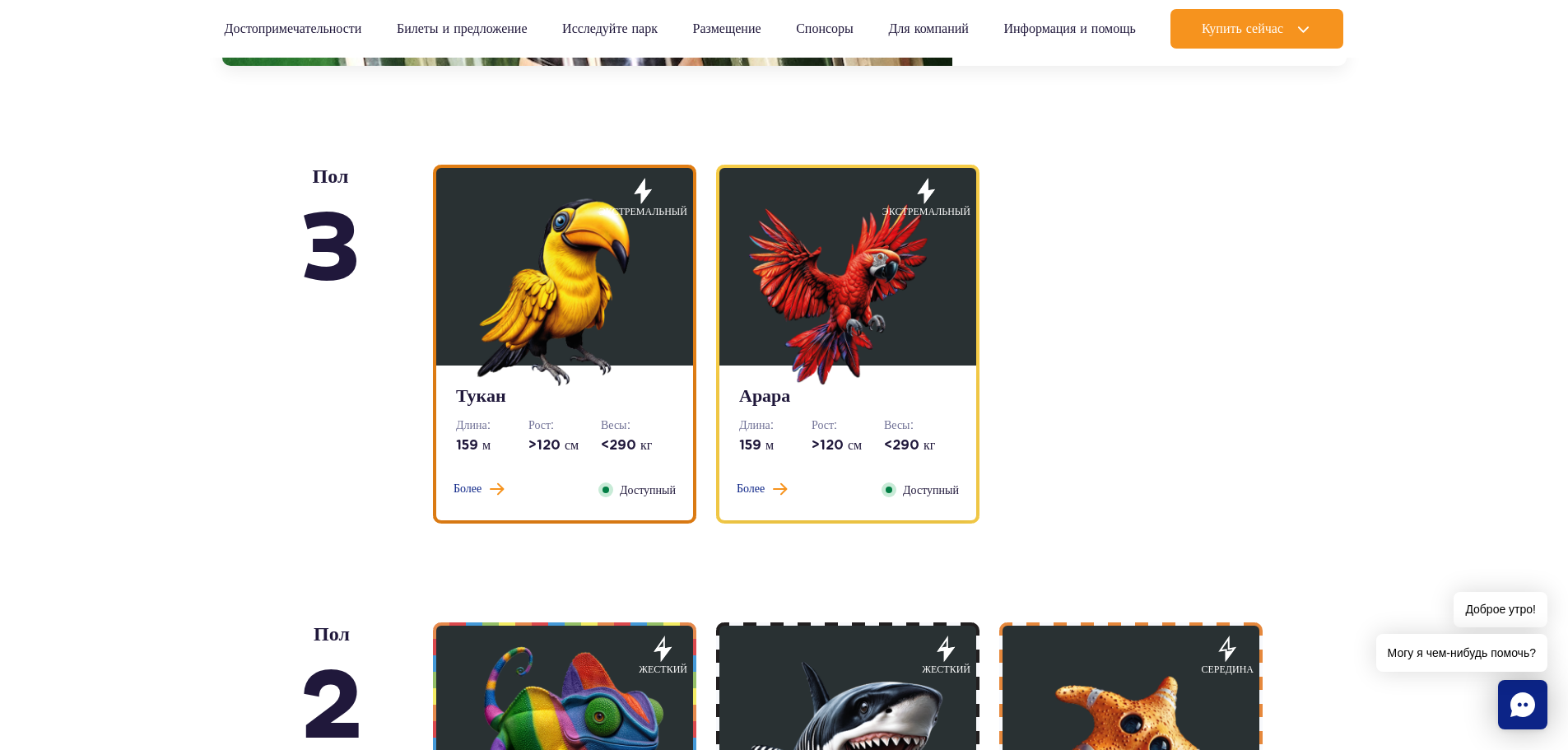
click at [753, 490] on font "Более" at bounding box center [750, 489] width 28 height 12
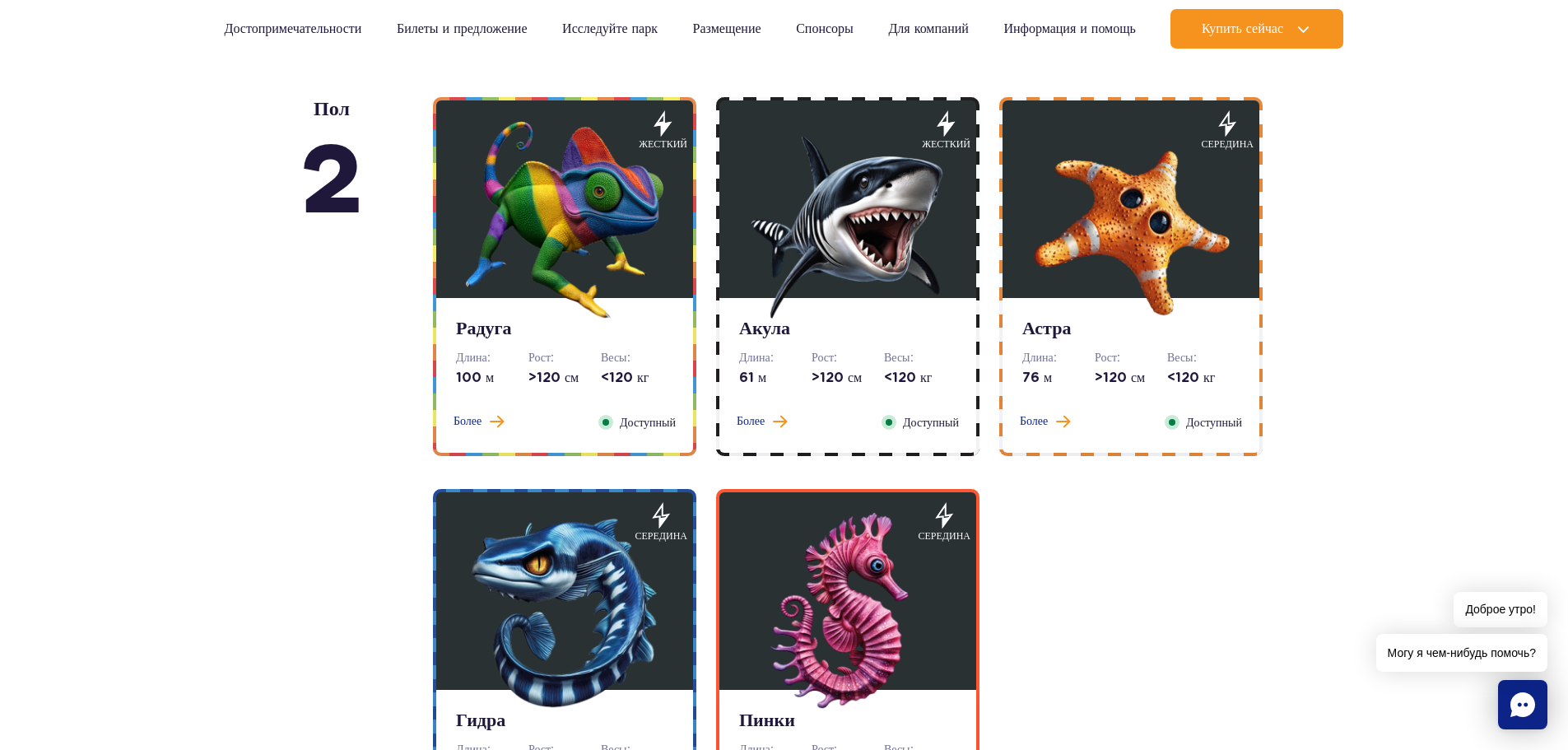
click at [737, 419] on div "Более Закрывать" at bounding box center [761, 422] width 70 height 18
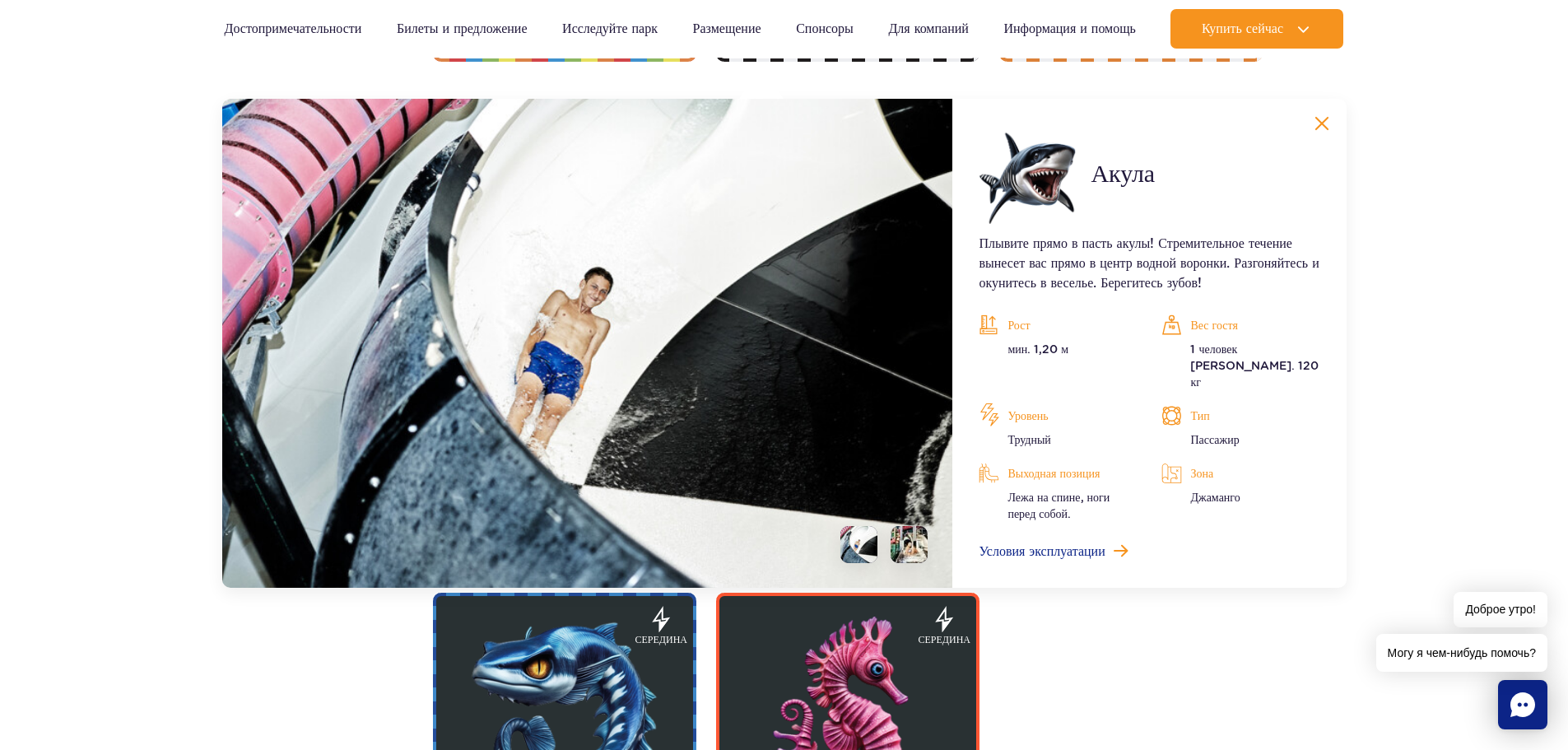
scroll to position [3479, 0]
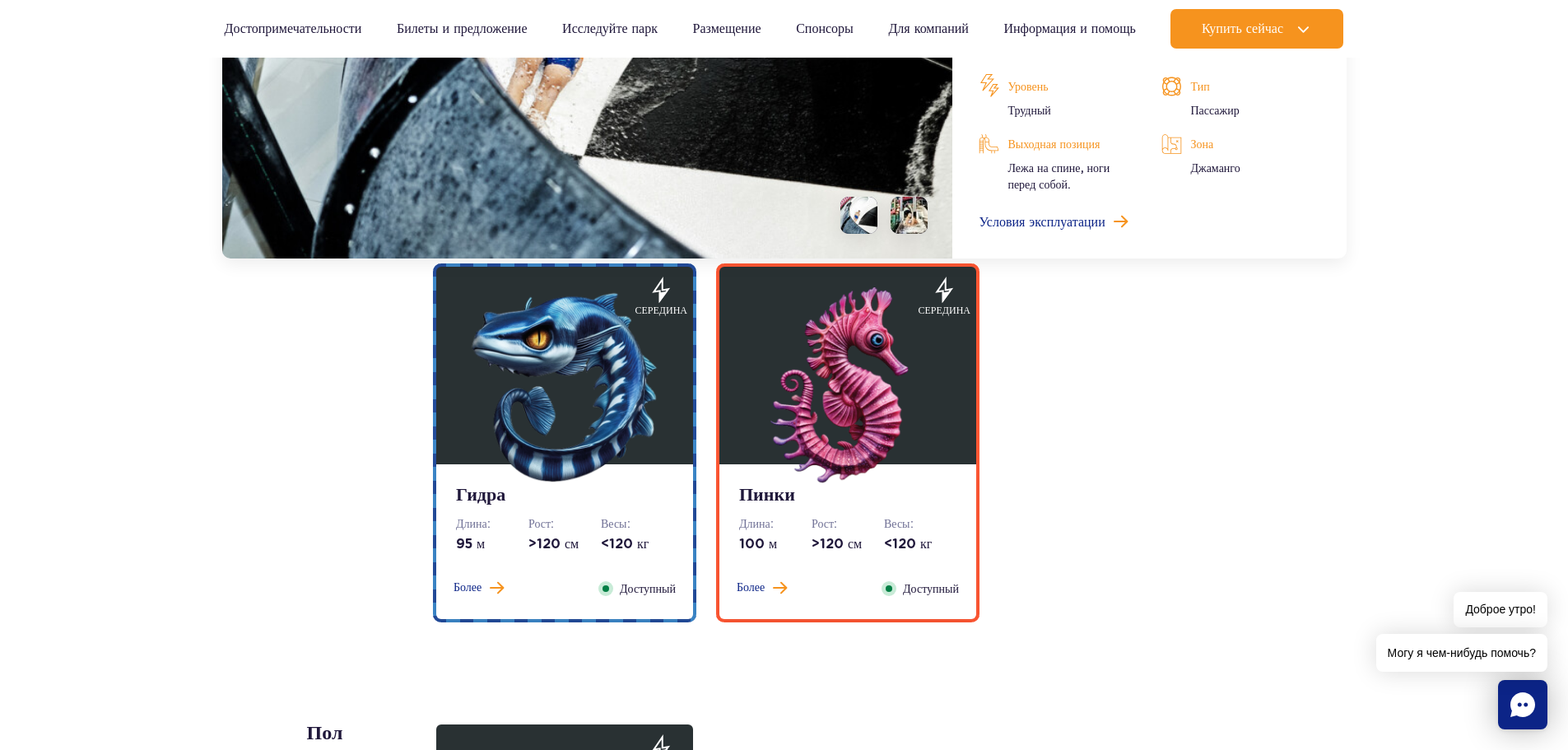
click at [757, 579] on div "Пинки Длина: 100 м Рост: >120 см Весы: <120 кг Более Закрывать Доступный" at bounding box center [848, 542] width 257 height 155
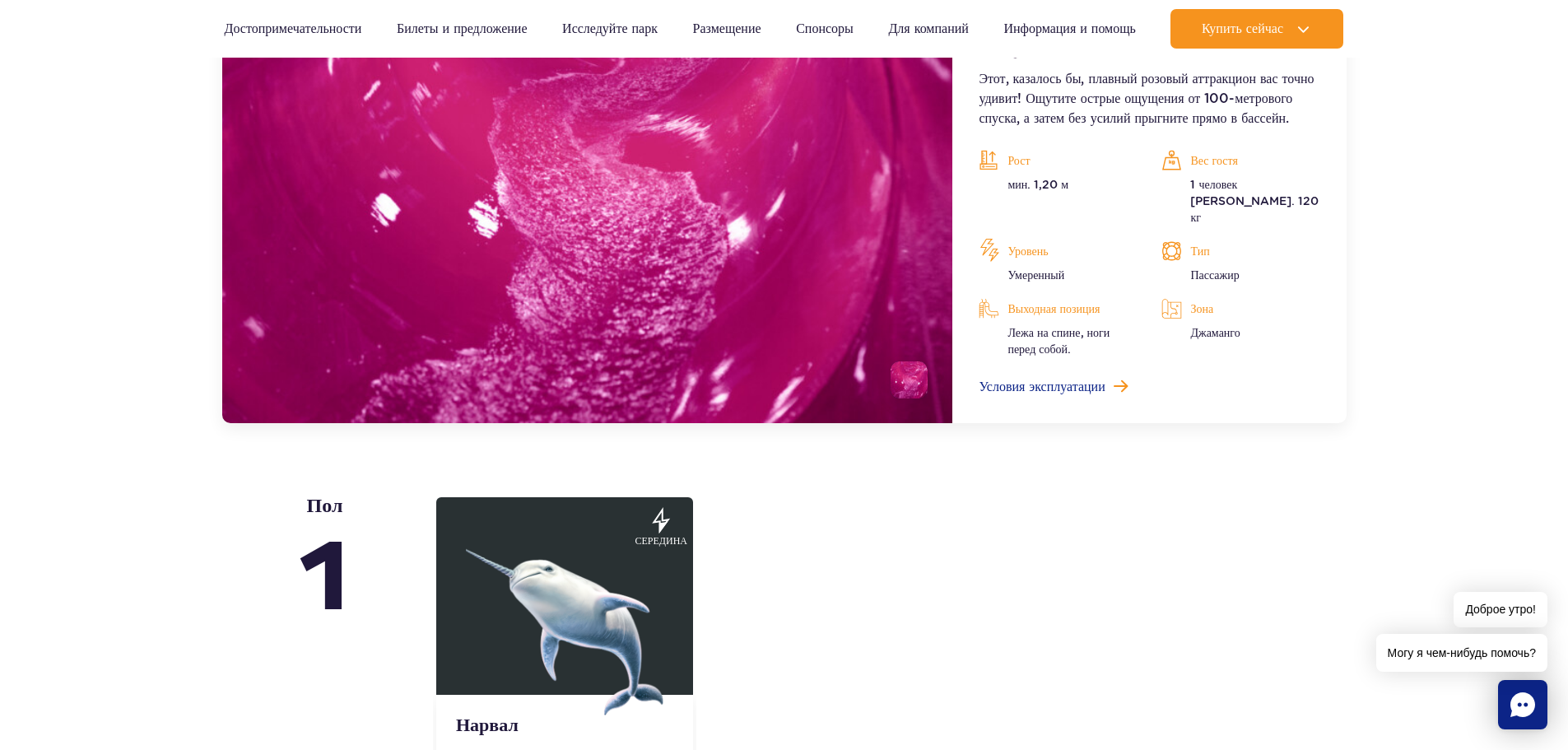
scroll to position [3459, 0]
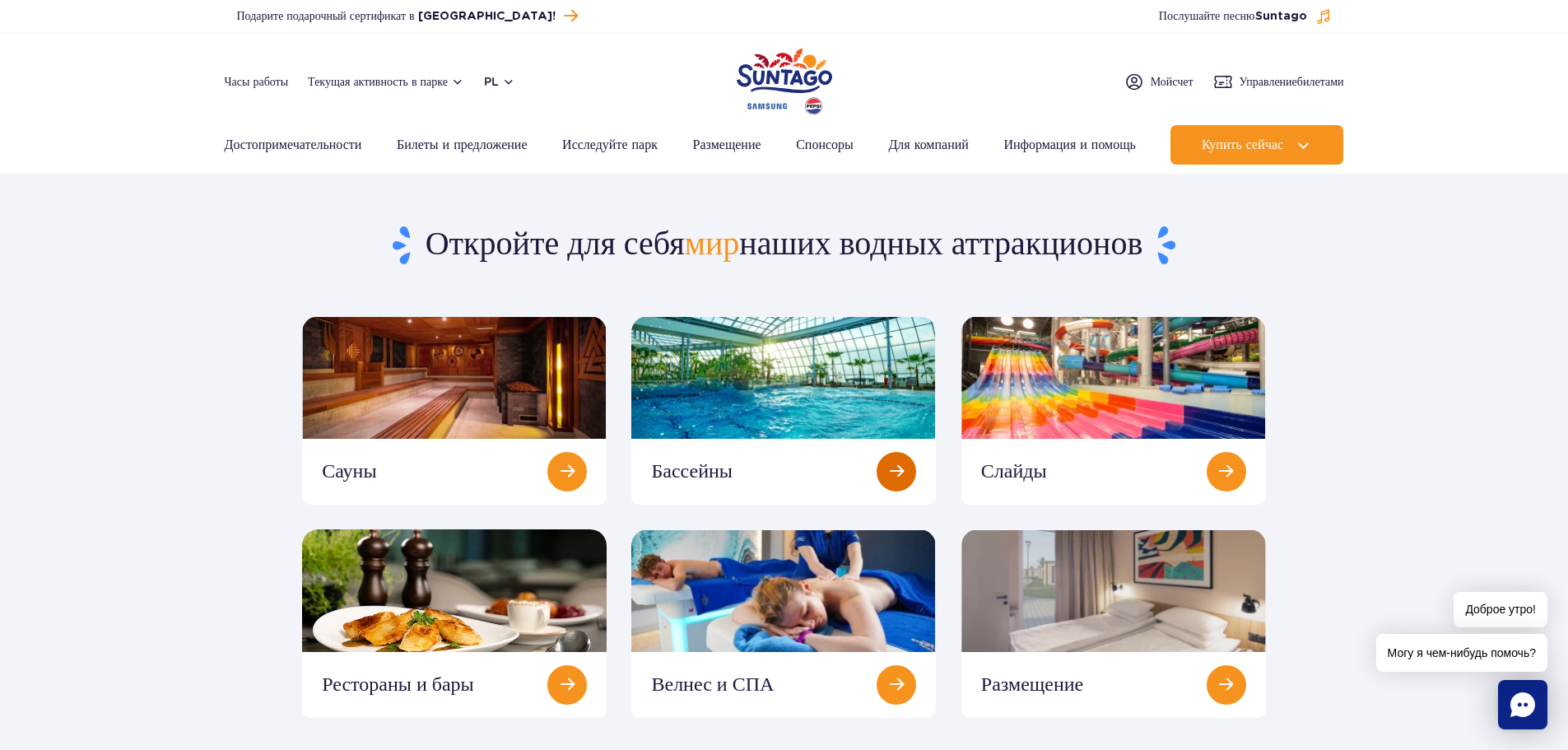
click at [881, 410] on link at bounding box center [784, 410] width 305 height 188
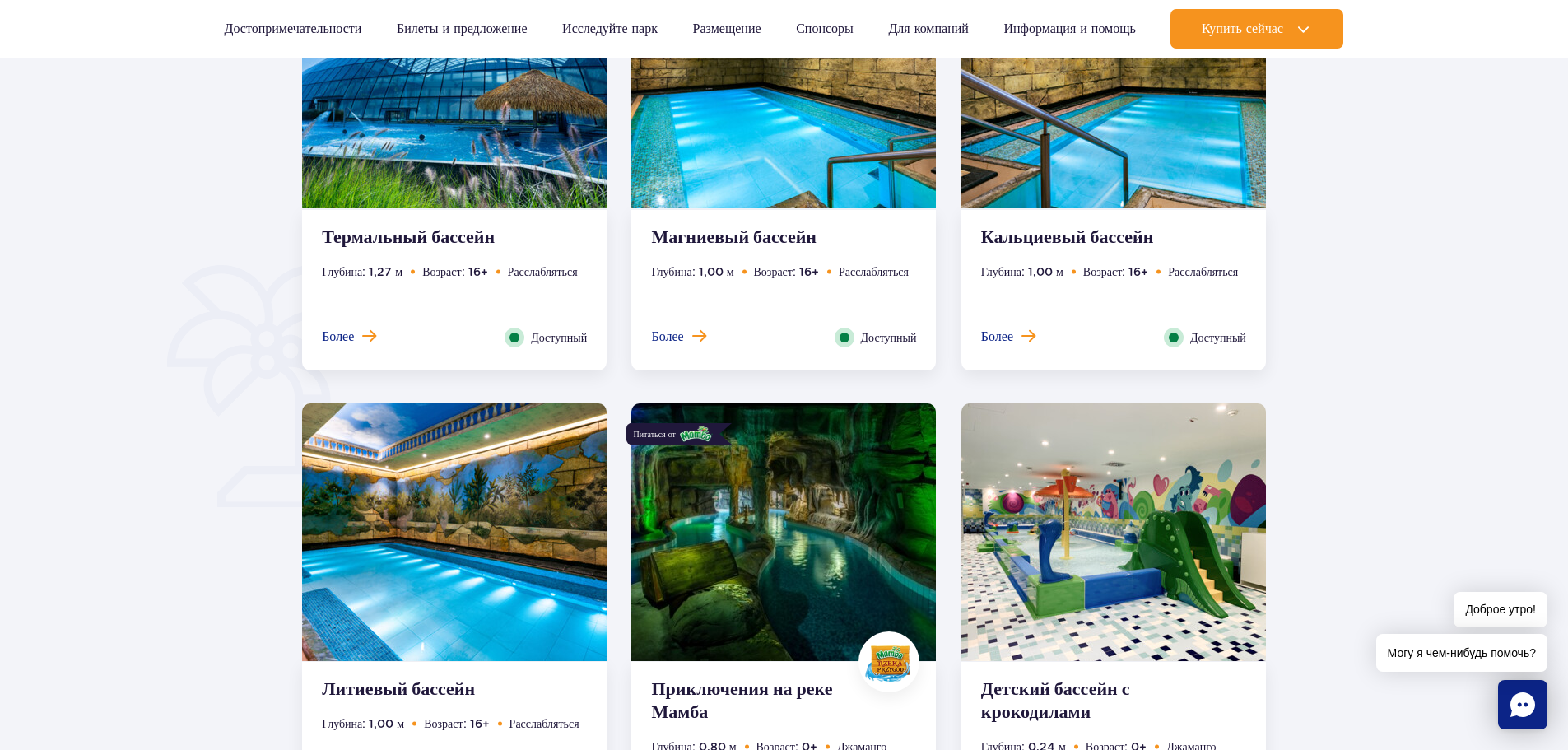
scroll to position [1153, 0]
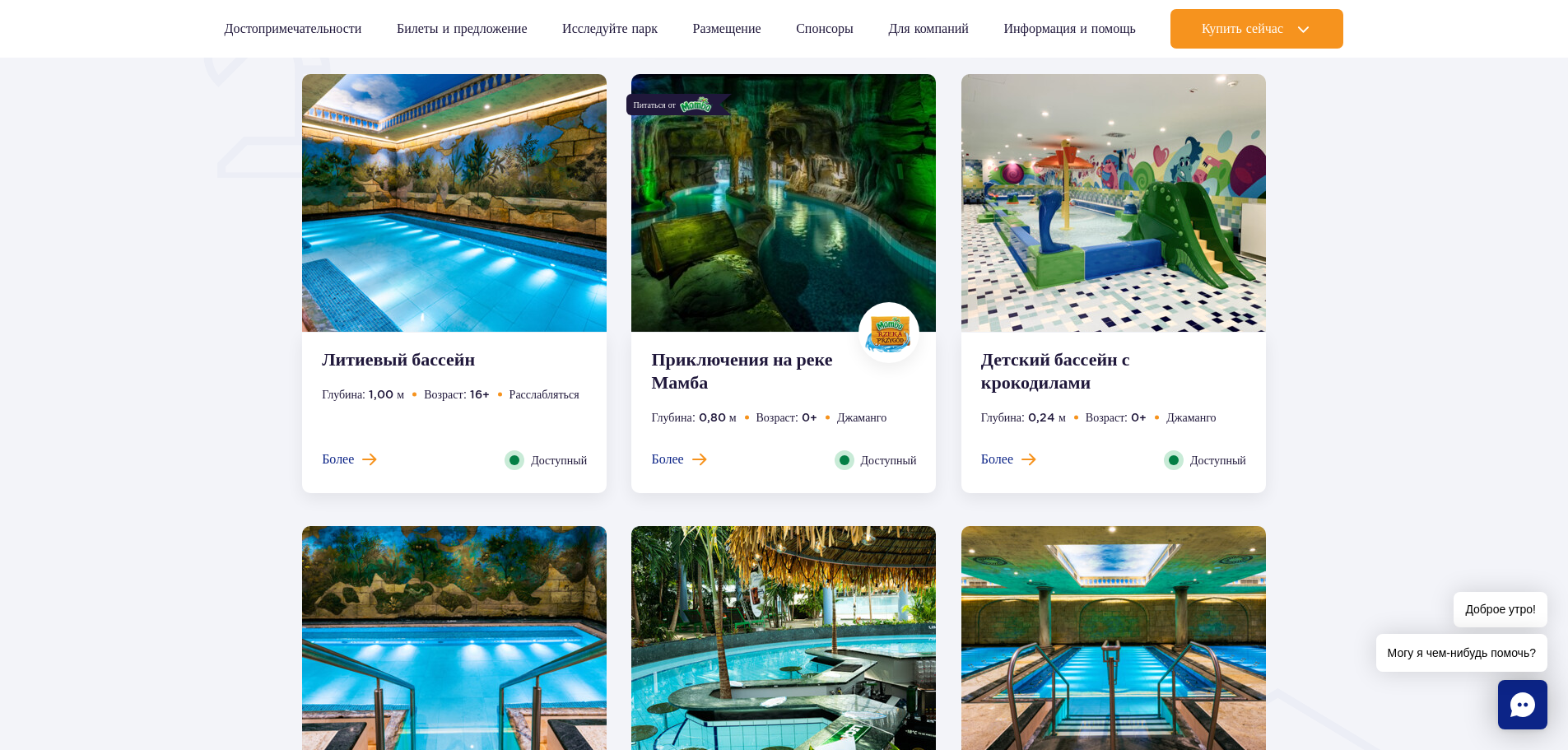
click at [676, 449] on ul "Глубина: 0,80 м Возраст: 0+ [PERSON_NAME]" at bounding box center [783, 429] width 265 height 42
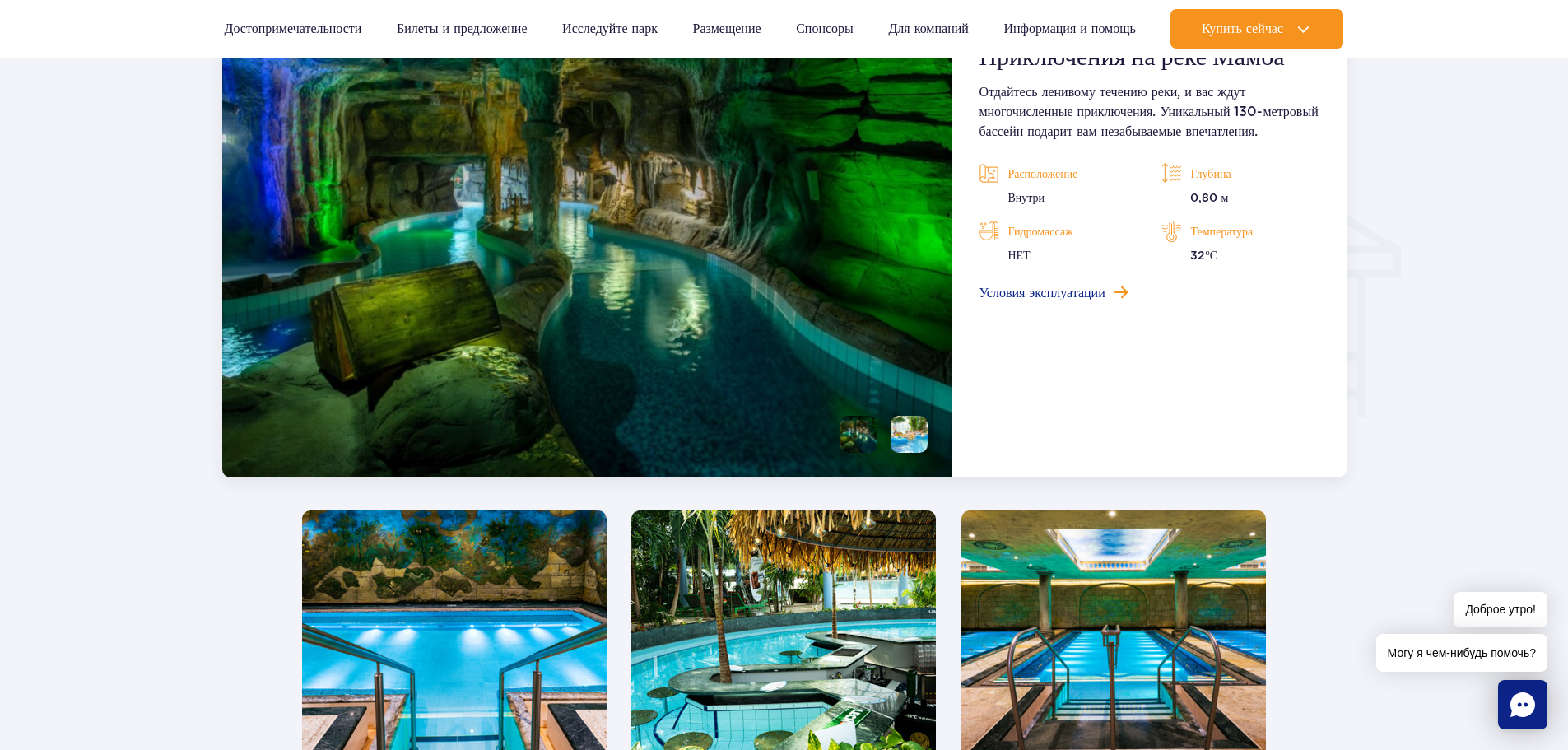
scroll to position [1832, 0]
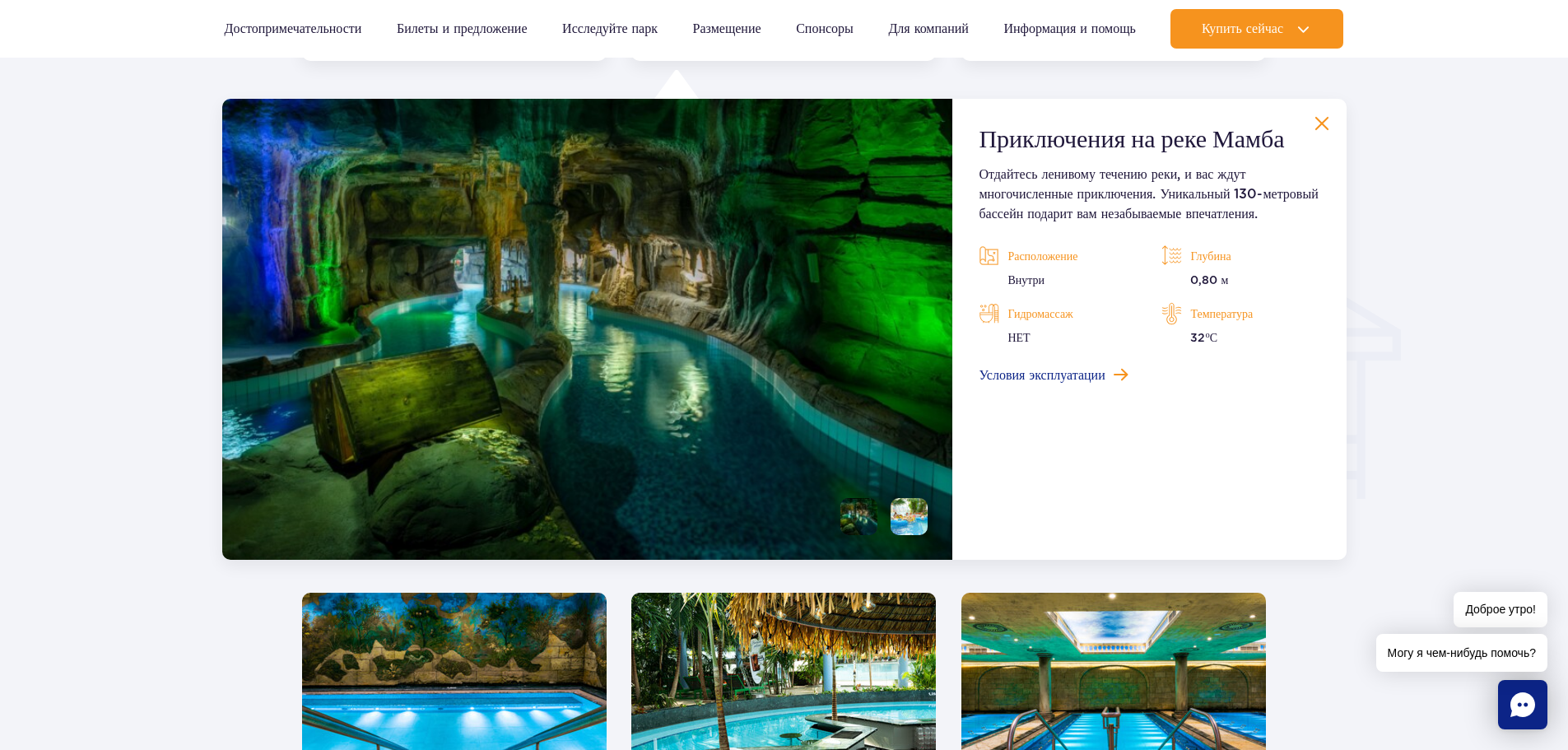
drag, startPoint x: 663, startPoint y: 410, endPoint x: 490, endPoint y: 316, distance: 196.9
click at [490, 316] on img at bounding box center [587, 329] width 731 height 461
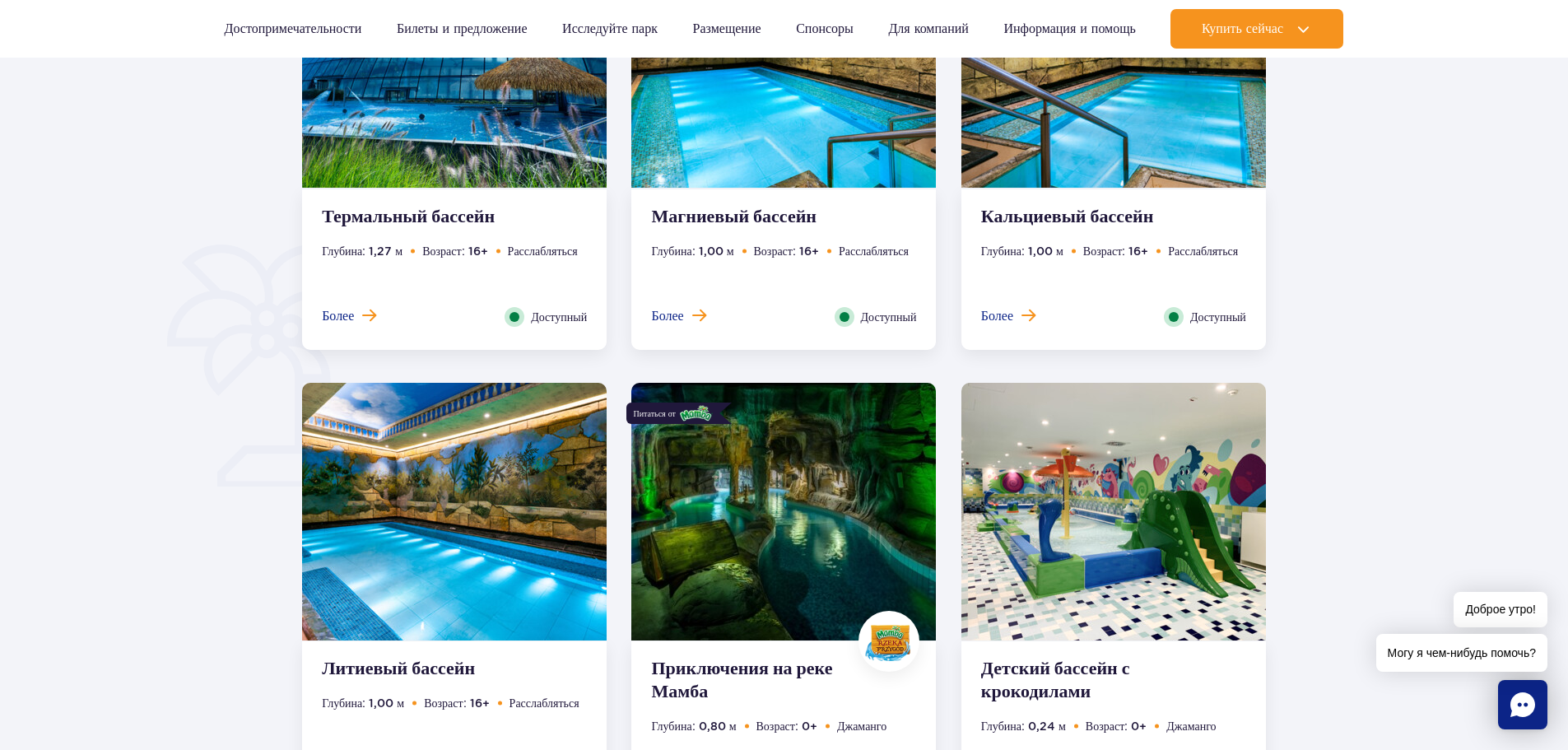
scroll to position [1174, 0]
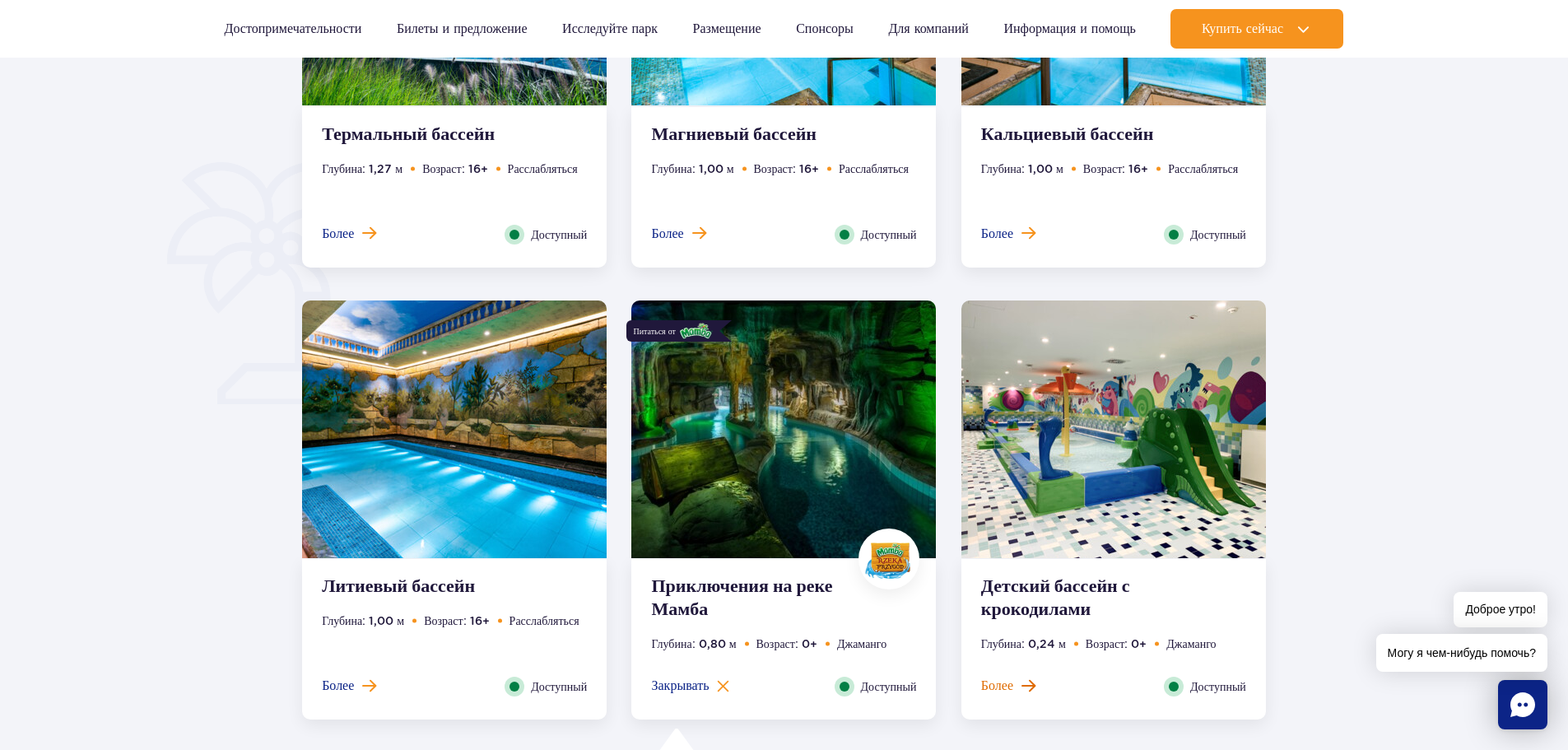
click at [1007, 684] on font "Более" at bounding box center [997, 686] width 32 height 16
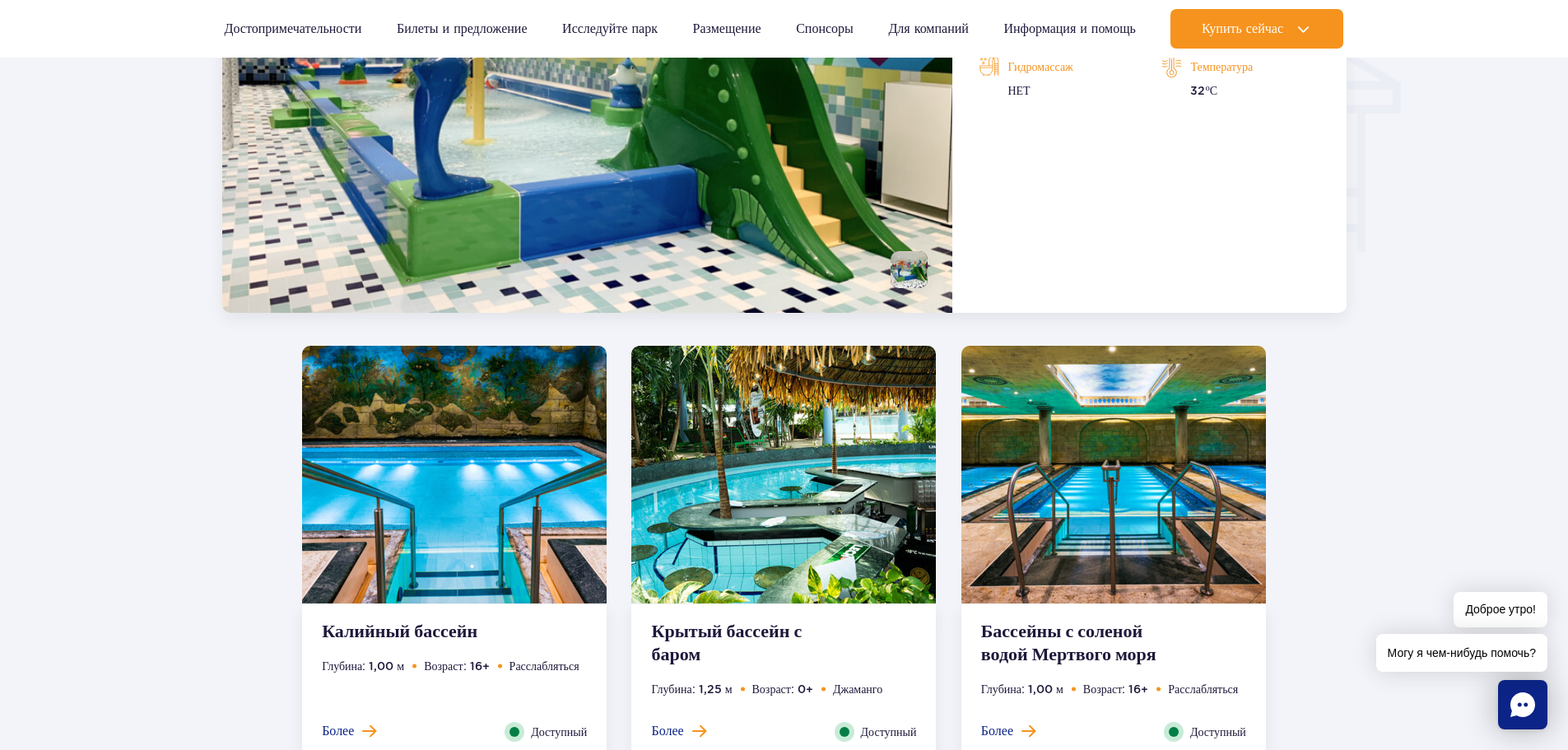
scroll to position [2162, 0]
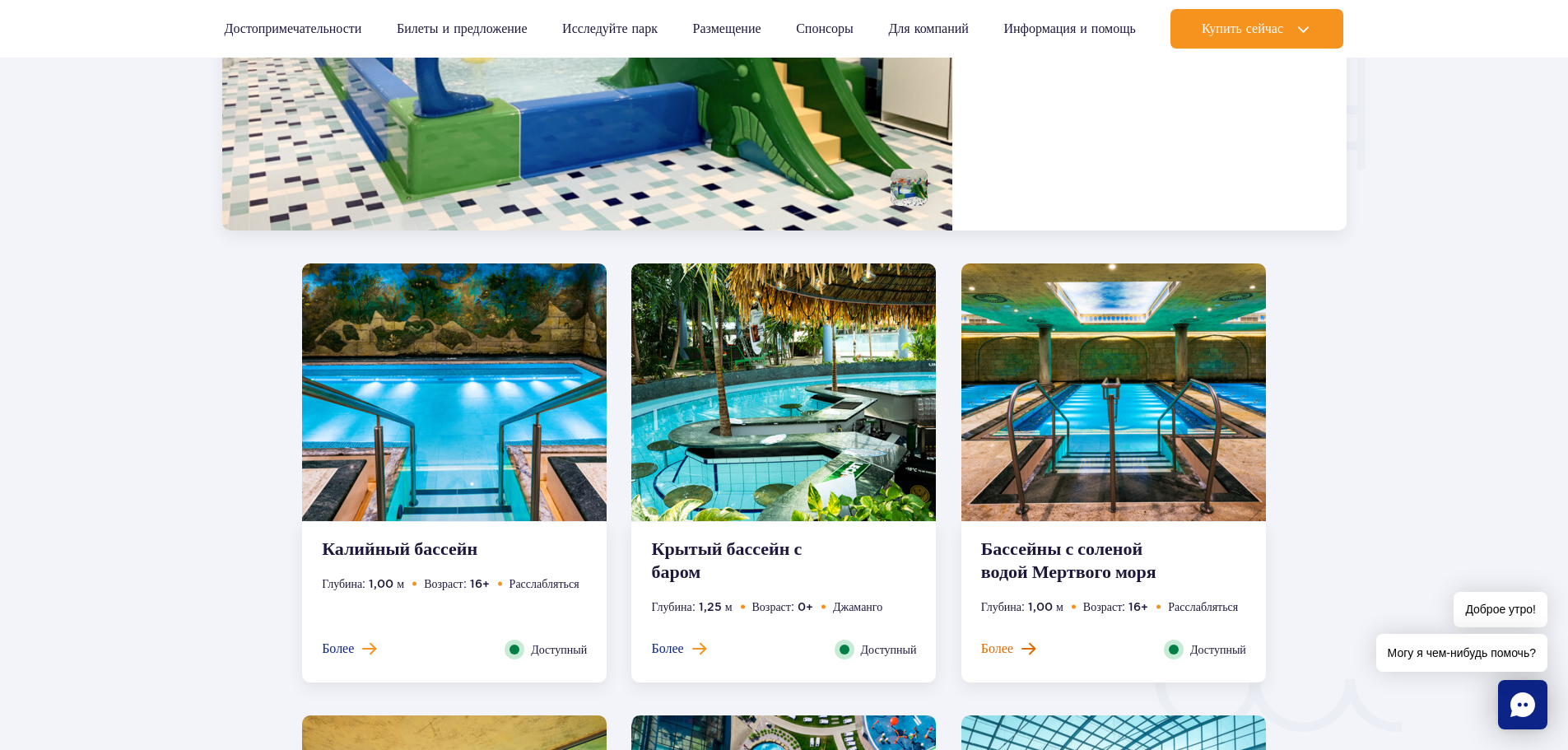
click at [1008, 652] on font "Более" at bounding box center [997, 648] width 32 height 16
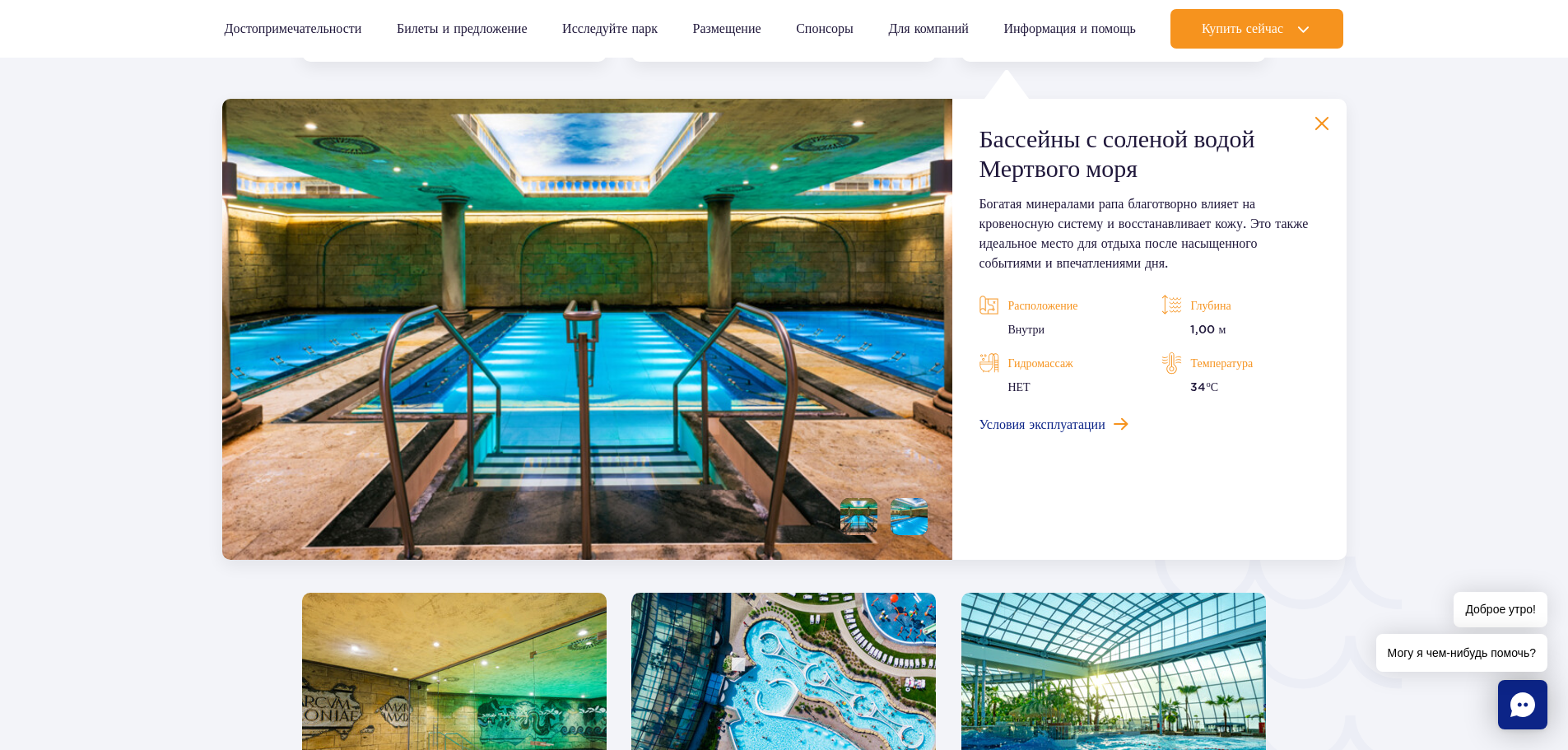
drag, startPoint x: 493, startPoint y: 394, endPoint x: 497, endPoint y: 411, distance: 17.5
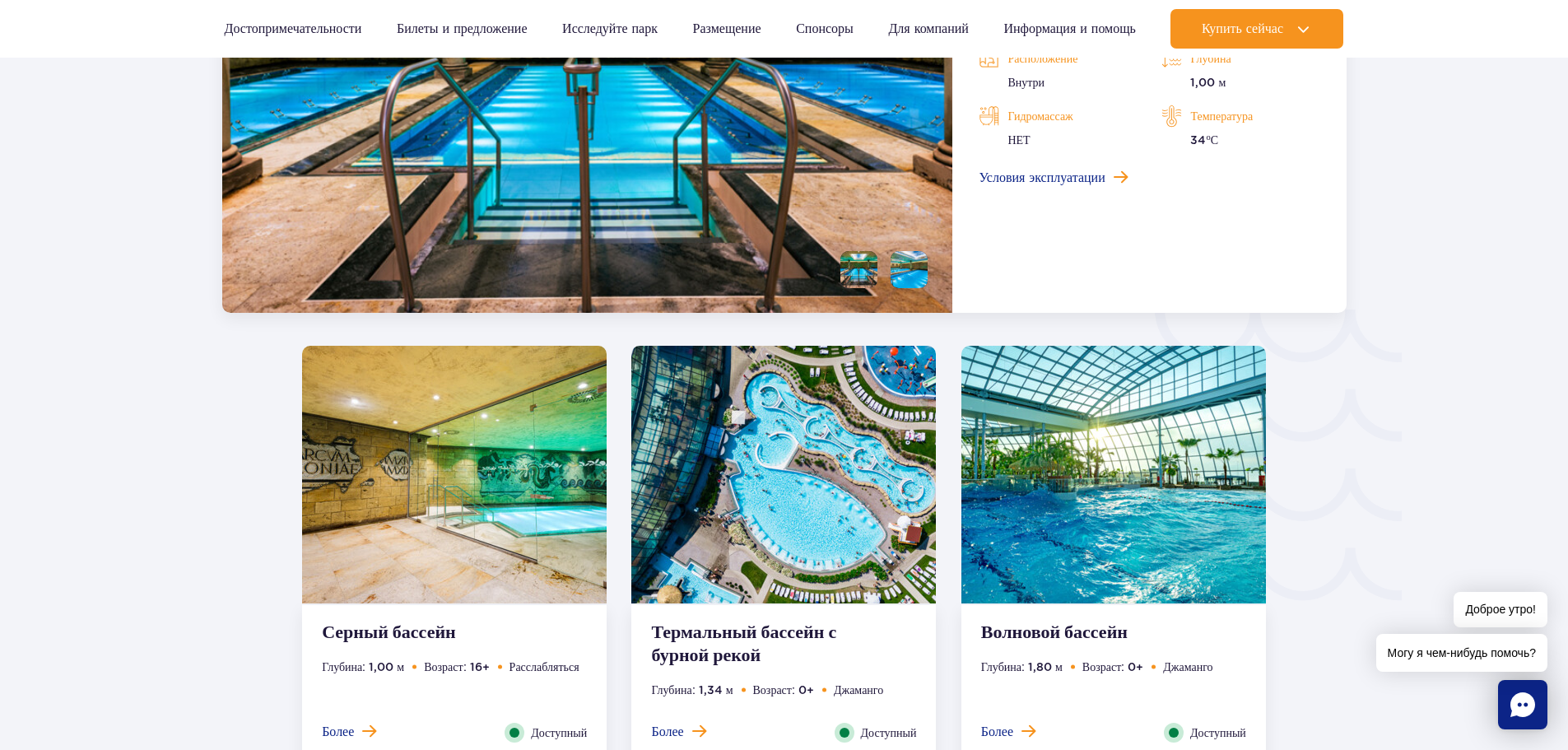
click at [661, 732] on font "Более" at bounding box center [667, 732] width 32 height 16
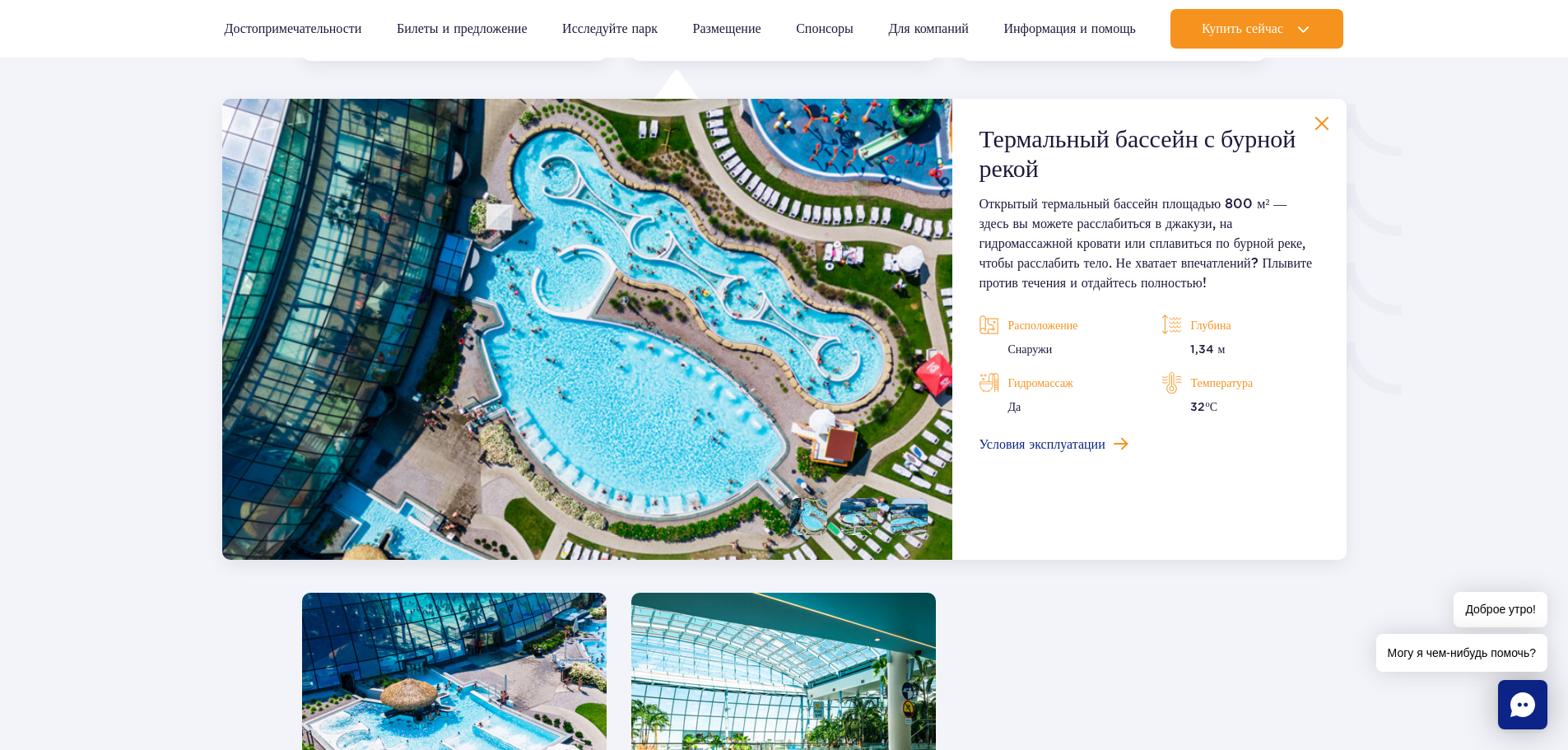
drag, startPoint x: 523, startPoint y: 491, endPoint x: 456, endPoint y: 482, distance: 67.6
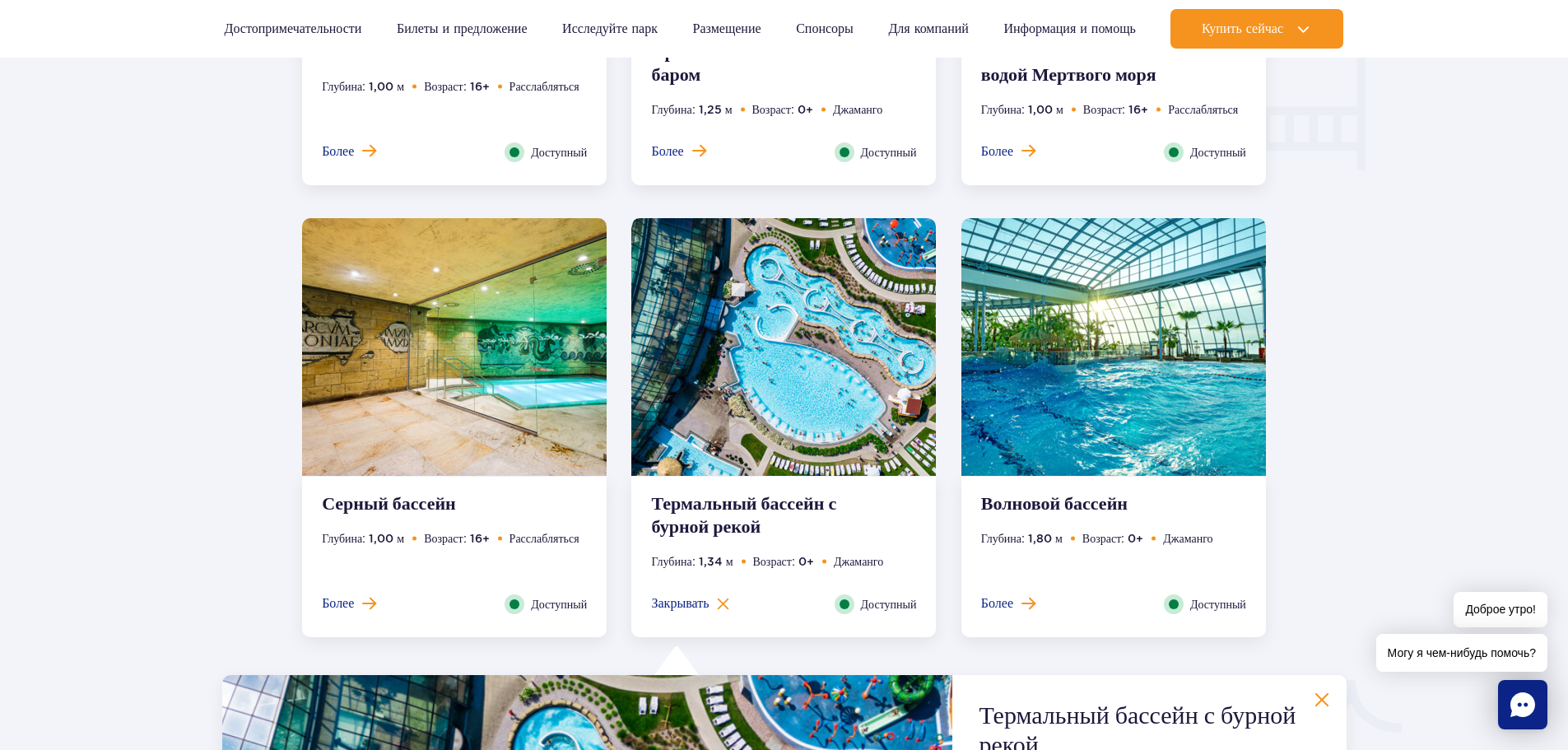
scroll to position [2078, 0]
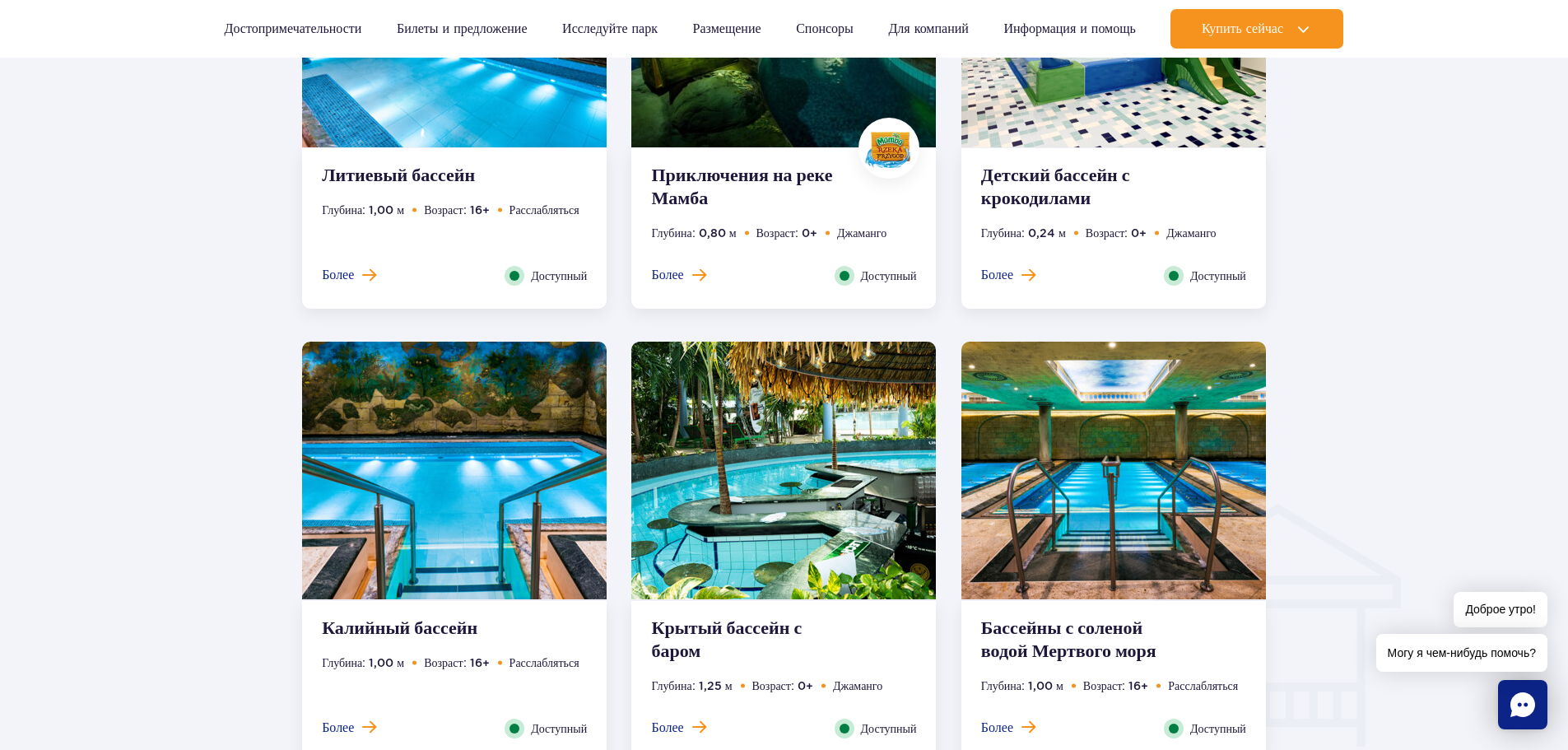
click at [652, 712] on ul "Глубина: 1,25 м Возраст: 0+ [PERSON_NAME]" at bounding box center [783, 697] width 265 height 42
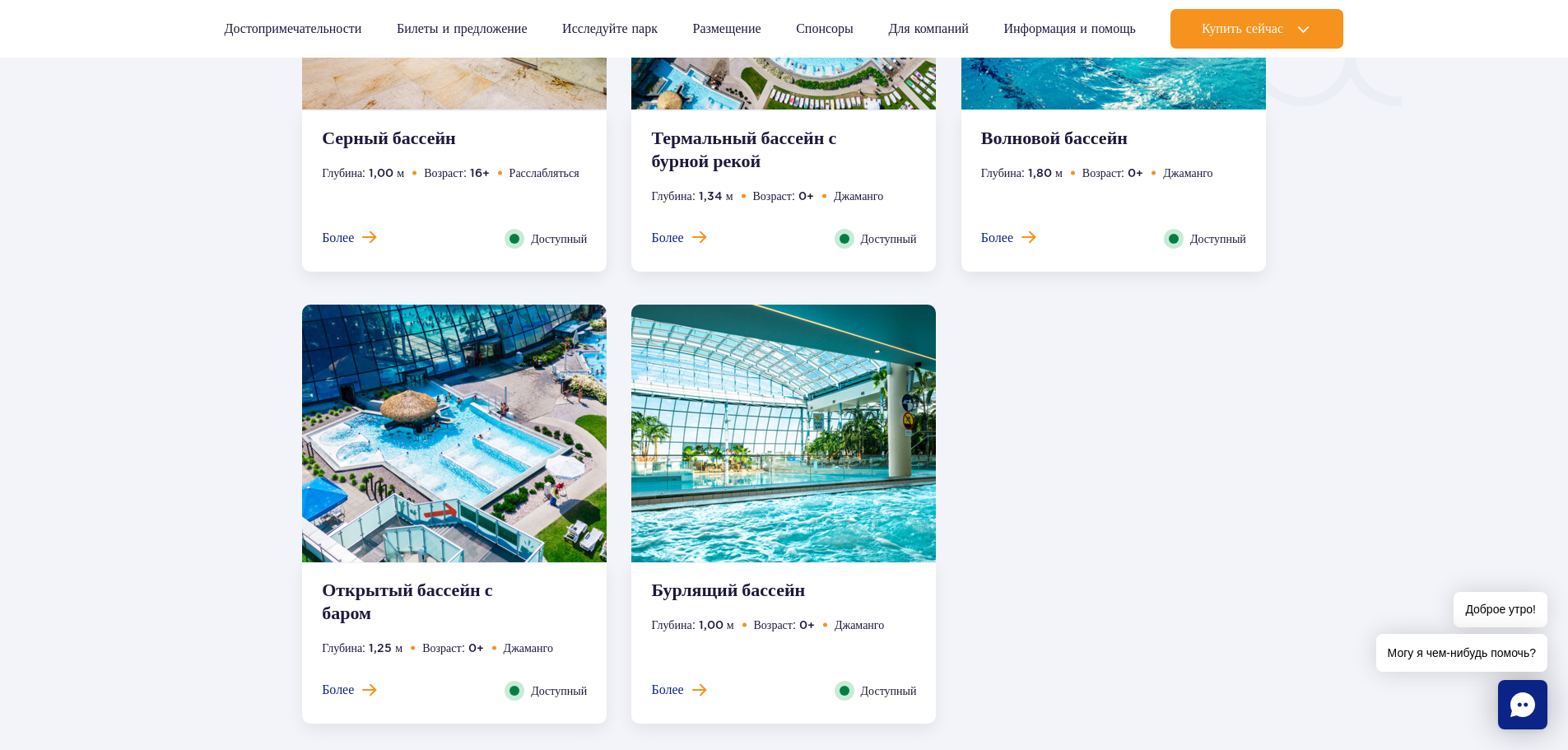
scroll to position [3107, 0]
